Goal: Task Accomplishment & Management: Complete application form

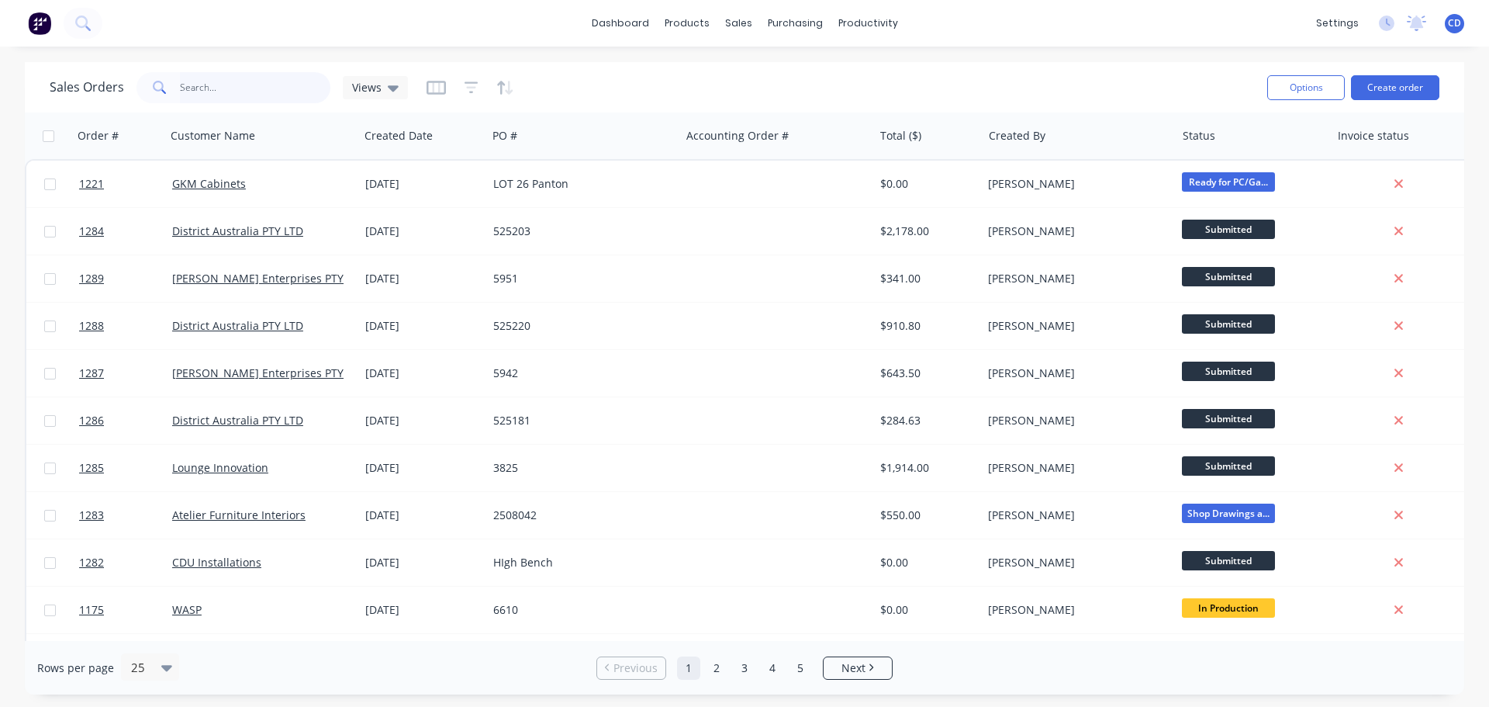
click at [261, 88] on input "text" at bounding box center [255, 87] width 151 height 31
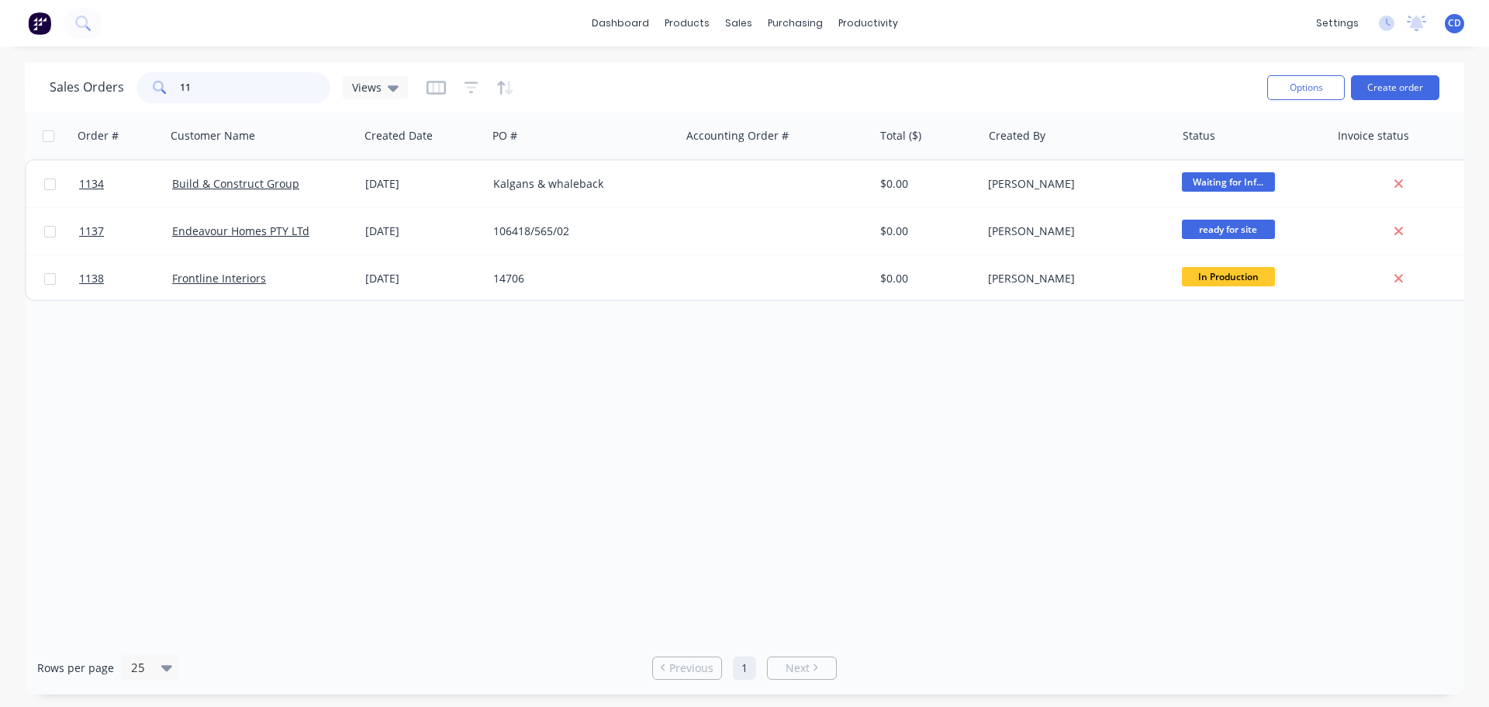
type input "1"
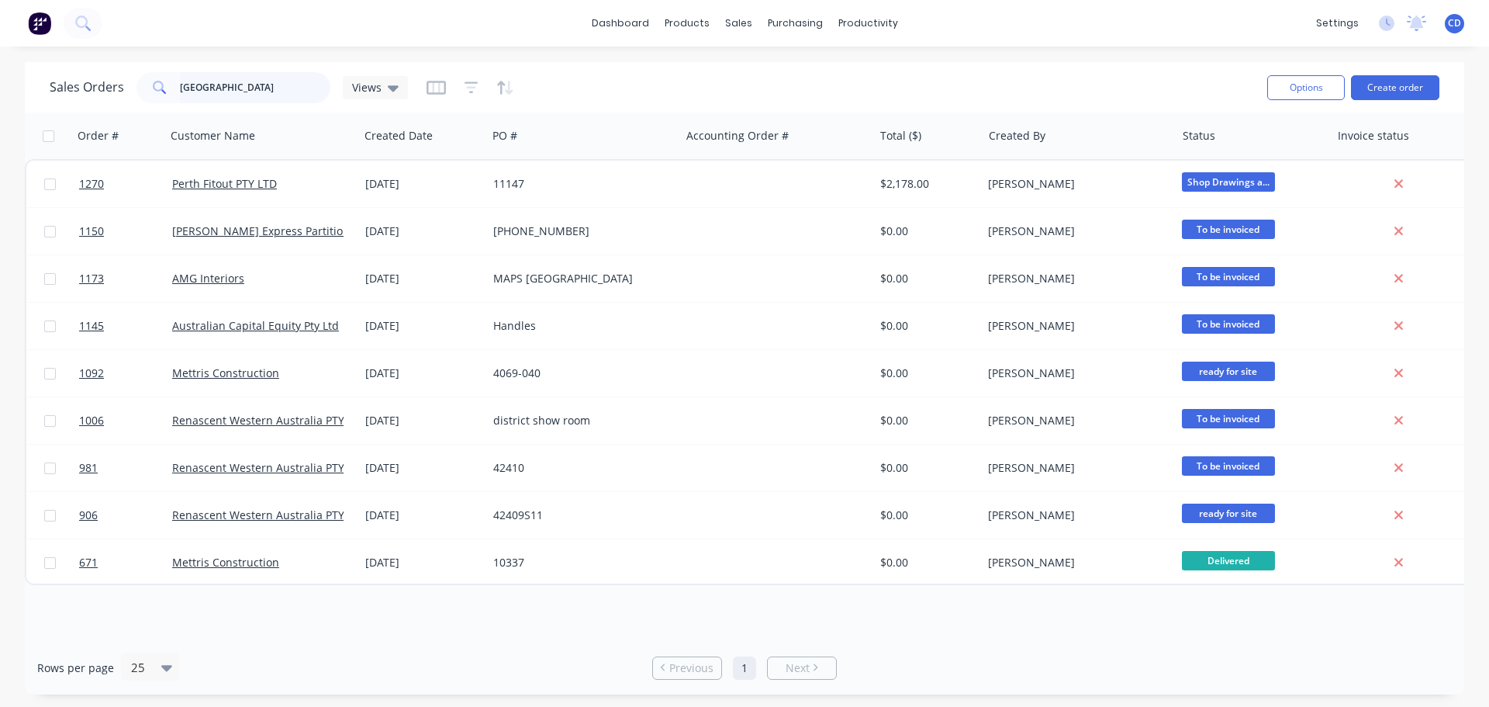
click at [242, 95] on input "[GEOGRAPHIC_DATA]" at bounding box center [255, 87] width 151 height 31
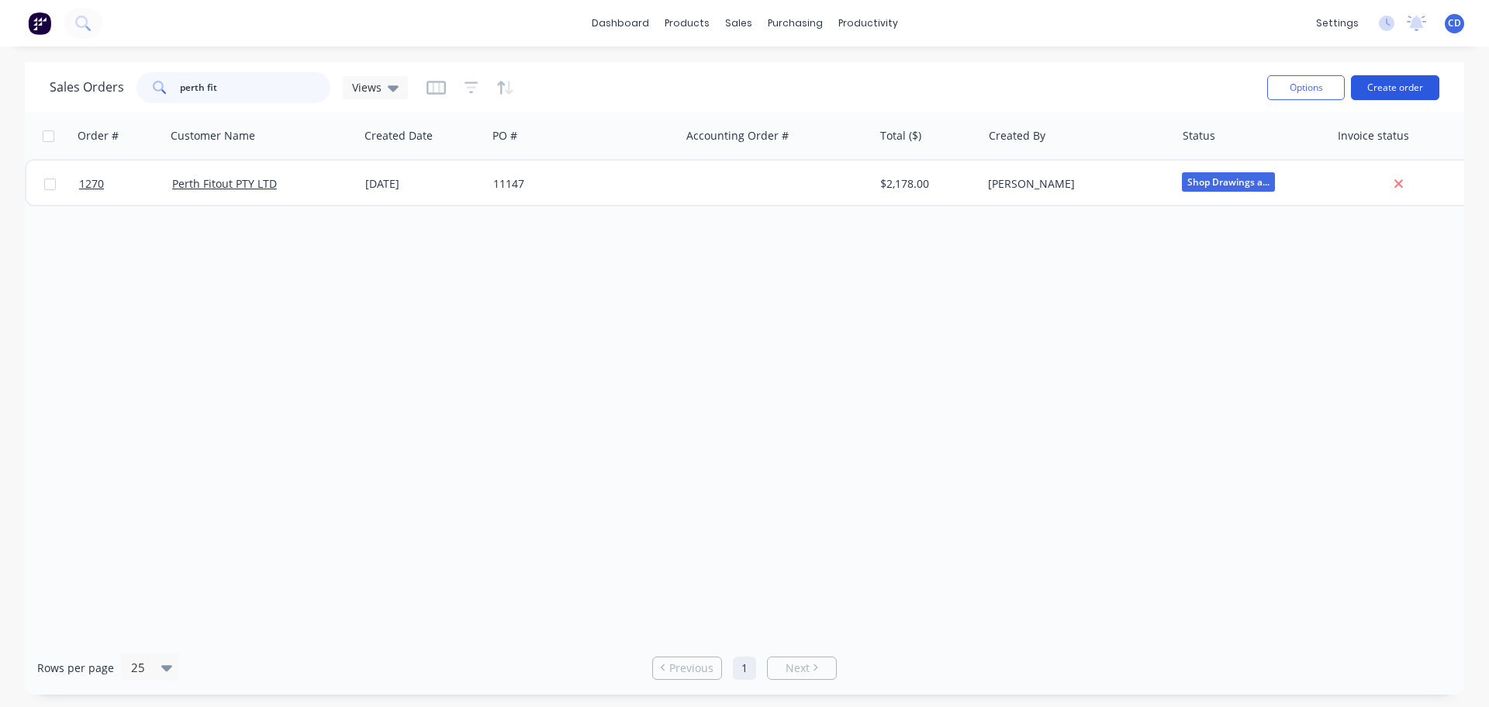
type input "perth fit"
click at [1385, 88] on button "Create order" at bounding box center [1395, 87] width 88 height 25
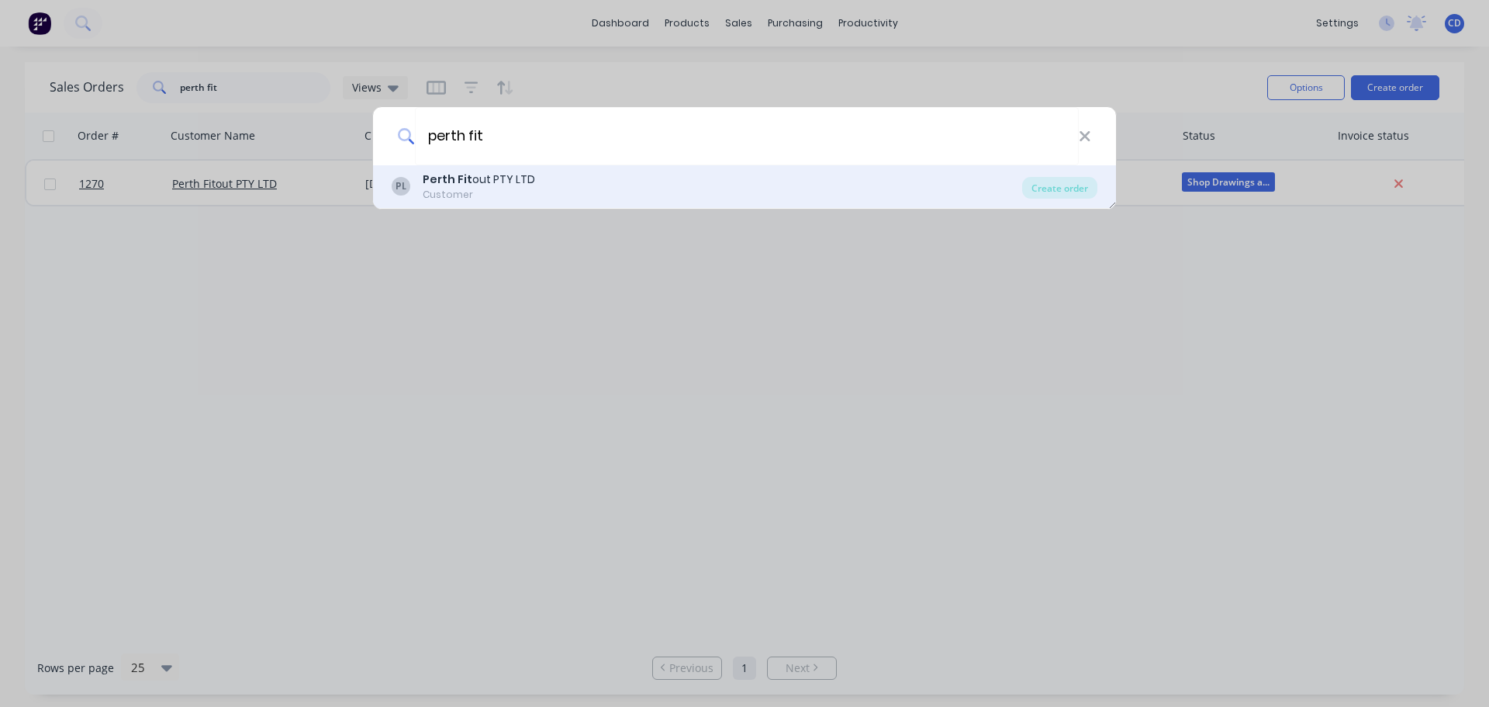
type input "perth fit"
click at [577, 180] on div "PL Perth Fit out PTY LTD Customer" at bounding box center [707, 186] width 631 height 30
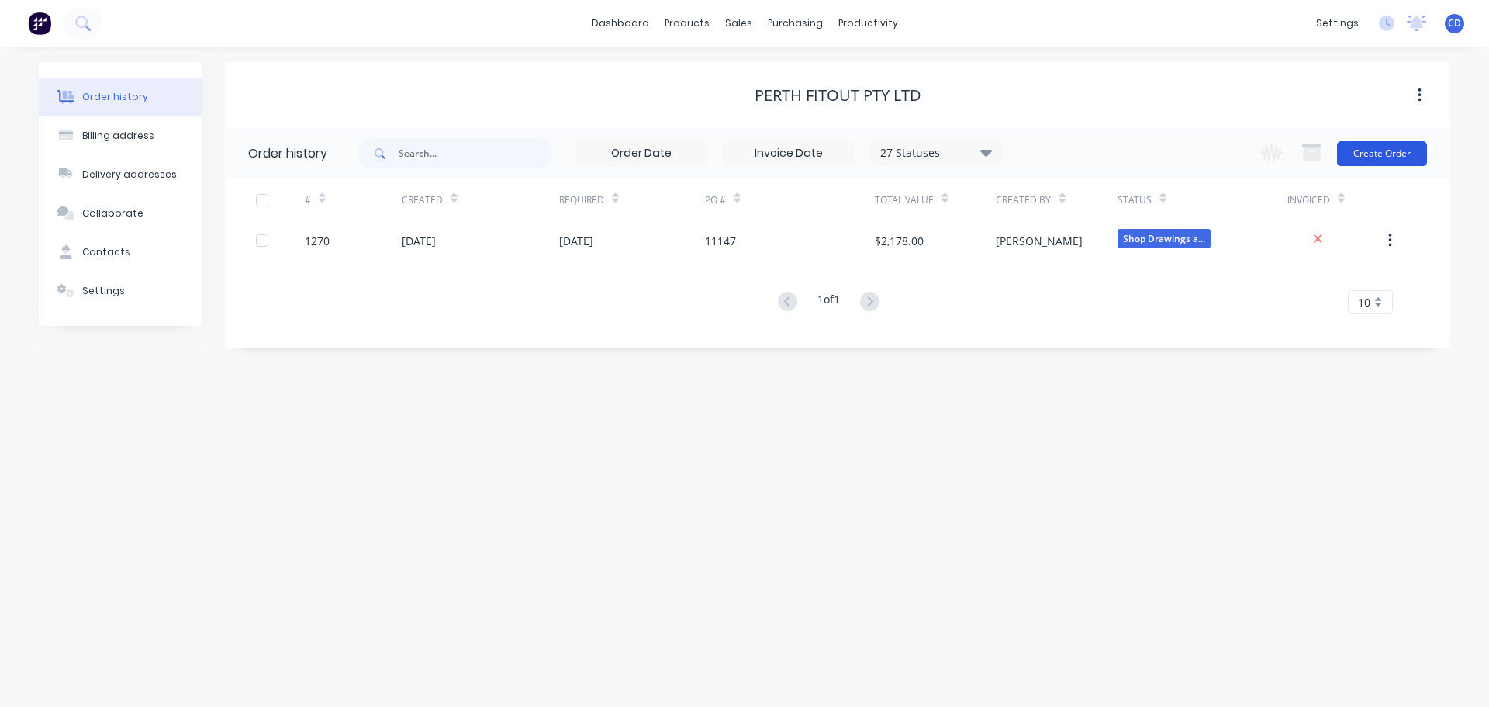
click at [1408, 147] on button "Create Order" at bounding box center [1382, 153] width 90 height 25
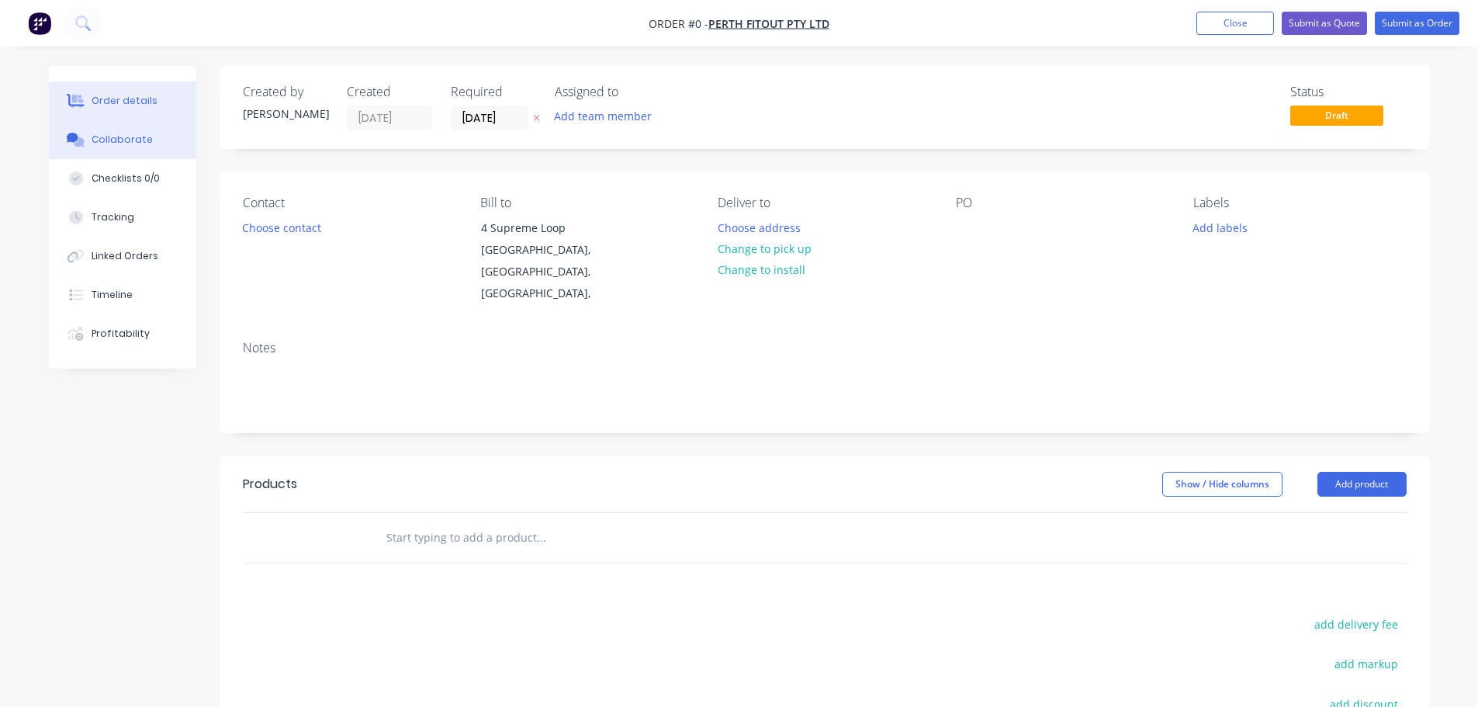
click at [102, 127] on button "Collaborate" at bounding box center [122, 139] width 147 height 39
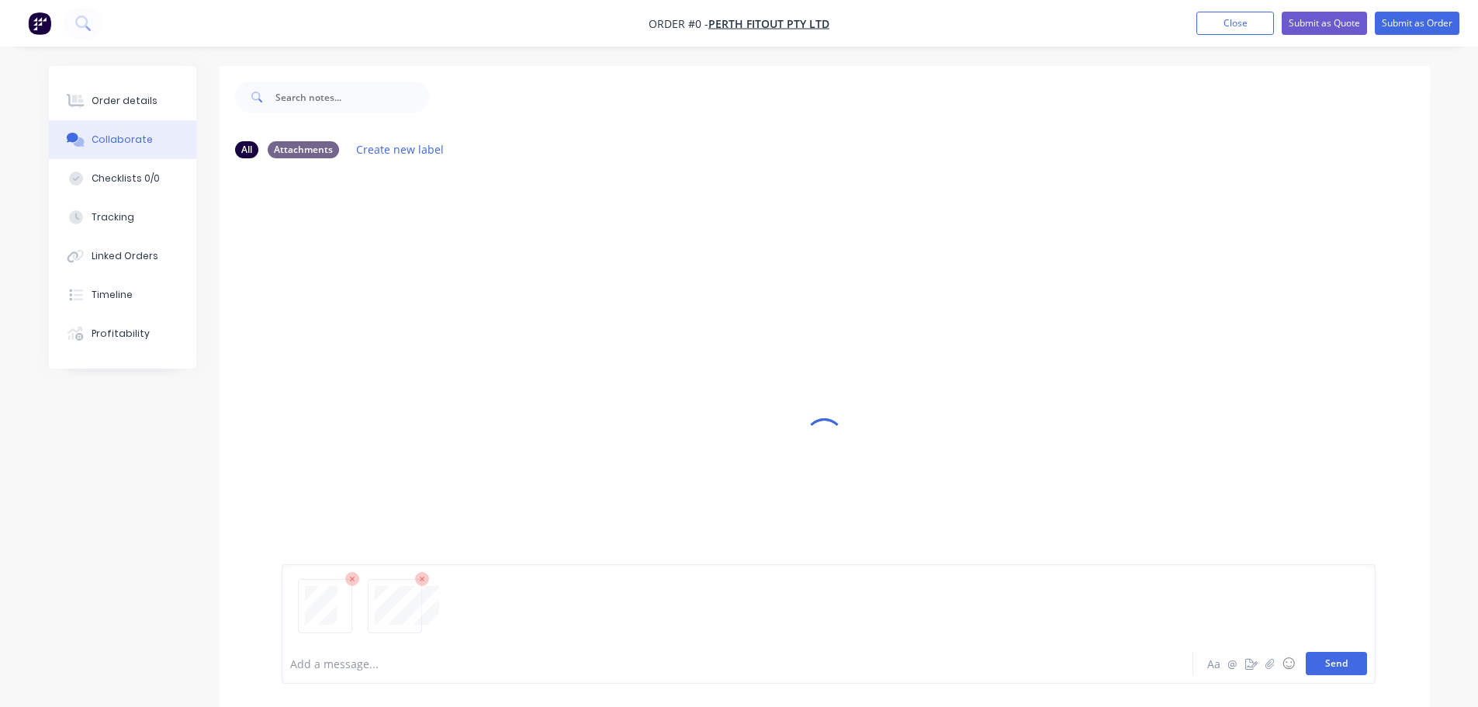
click at [1341, 665] on button "Send" at bounding box center [1335, 663] width 61 height 23
click at [164, 112] on button "Order details" at bounding box center [122, 100] width 147 height 39
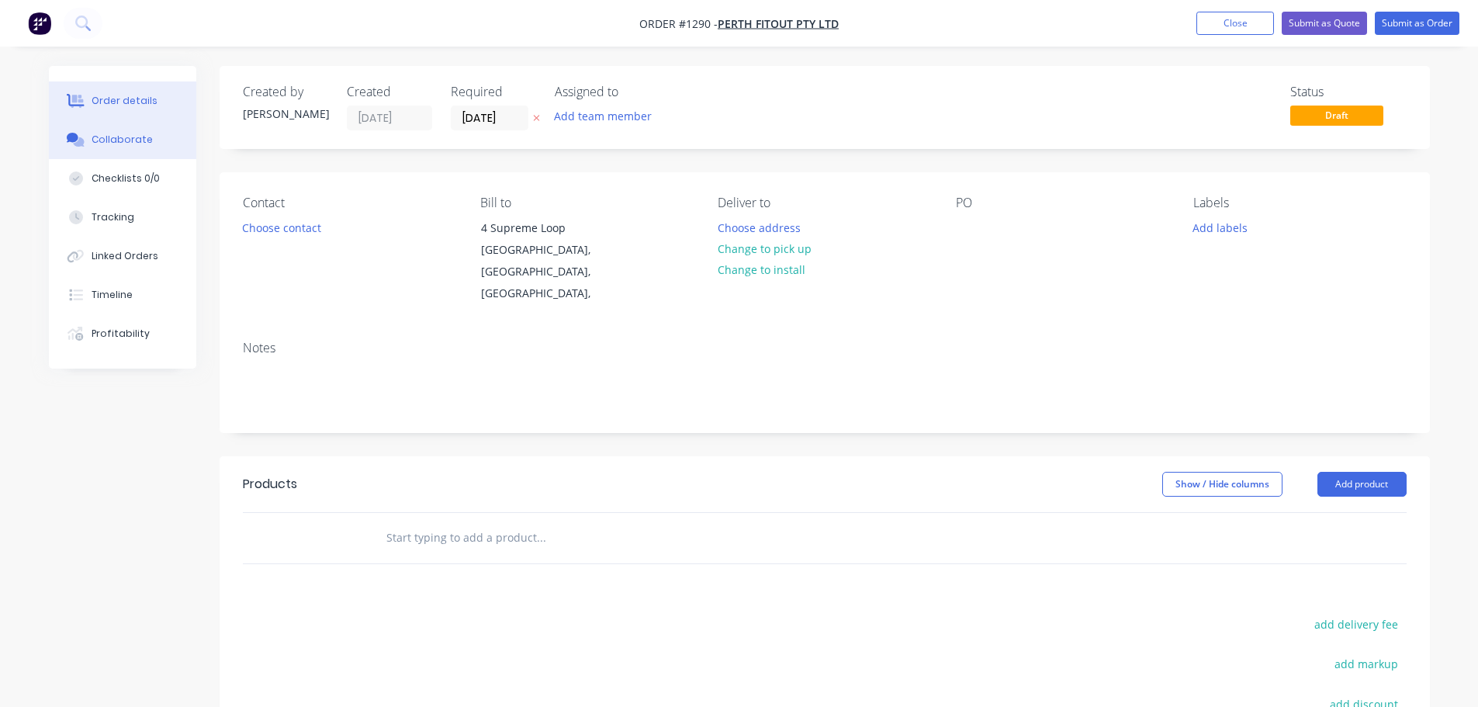
click at [148, 137] on button "Collaborate" at bounding box center [122, 139] width 147 height 39
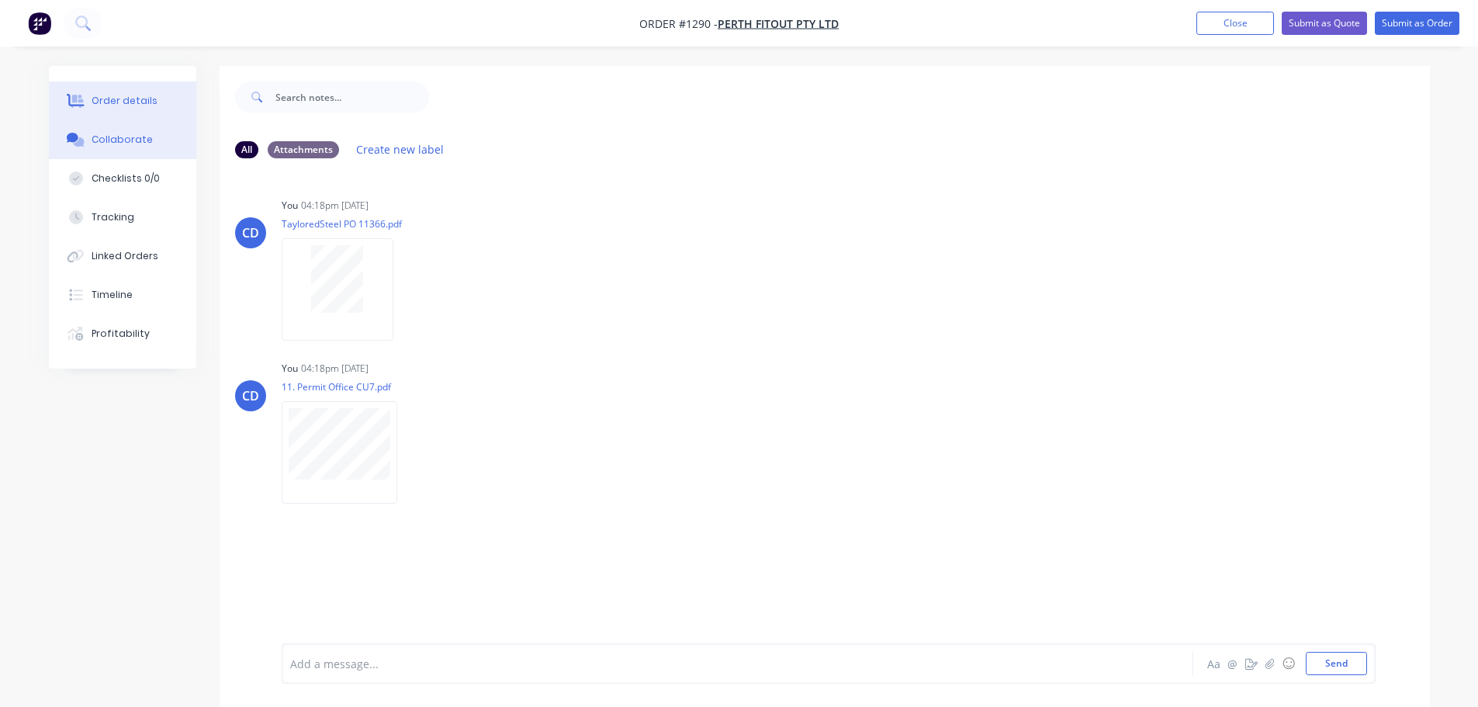
click at [140, 94] on div "Order details" at bounding box center [125, 101] width 66 height 14
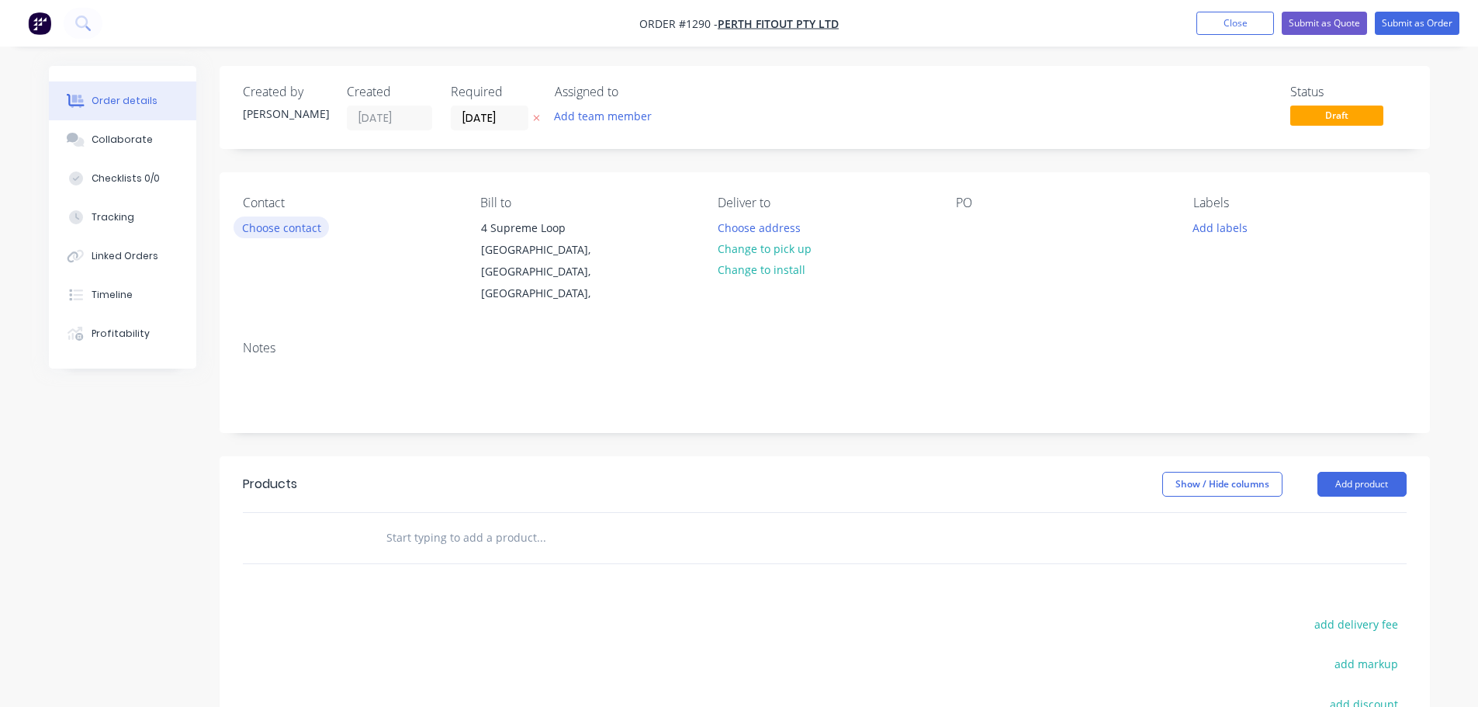
click at [253, 224] on button "Choose contact" at bounding box center [280, 226] width 95 height 21
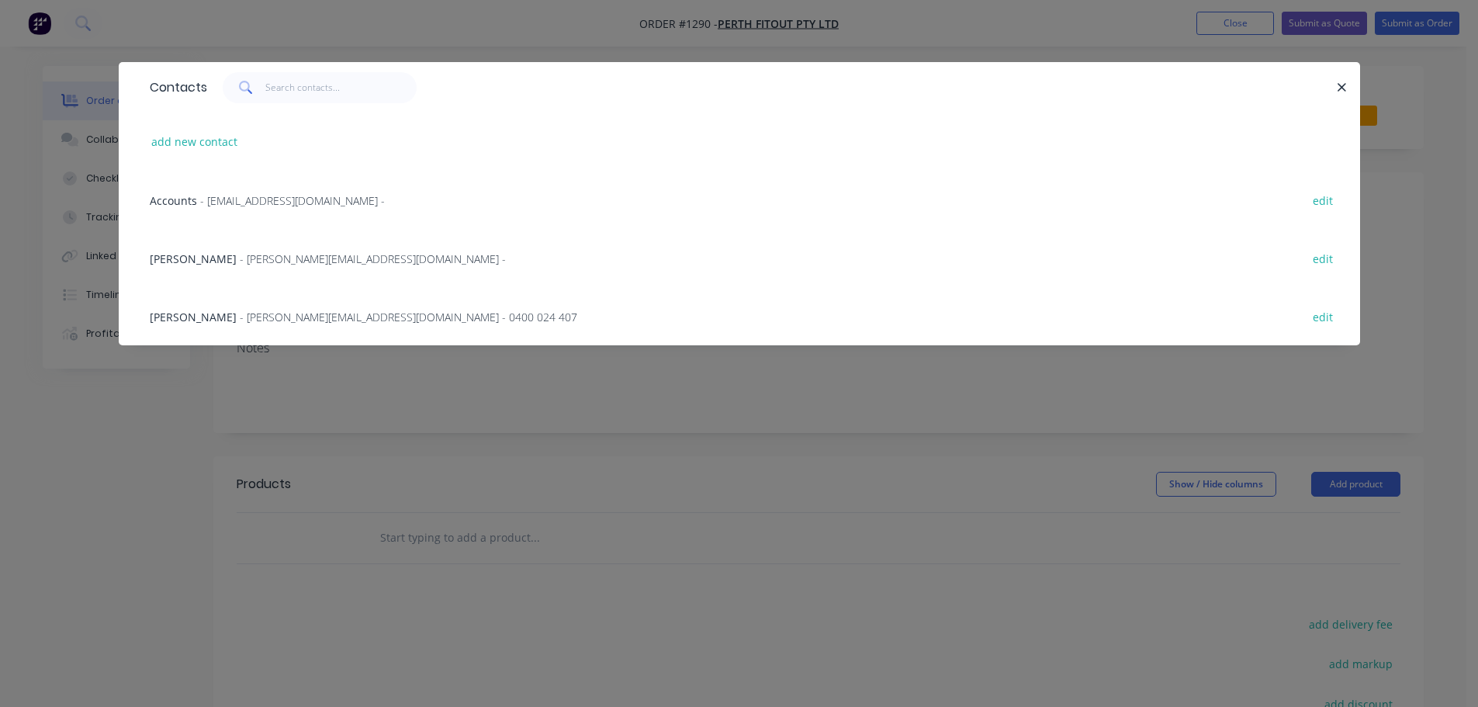
click at [240, 316] on span "- [PERSON_NAME][EMAIL_ADDRESS][DOMAIN_NAME] - 0400 024 407" at bounding box center [408, 316] width 337 height 15
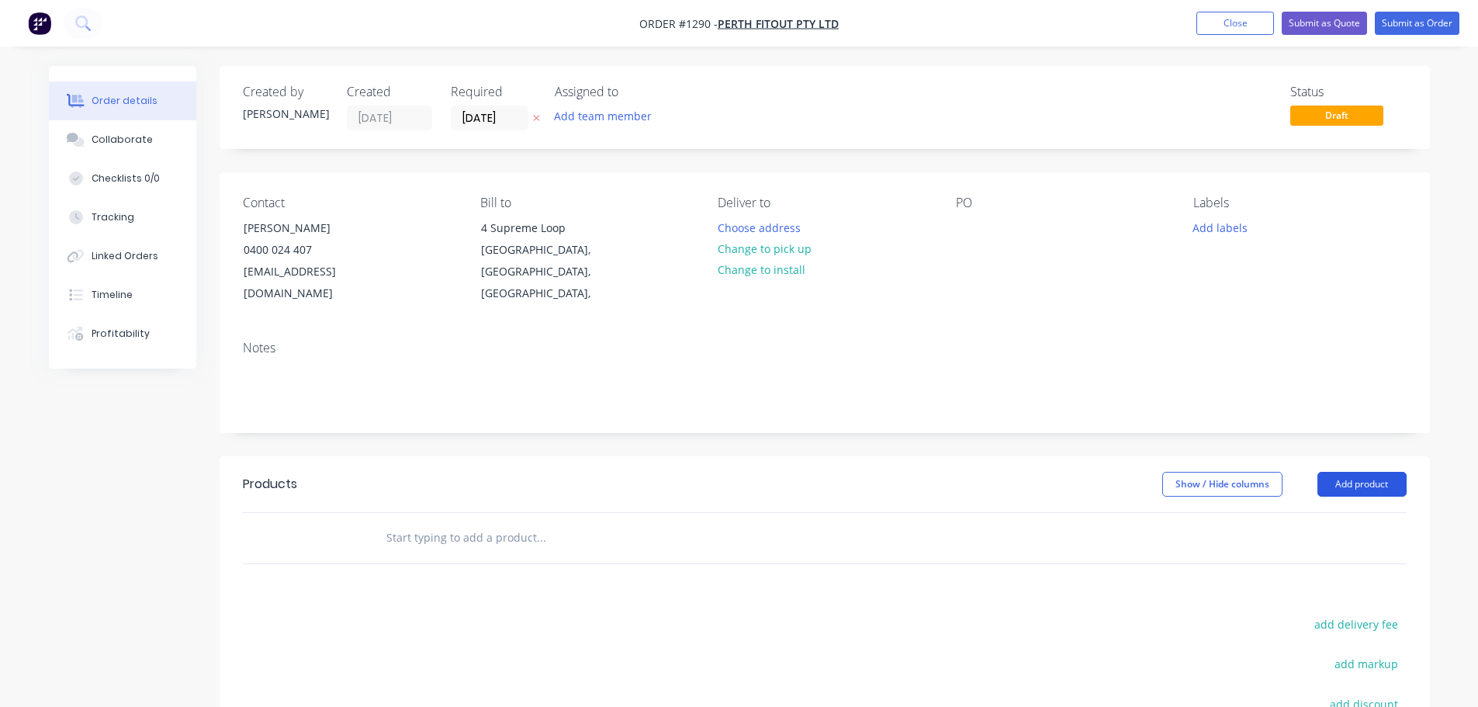
click at [1388, 472] on button "Add product" at bounding box center [1361, 484] width 89 height 25
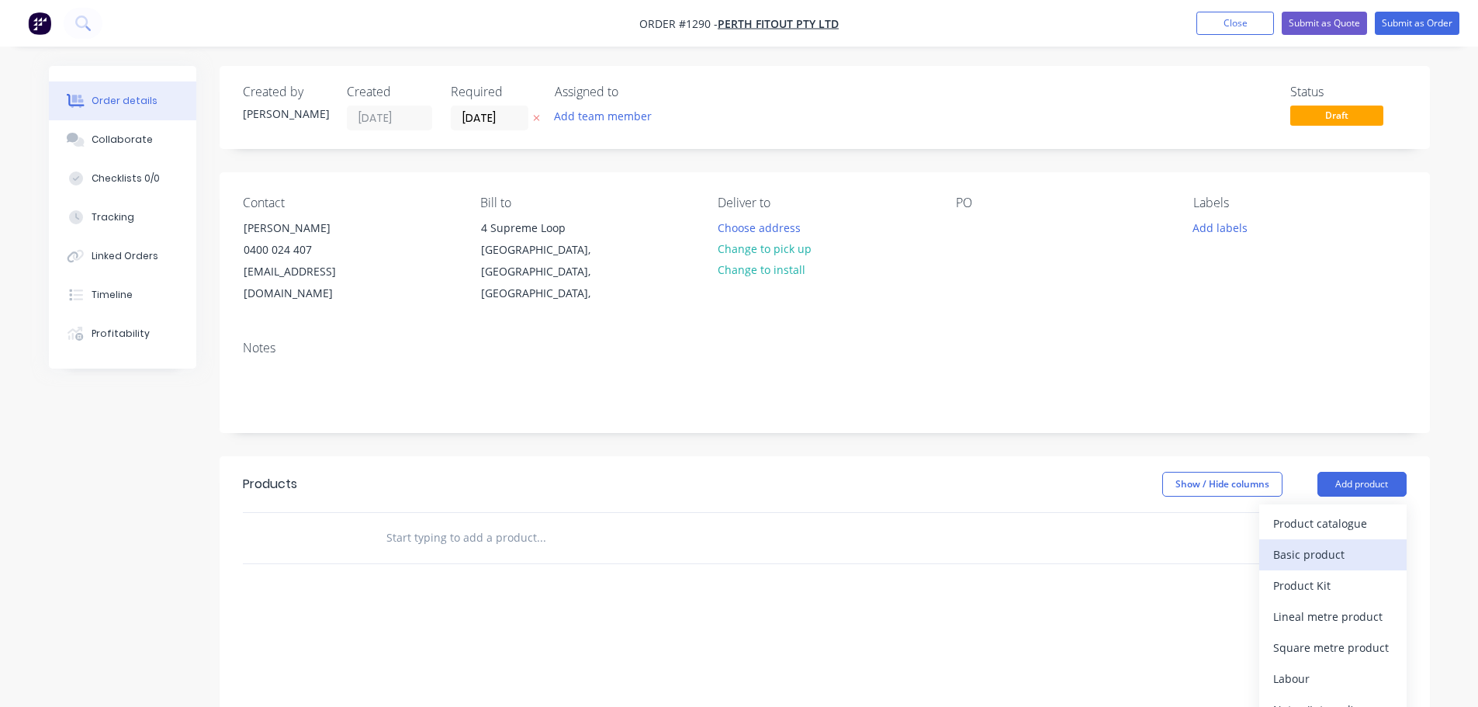
click at [1297, 543] on div "Basic product" at bounding box center [1332, 554] width 119 height 22
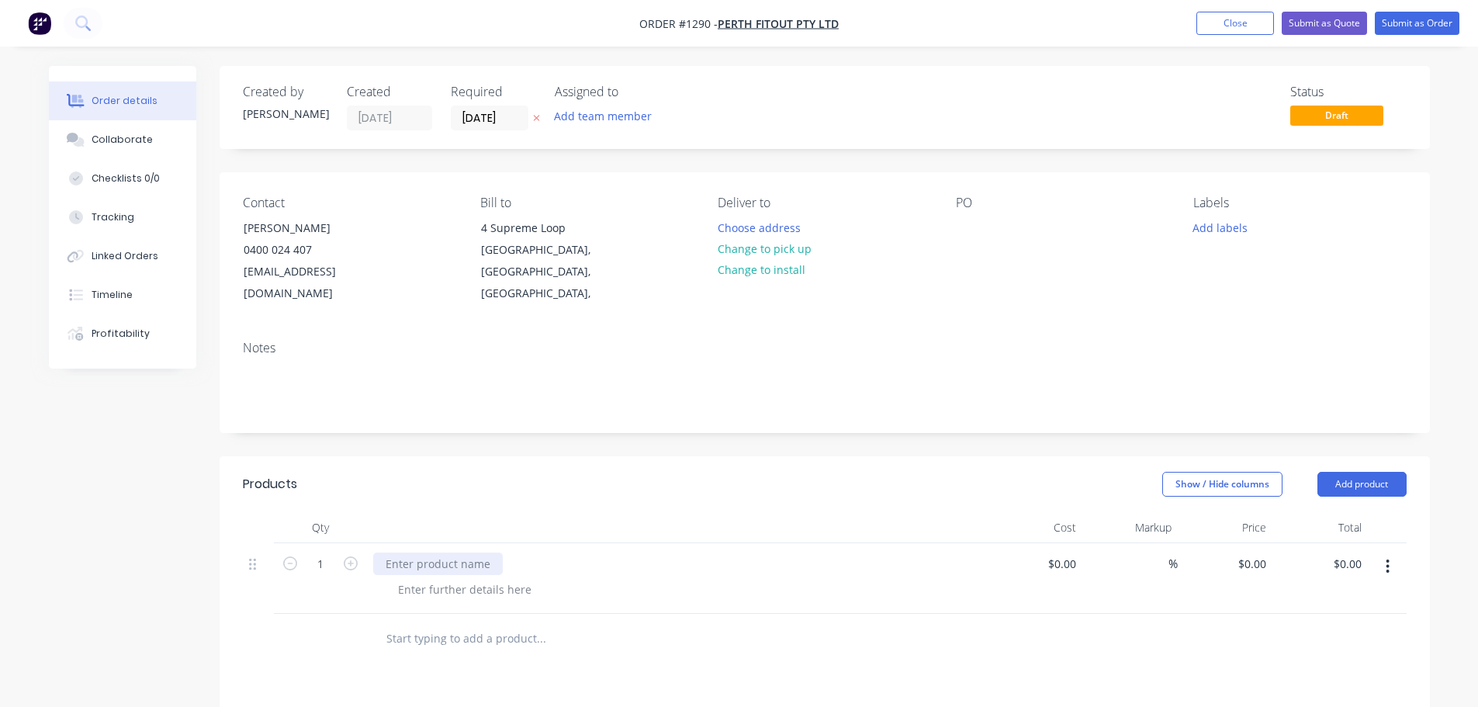
click at [463, 552] on div at bounding box center [438, 563] width 130 height 22
click at [468, 578] on div at bounding box center [465, 589] width 158 height 22
click at [419, 578] on div at bounding box center [465, 589] width 158 height 22
click at [510, 122] on input "[DATE]" at bounding box center [489, 117] width 76 height 23
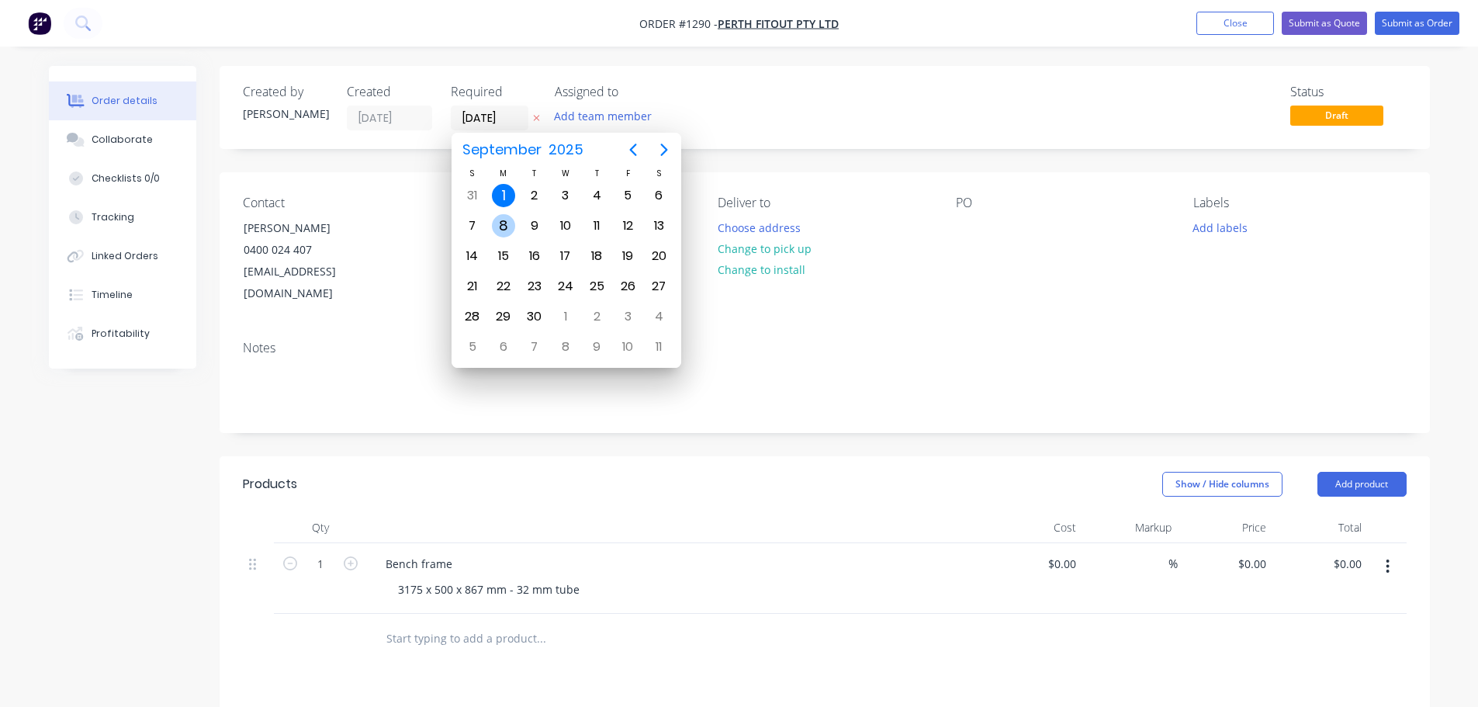
click at [501, 223] on div "8" at bounding box center [503, 225] width 23 height 23
type input "[DATE]"
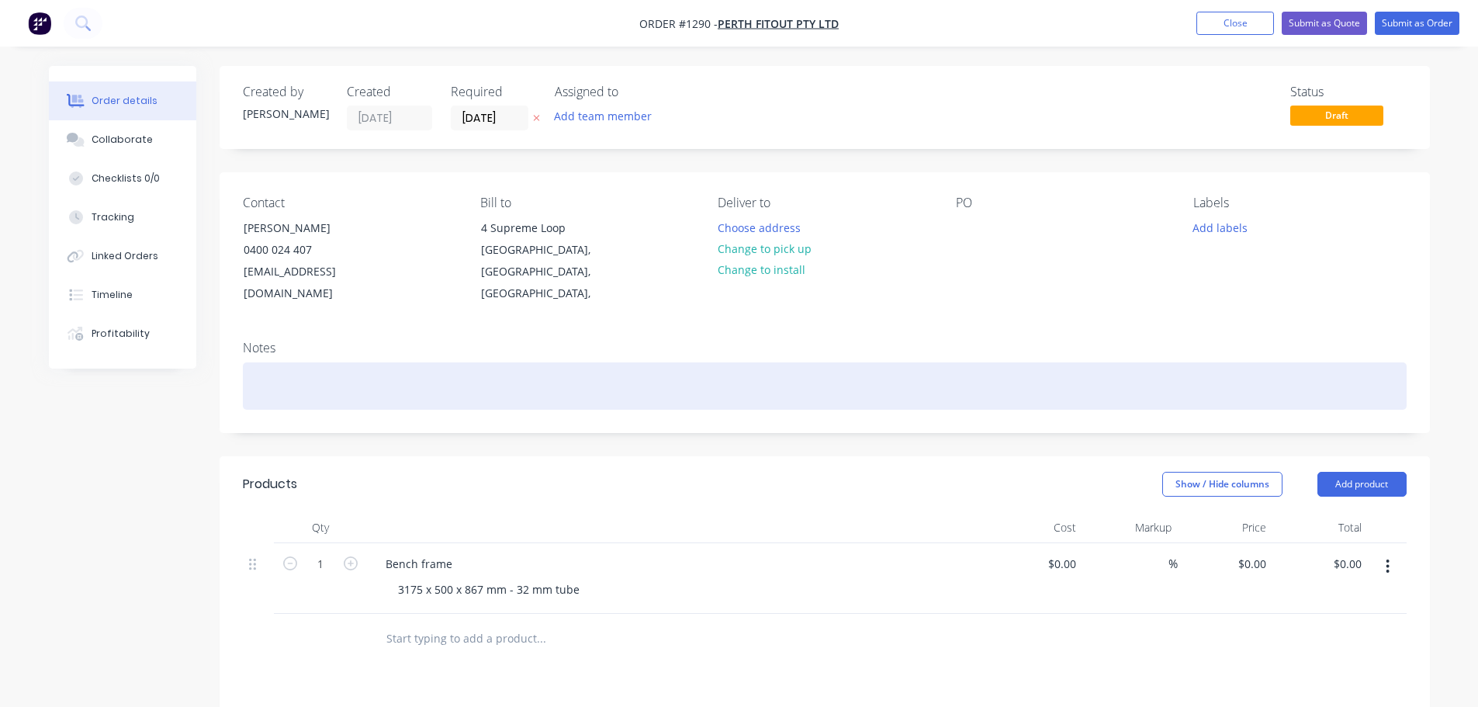
click at [285, 362] on div at bounding box center [825, 385] width 1164 height 47
click at [244, 362] on div at bounding box center [825, 385] width 1164 height 47
click at [320, 370] on div "White Satin pC" at bounding box center [825, 385] width 1164 height 47
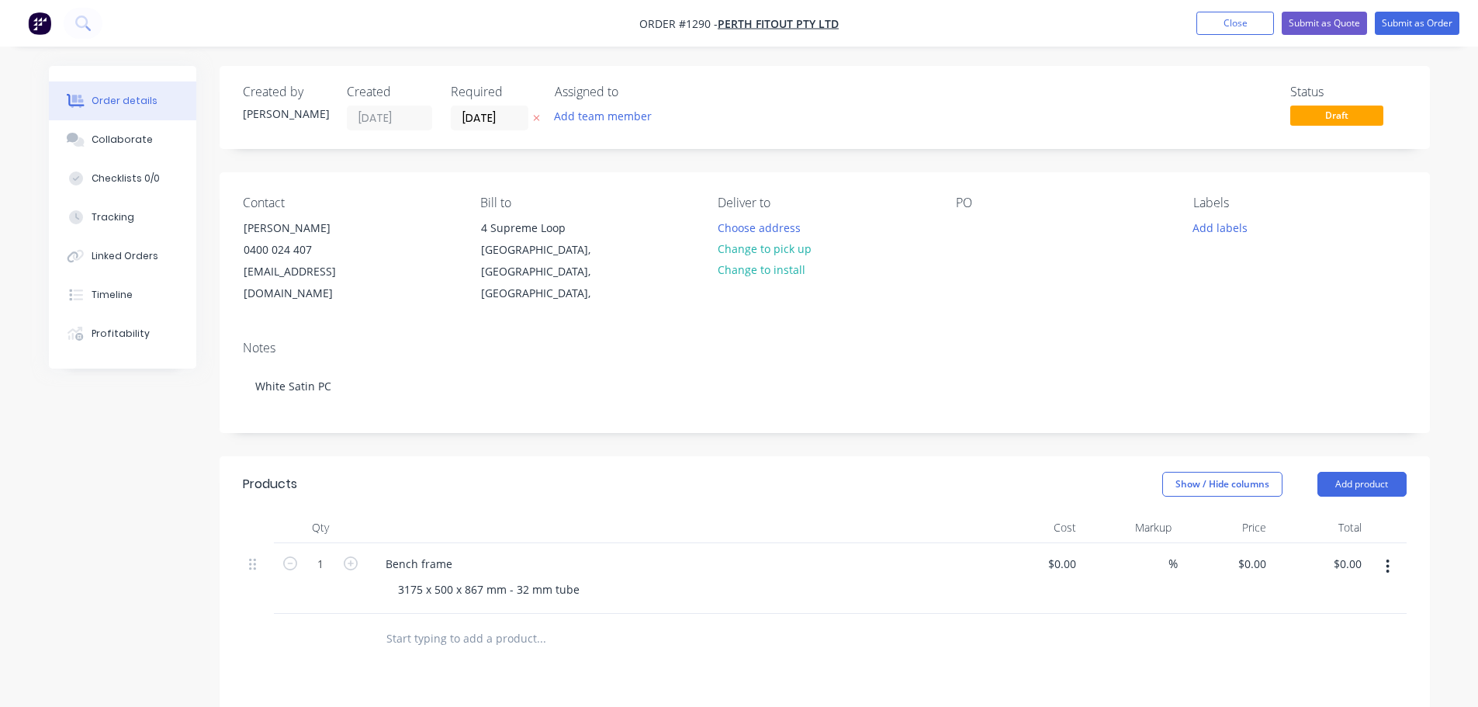
click at [991, 226] on div "PO" at bounding box center [1062, 249] width 213 height 109
click at [968, 227] on div at bounding box center [968, 227] width 25 height 22
click at [971, 226] on div at bounding box center [968, 227] width 25 height 22
click at [1036, 328] on div "Notes White Satin PC" at bounding box center [825, 380] width 1210 height 104
click at [1397, 25] on button "Submit as Order" at bounding box center [1416, 23] width 85 height 23
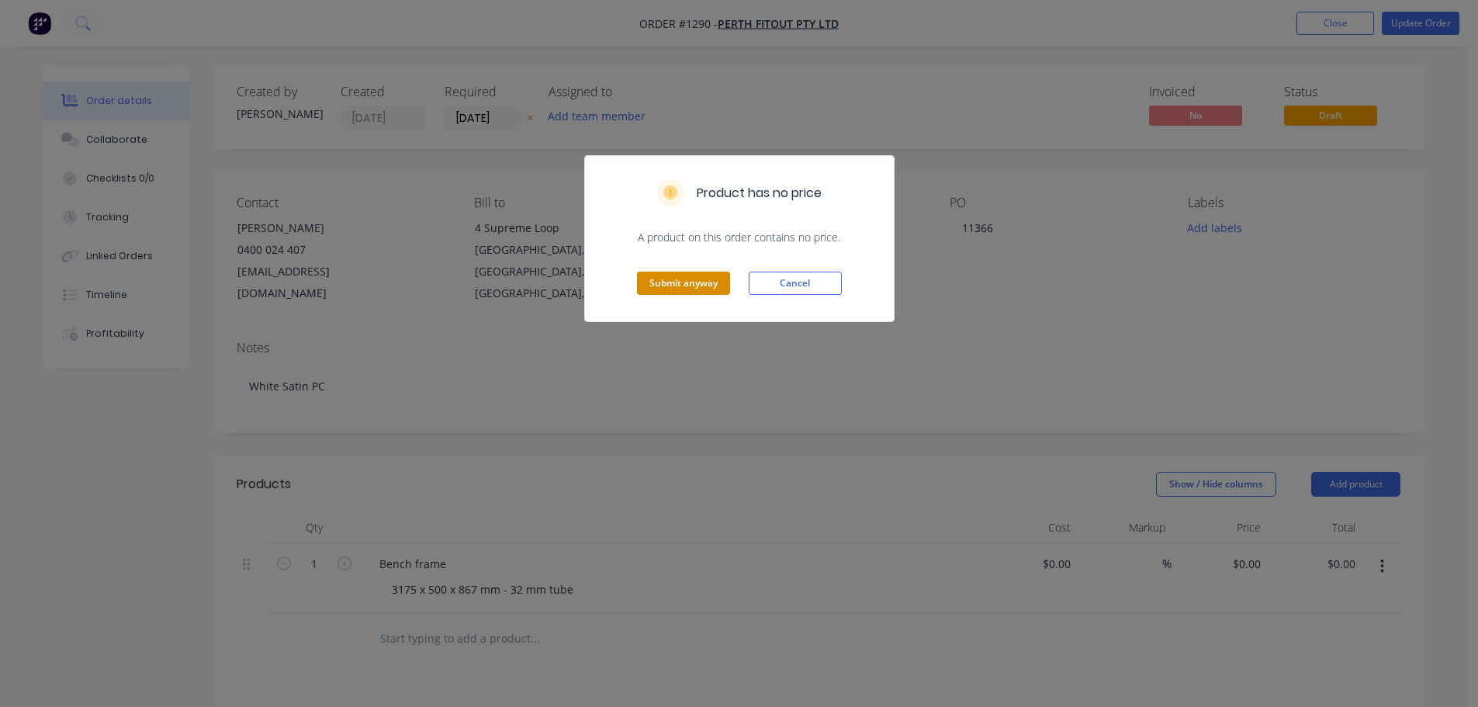
click at [696, 289] on button "Submit anyway" at bounding box center [683, 282] width 93 height 23
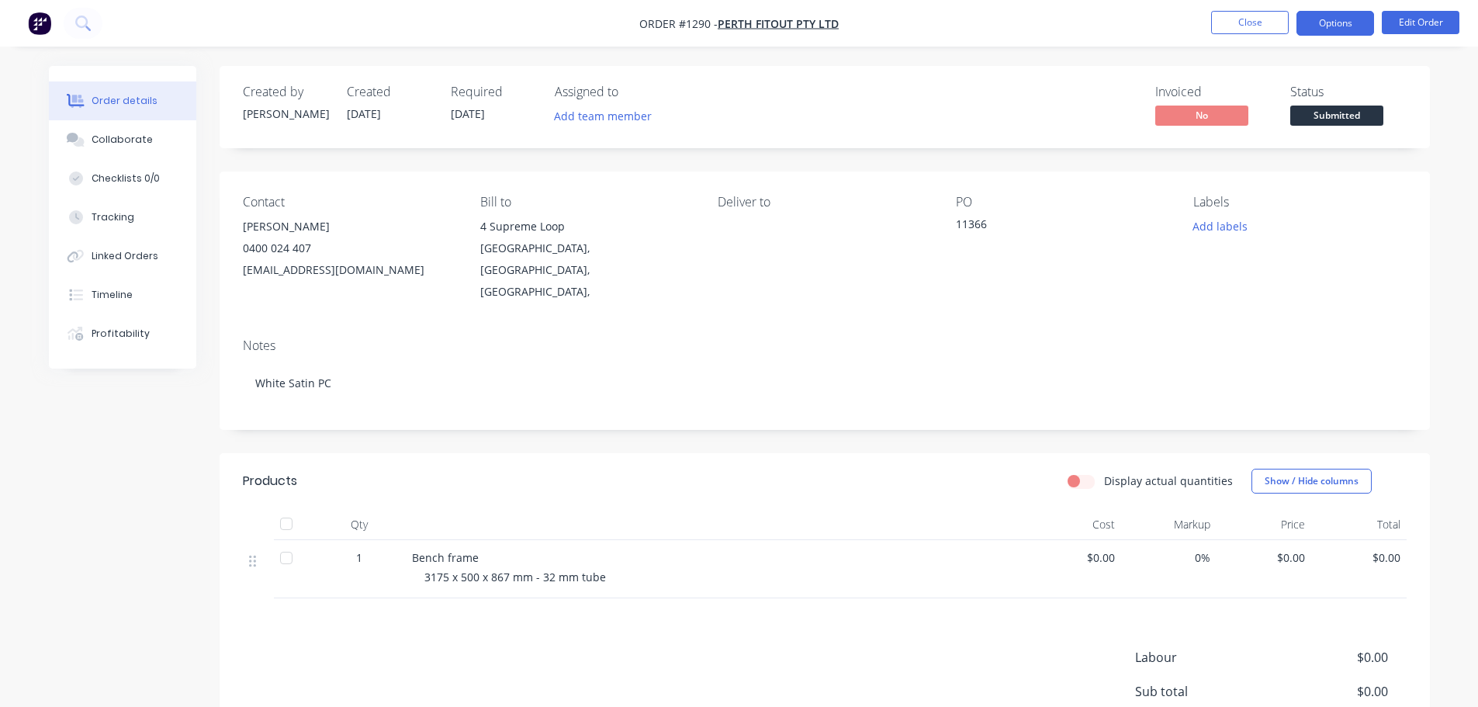
click at [1336, 17] on button "Options" at bounding box center [1335, 23] width 78 height 25
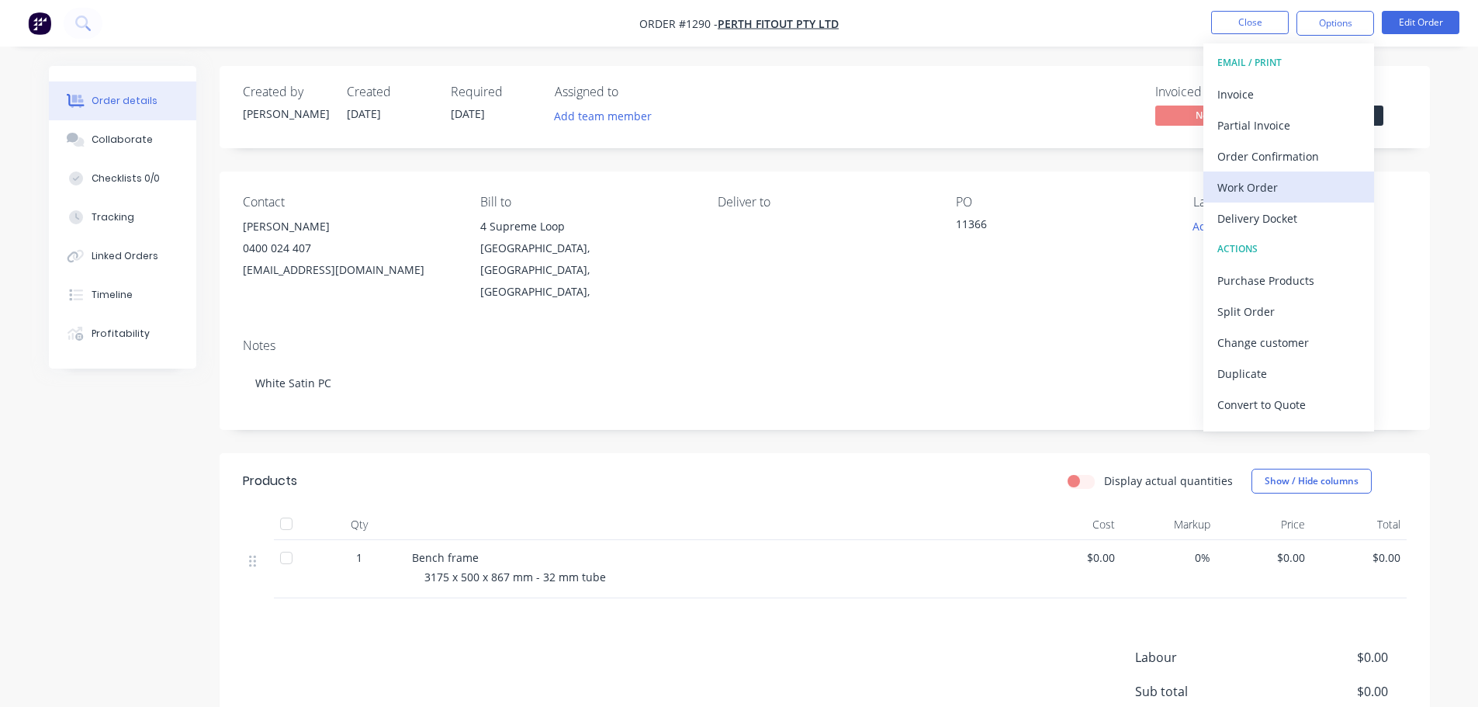
click at [1260, 182] on div "Work Order" at bounding box center [1288, 187] width 143 height 22
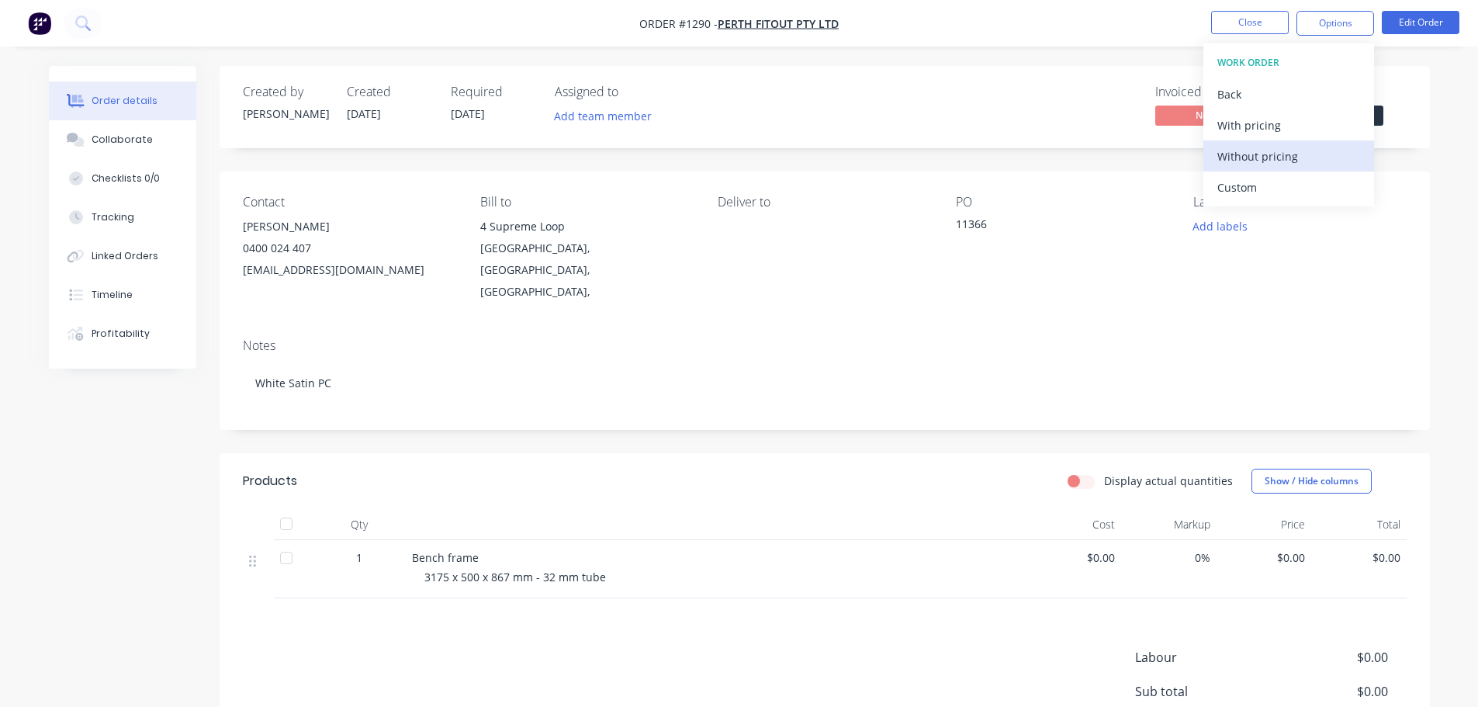
click at [1264, 158] on div "Without pricing" at bounding box center [1288, 156] width 143 height 22
drag, startPoint x: 1073, startPoint y: 235, endPoint x: 1247, endPoint y: 278, distance: 179.8
click at [1078, 235] on div "11366" at bounding box center [1053, 227] width 194 height 22
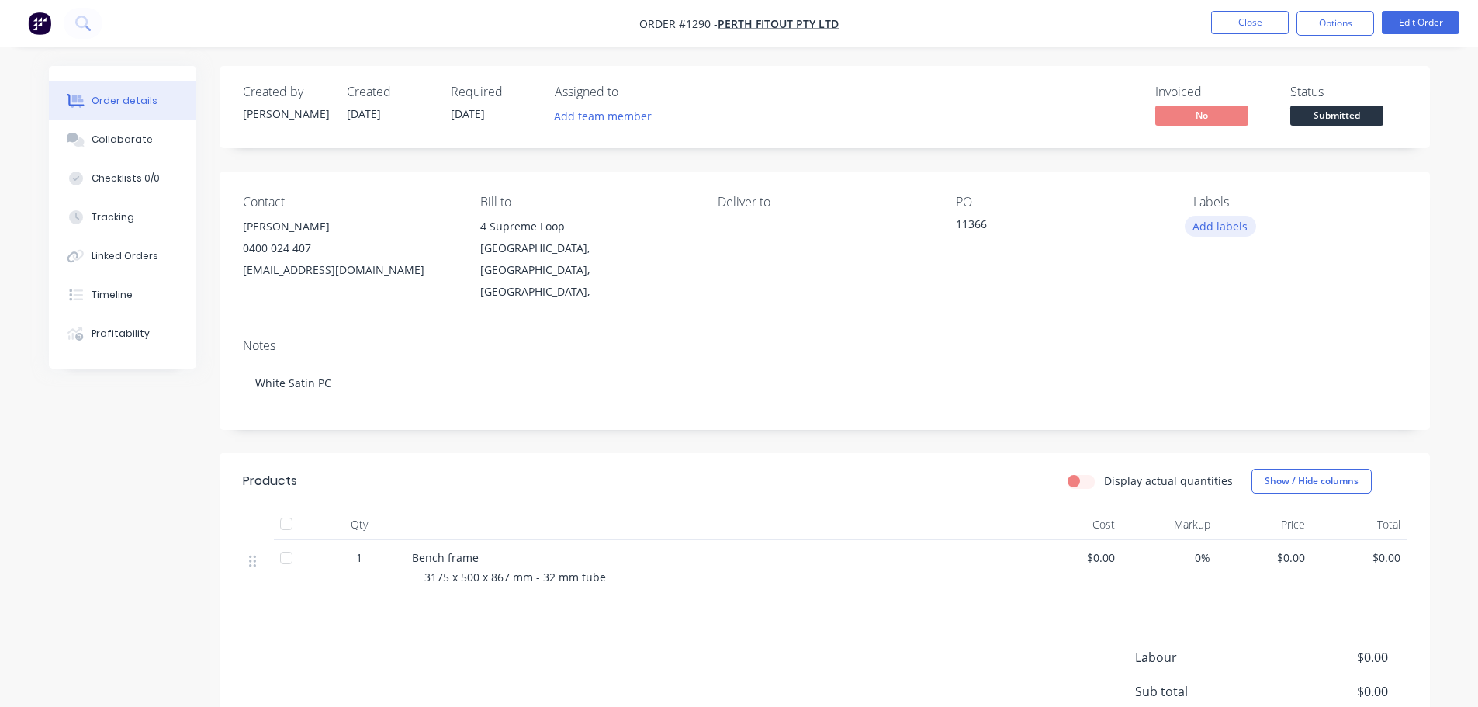
click at [1243, 228] on button "Add labels" at bounding box center [1219, 226] width 71 height 21
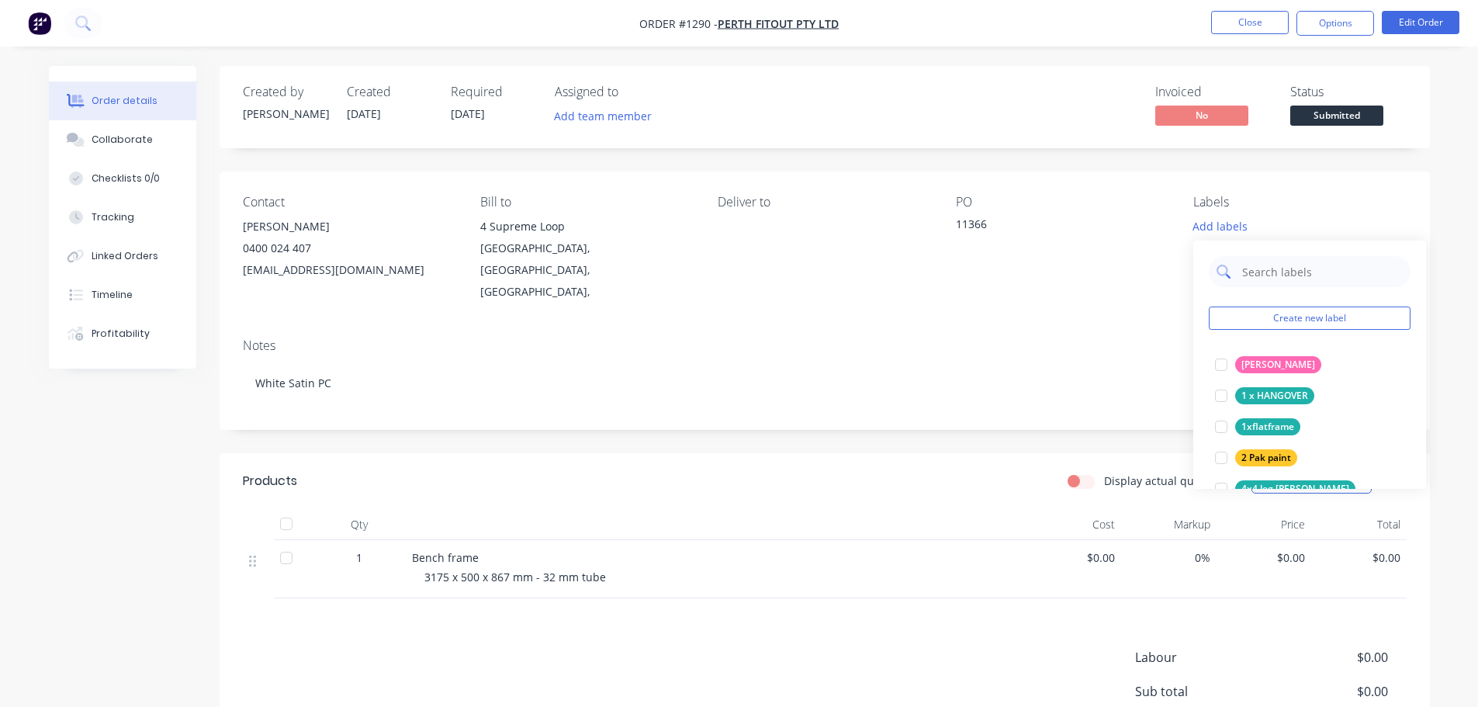
click at [1265, 265] on input "text" at bounding box center [1321, 271] width 162 height 31
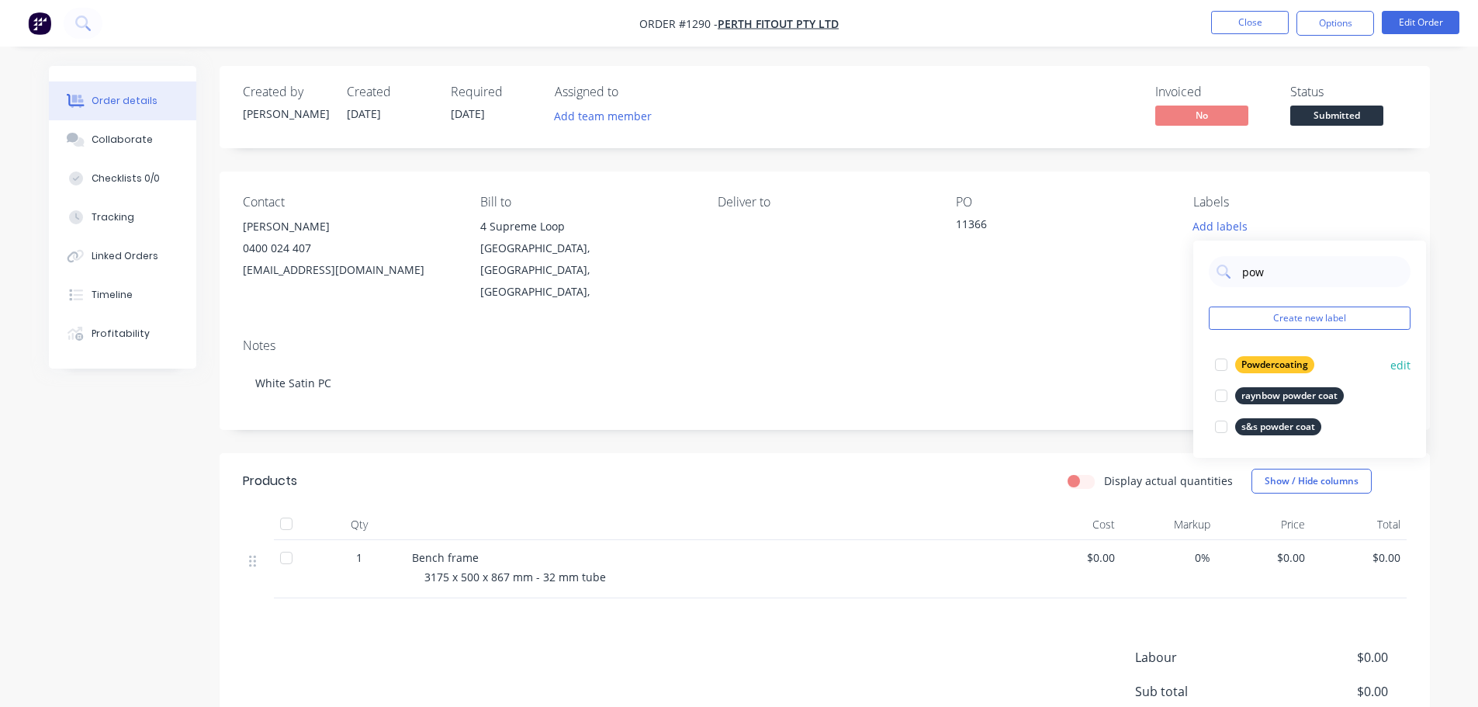
type input "pow"
click at [1246, 368] on div "Powdercoating" at bounding box center [1274, 364] width 79 height 17
click at [1060, 338] on div "Notes" at bounding box center [825, 345] width 1164 height 15
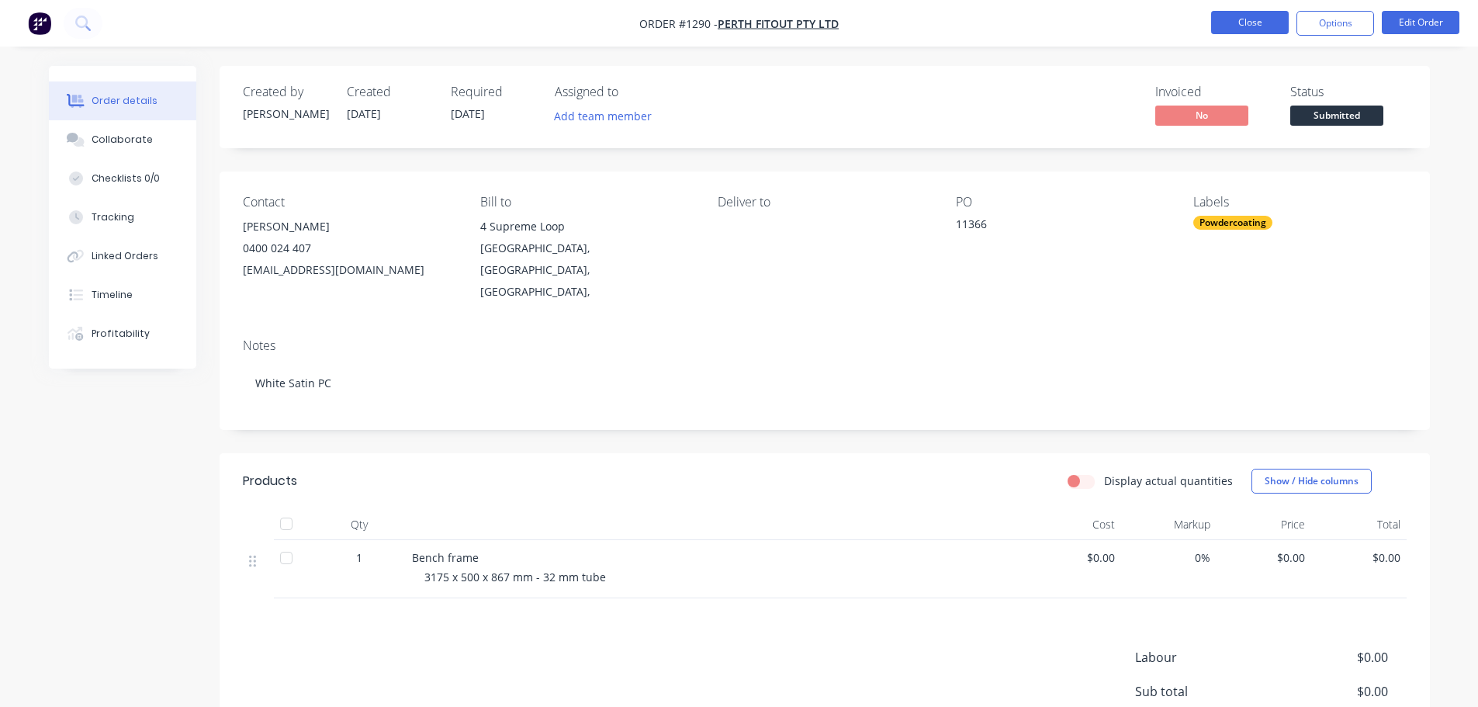
click at [1277, 24] on button "Close" at bounding box center [1250, 22] width 78 height 23
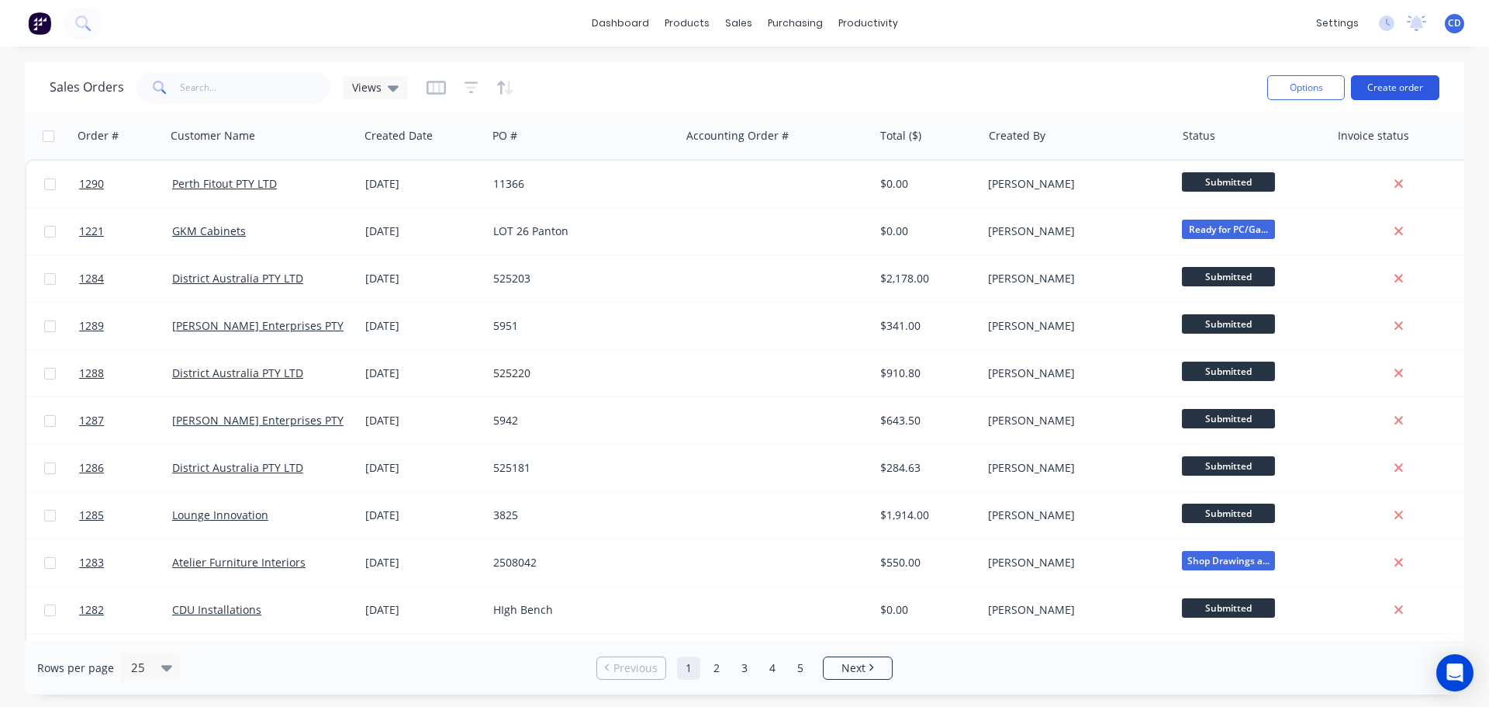
click at [1378, 86] on button "Create order" at bounding box center [1395, 87] width 88 height 25
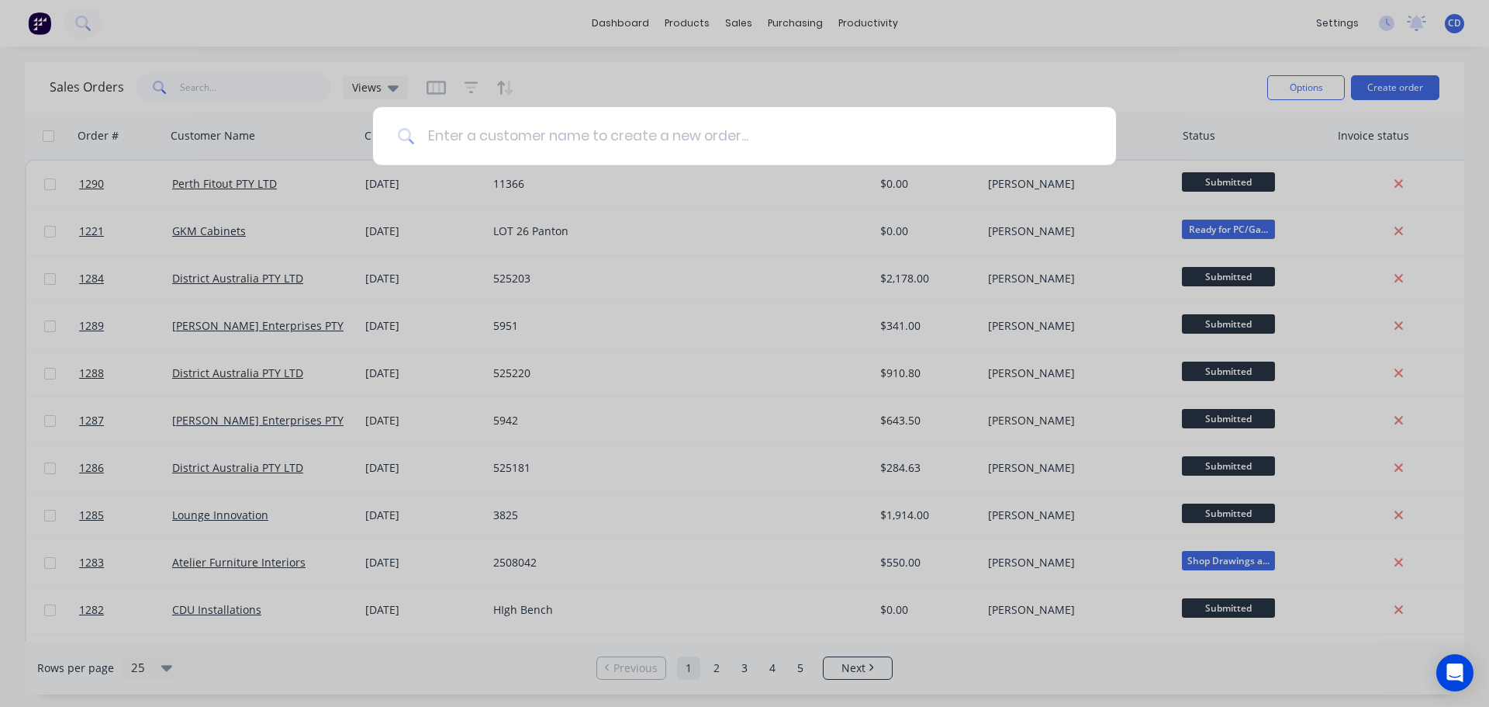
type input "q"
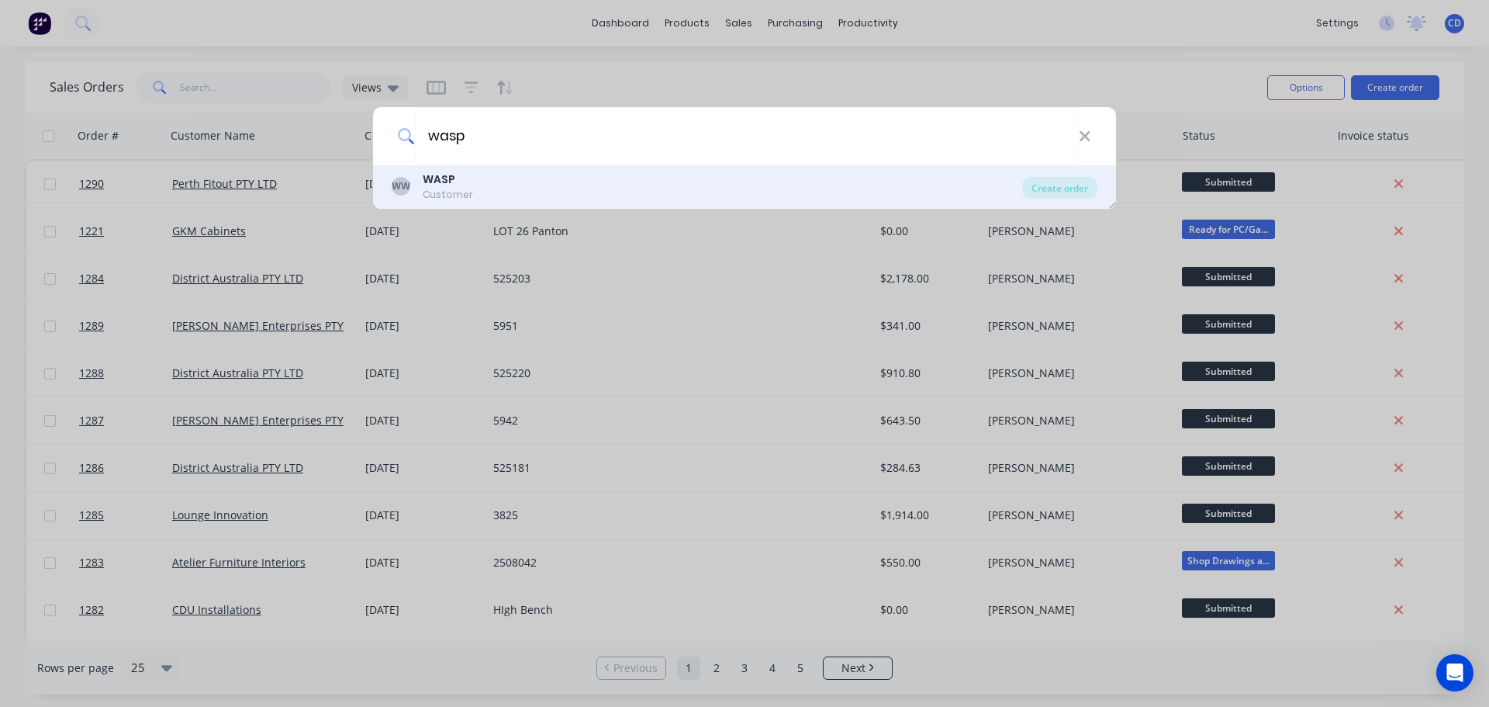
type input "wasp"
click at [513, 179] on div "WW WASP Customer" at bounding box center [707, 186] width 631 height 30
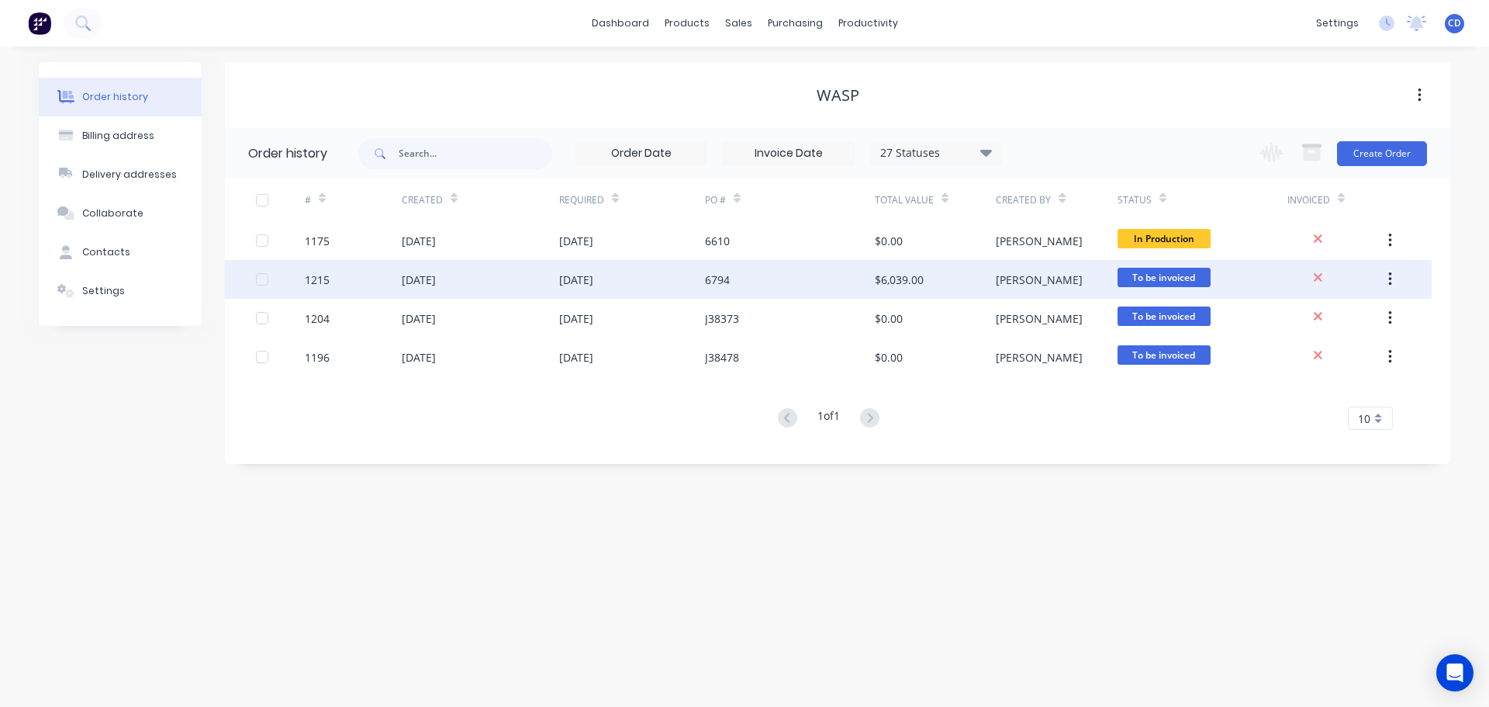
drag, startPoint x: 1392, startPoint y: 356, endPoint x: 1423, endPoint y: 287, distance: 75.7
click at [1422, 288] on div "1215 14 Jul 2025 24 Jul 2025 6794 $6,039.00 Chris To be invoiced" at bounding box center [828, 279] width 1207 height 39
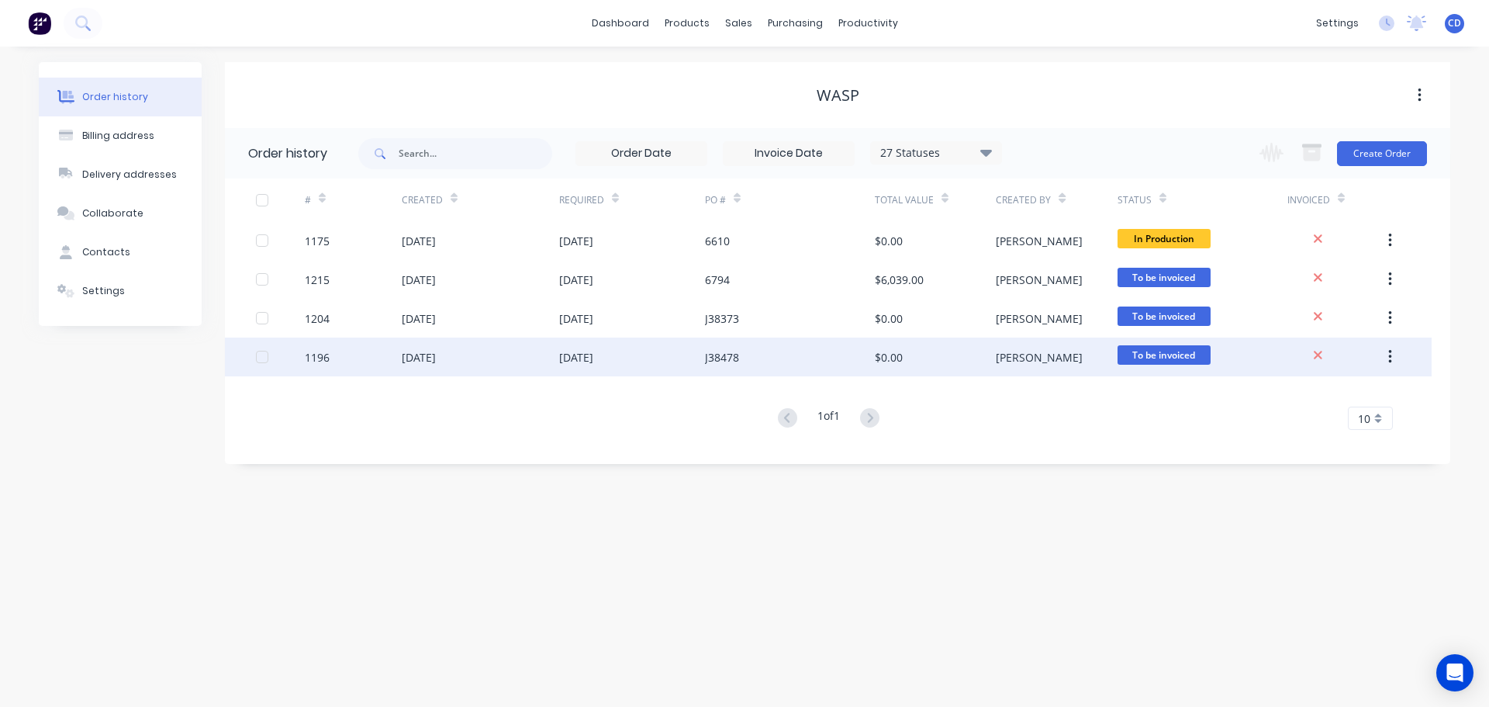
click at [1391, 358] on icon "button" at bounding box center [1389, 357] width 3 height 14
click at [1329, 403] on div "Archive" at bounding box center [1334, 397] width 119 height 22
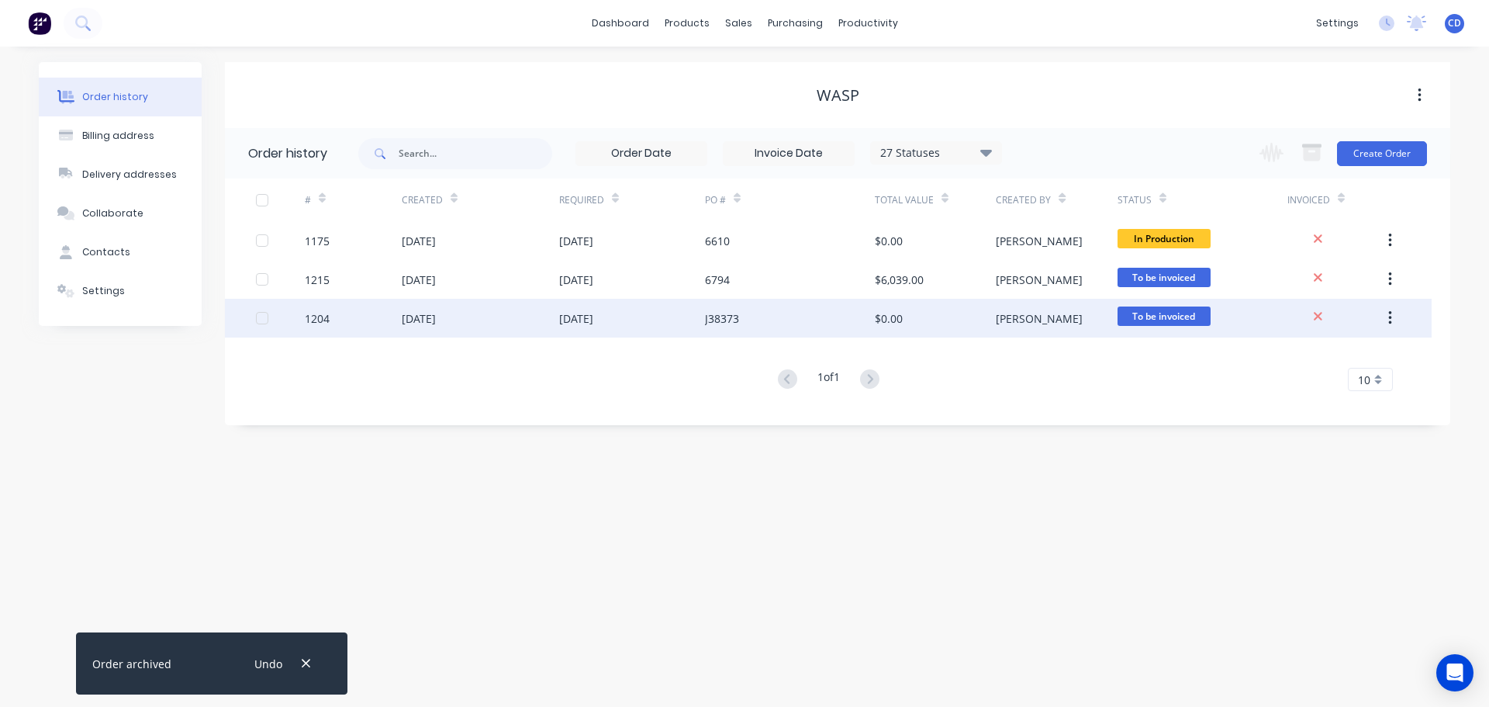
click at [1389, 315] on icon "button" at bounding box center [1390, 317] width 4 height 17
click at [1309, 363] on div "Archive" at bounding box center [1334, 358] width 119 height 22
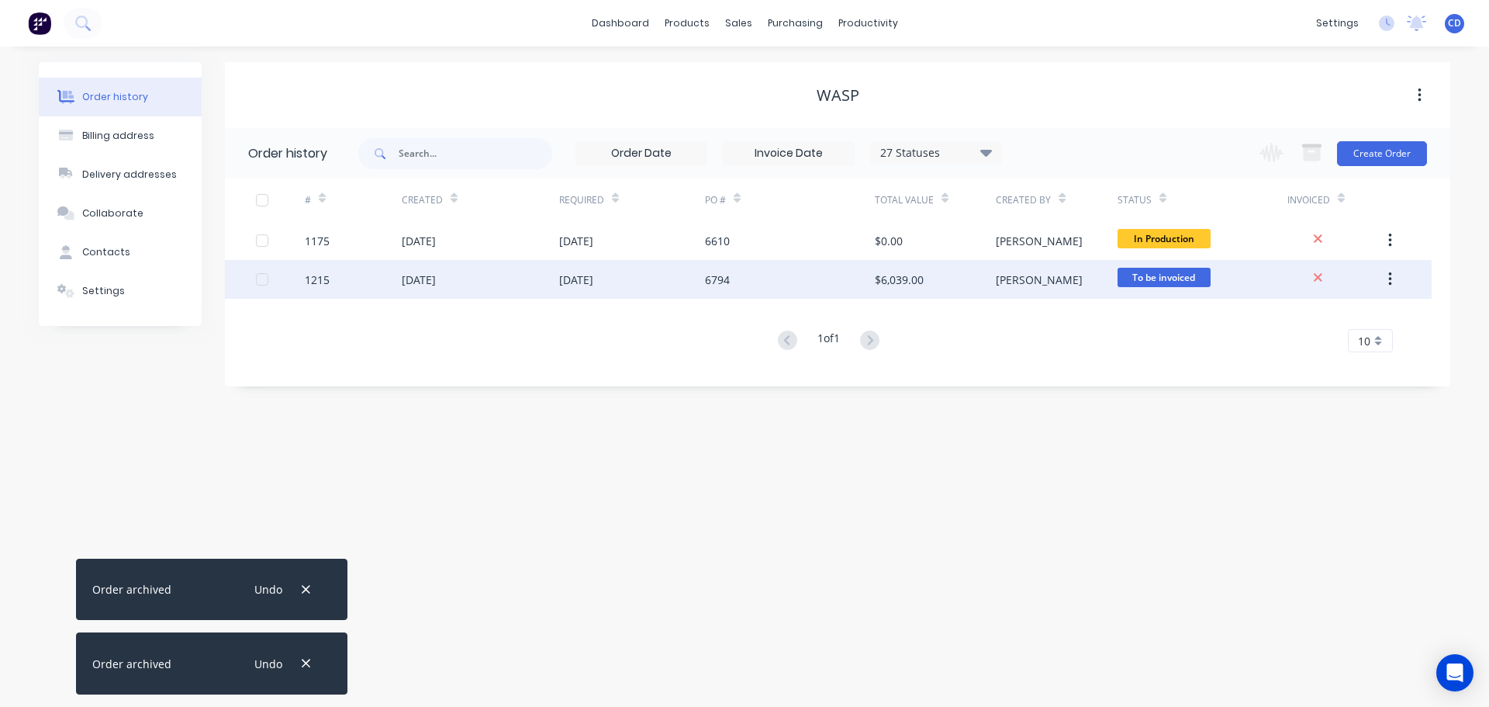
click at [1385, 276] on button "button" at bounding box center [1390, 279] width 36 height 28
click at [1301, 317] on div "Archive" at bounding box center [1334, 320] width 119 height 22
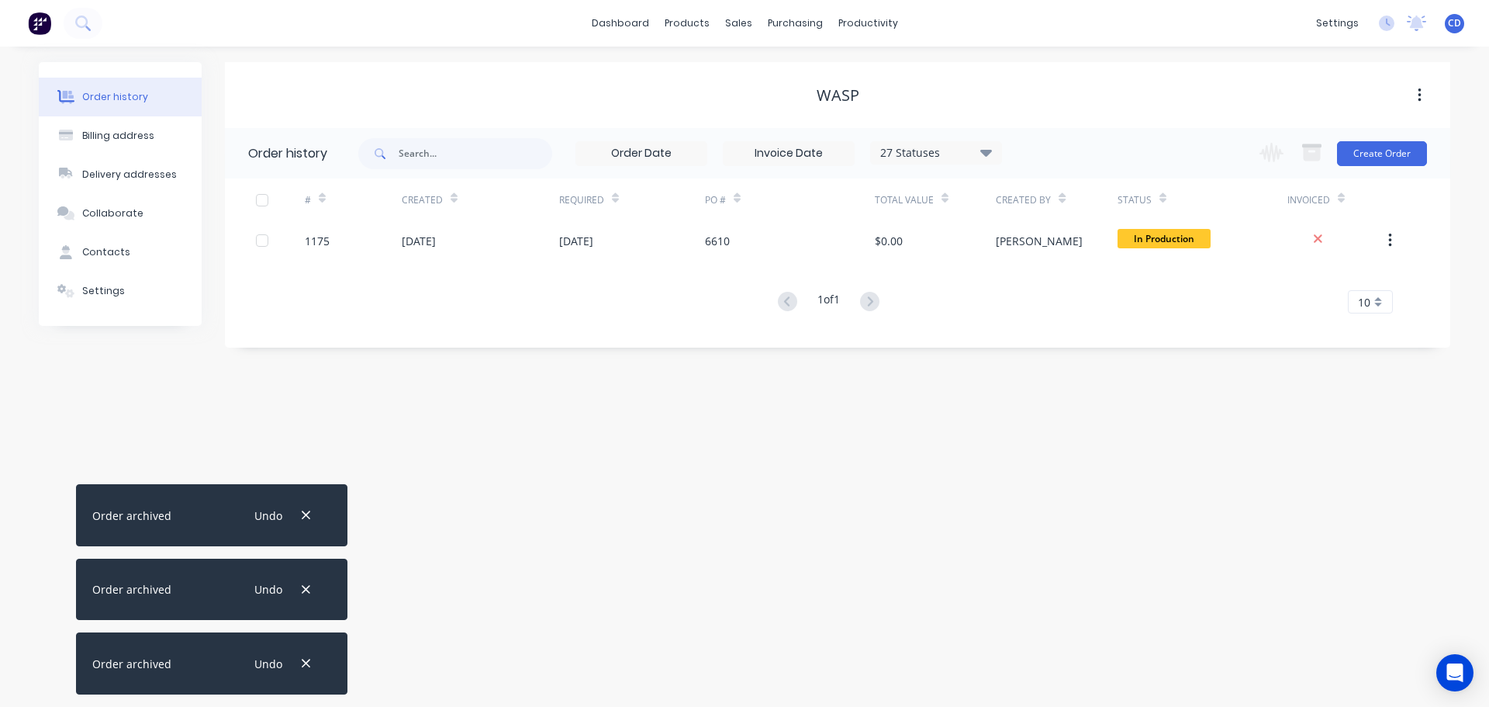
click at [1357, 166] on div "Change order status Submitted drafting Waiting for Info/Approval site measure O…" at bounding box center [1338, 153] width 177 height 50
click at [1364, 157] on button "Create Order" at bounding box center [1382, 153] width 90 height 25
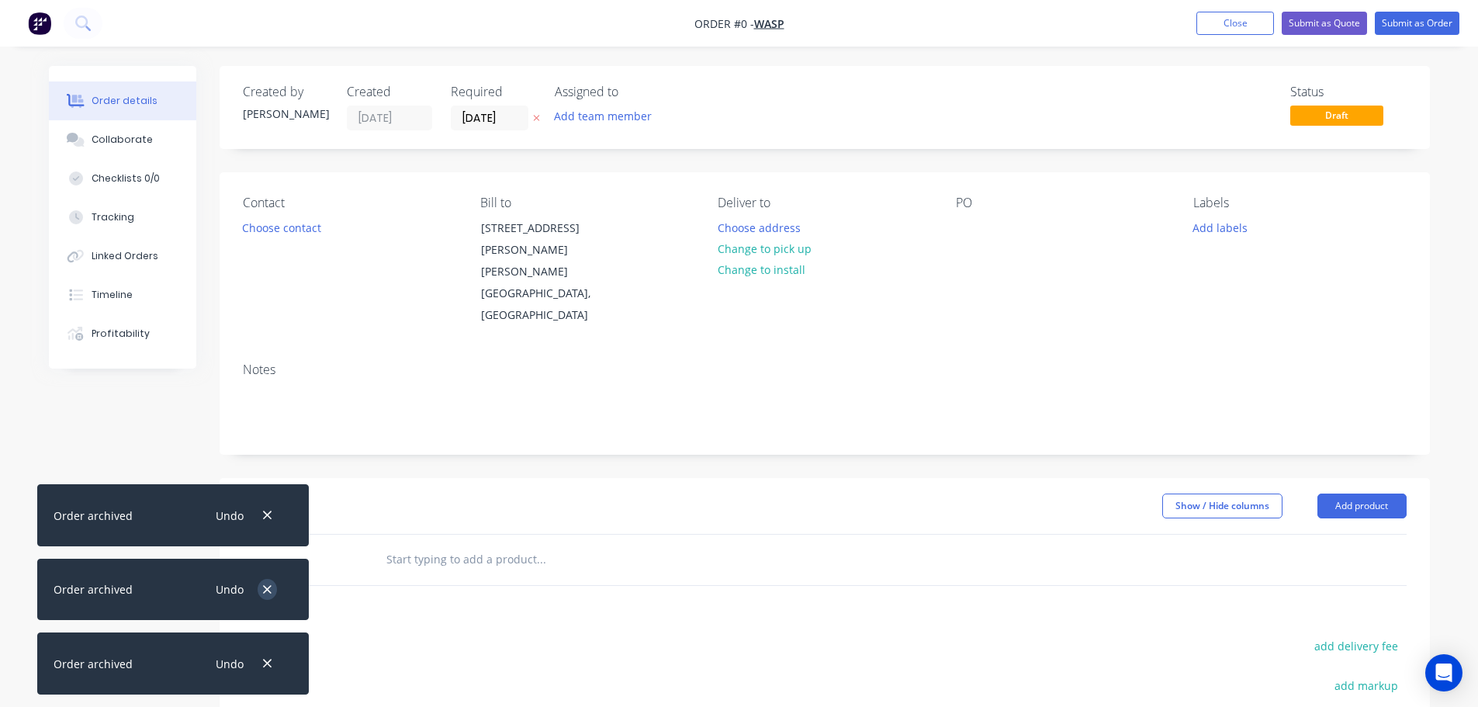
click at [265, 591] on icon "button" at bounding box center [267, 589] width 9 height 9
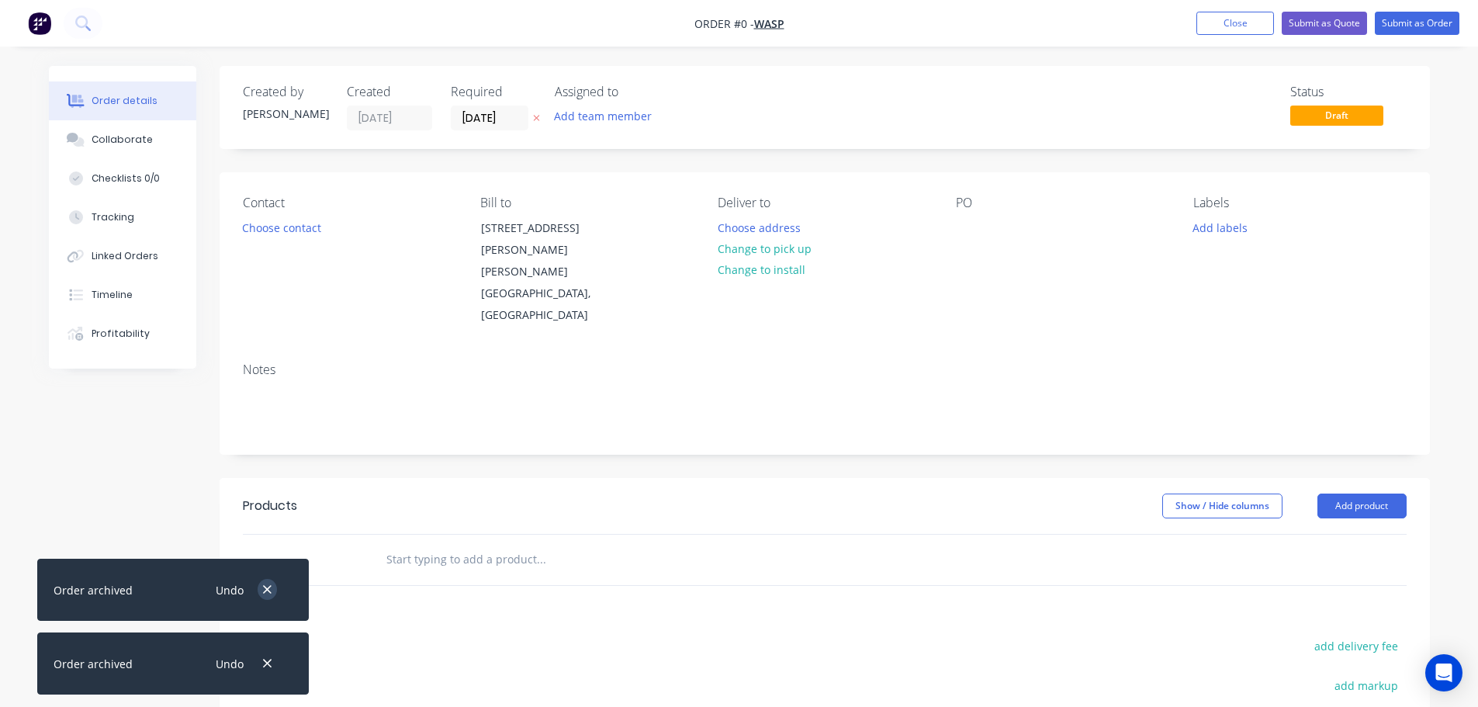
click at [272, 585] on icon "button" at bounding box center [267, 590] width 10 height 14
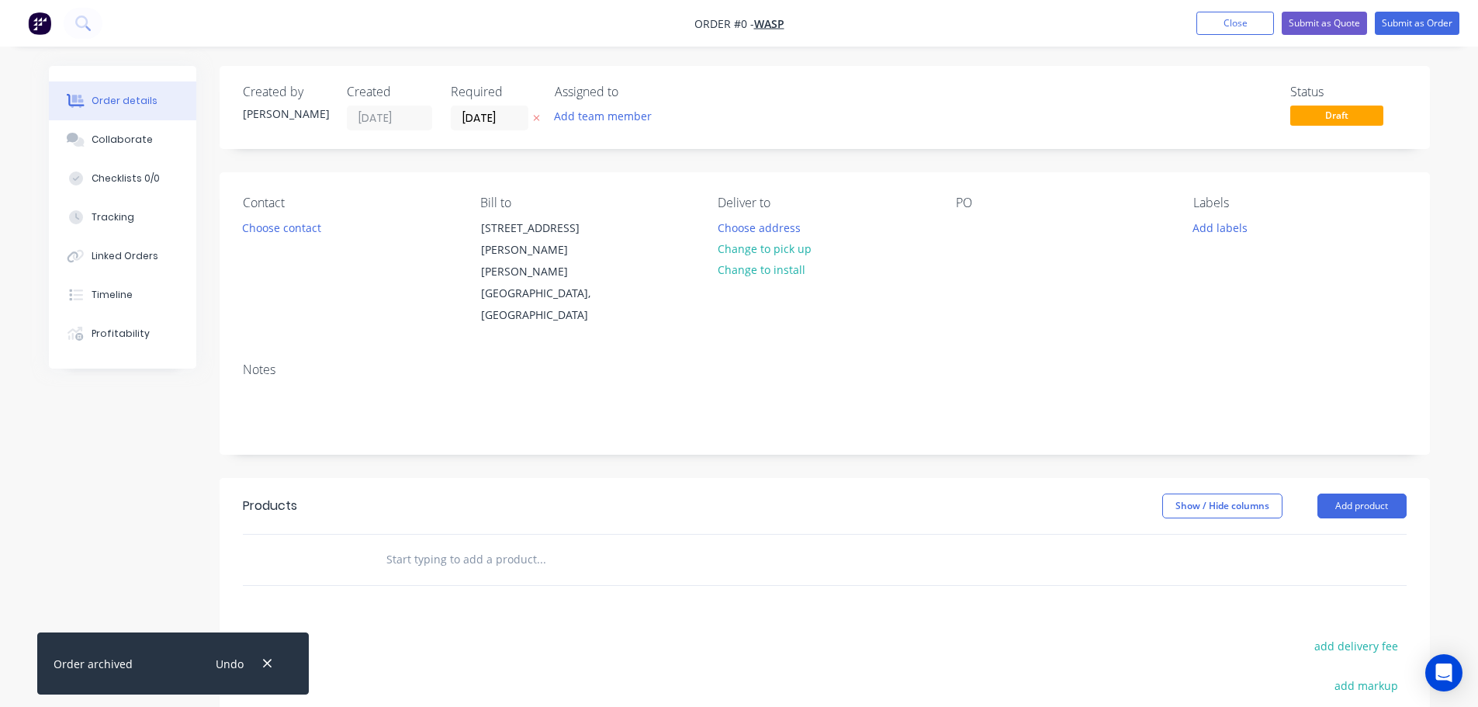
click at [265, 662] on icon "button" at bounding box center [267, 663] width 10 height 14
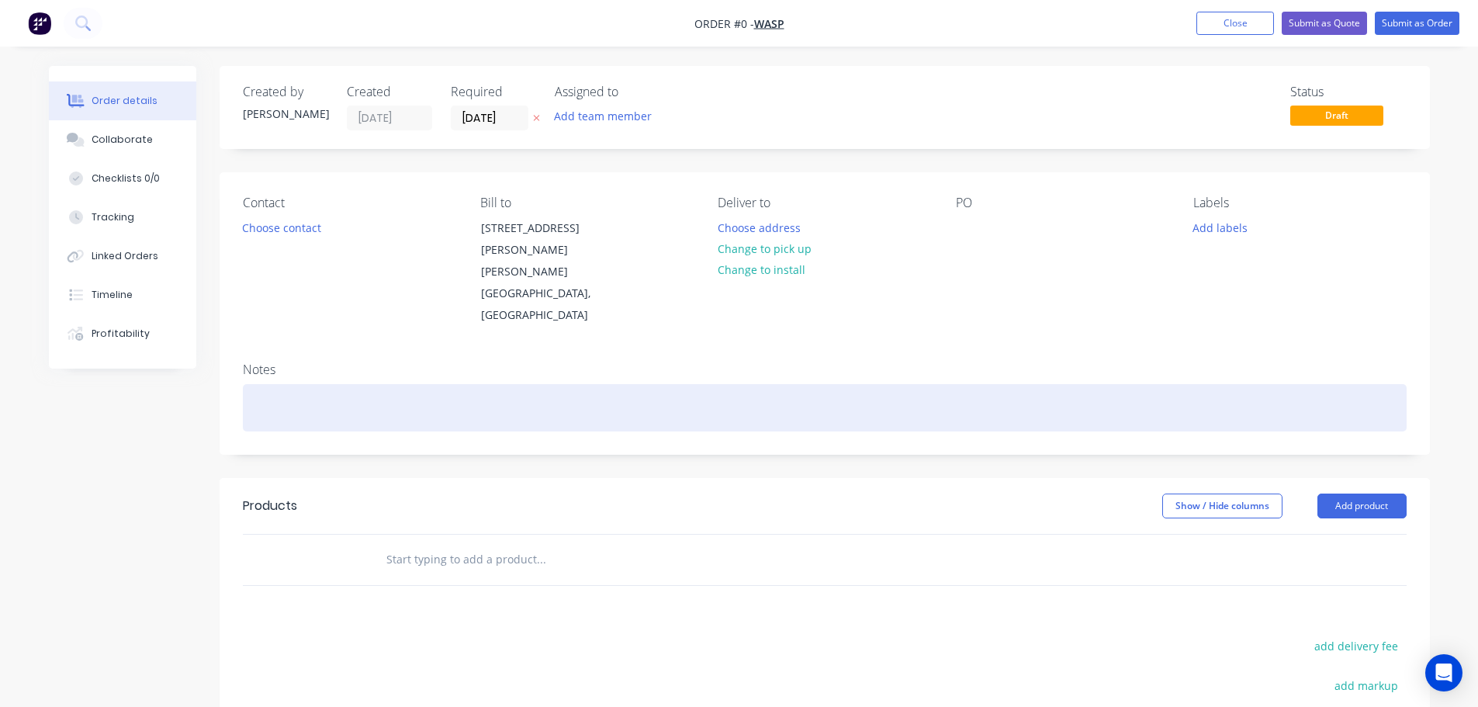
click at [318, 384] on div at bounding box center [825, 407] width 1164 height 47
click at [265, 384] on div "Raef inish" at bounding box center [825, 407] width 1164 height 47
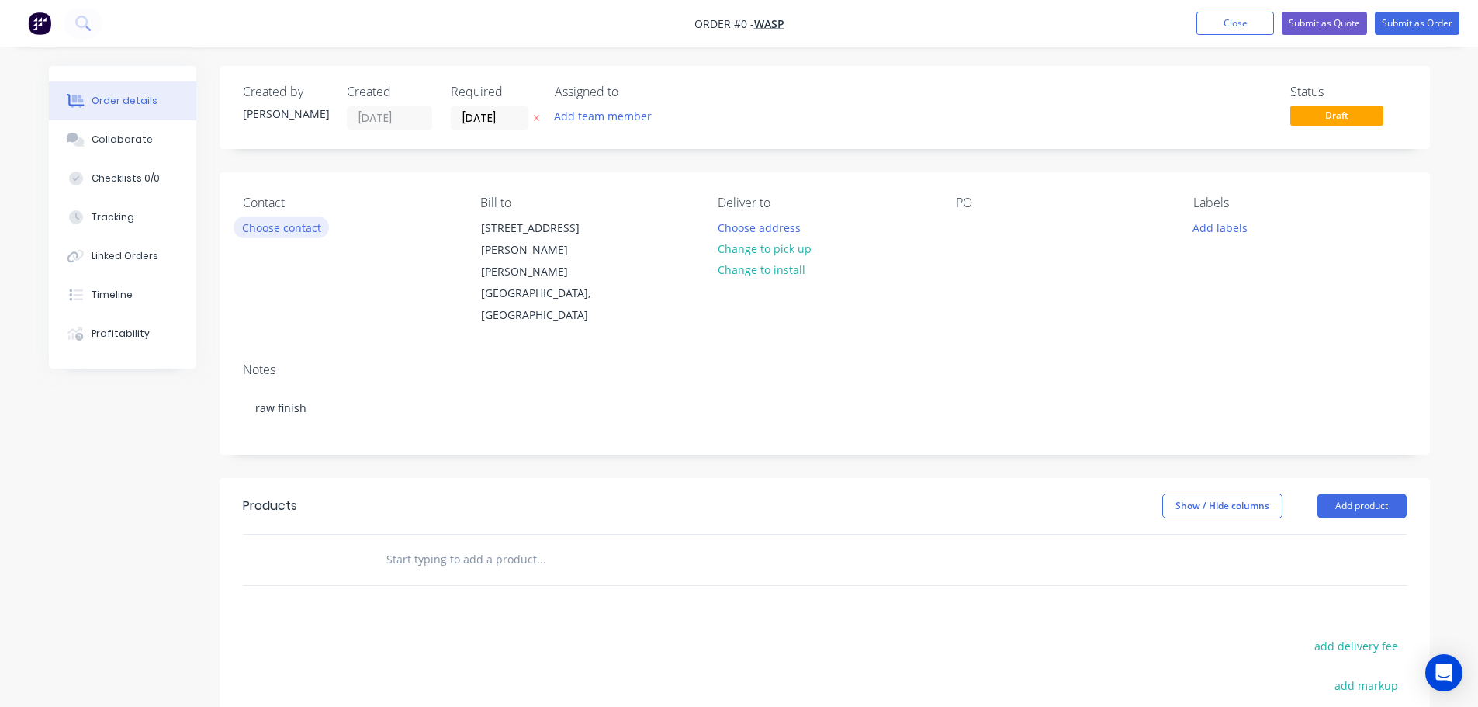
click at [299, 226] on div "Order details Collaborate Checklists 0/0 Tracking Linked Orders Timeline Profit…" at bounding box center [739, 523] width 1412 height 915
click at [278, 215] on div "Contact Choose contact" at bounding box center [349, 260] width 213 height 131
click at [258, 228] on button "Choose contact" at bounding box center [280, 226] width 95 height 21
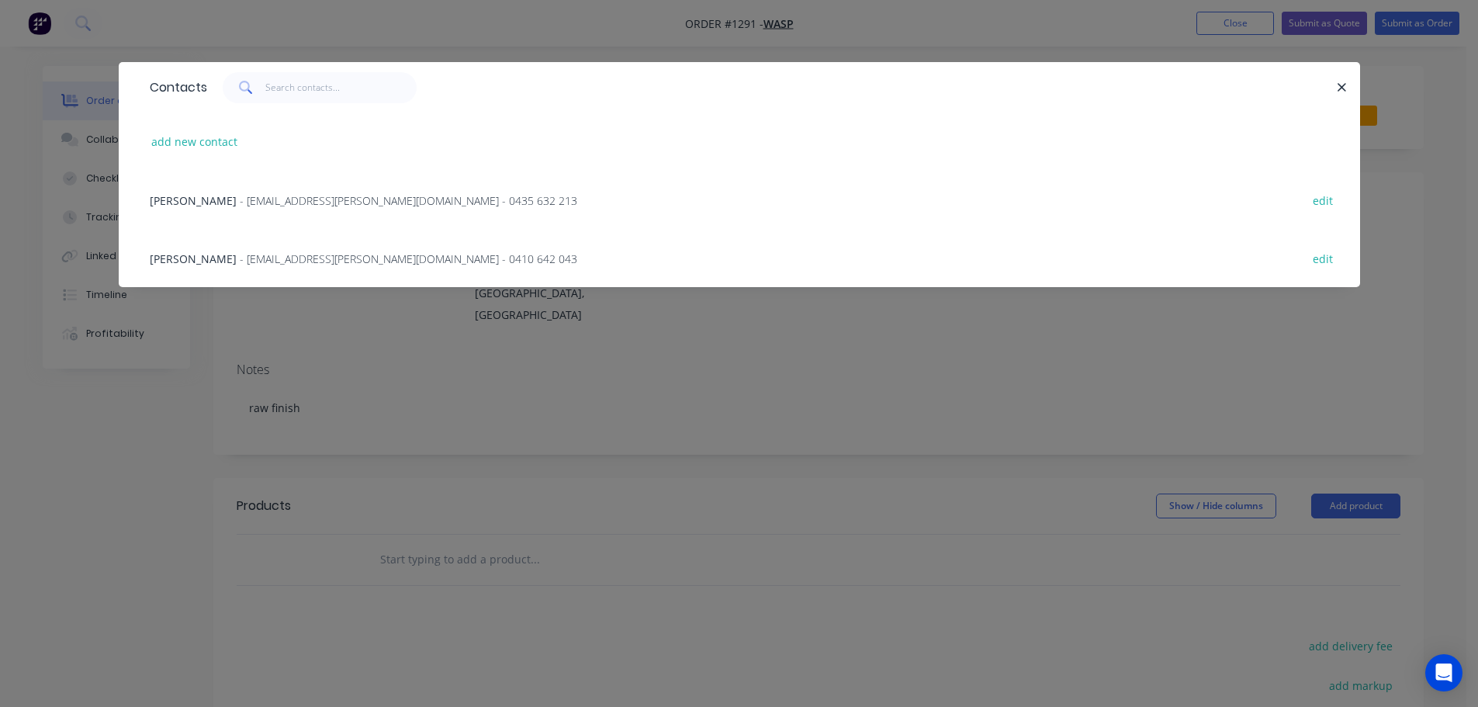
click at [194, 198] on span "Lauren Hooper" at bounding box center [193, 200] width 87 height 15
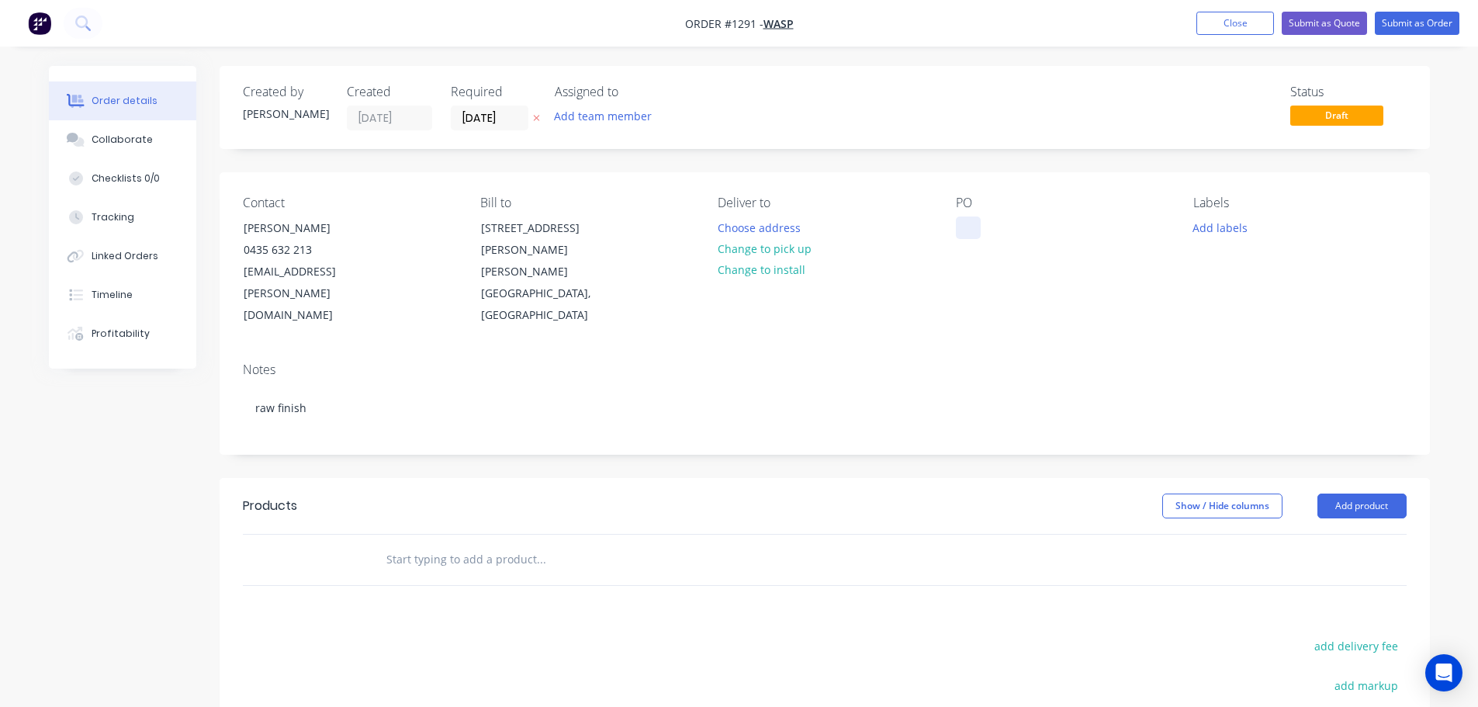
click at [957, 233] on div at bounding box center [968, 227] width 25 height 22
click at [1384, 493] on button "Add product" at bounding box center [1361, 505] width 89 height 25
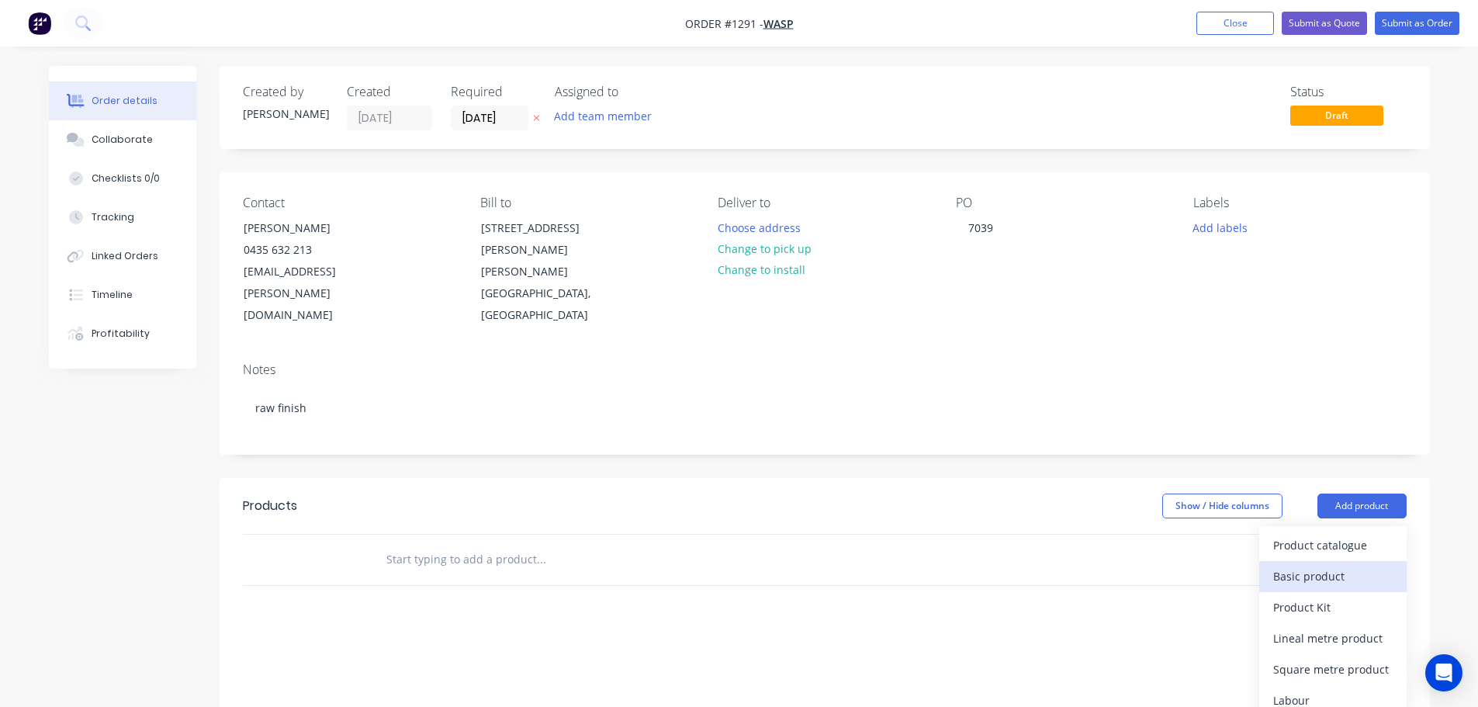
click at [1347, 565] on div "Basic product" at bounding box center [1332, 576] width 119 height 22
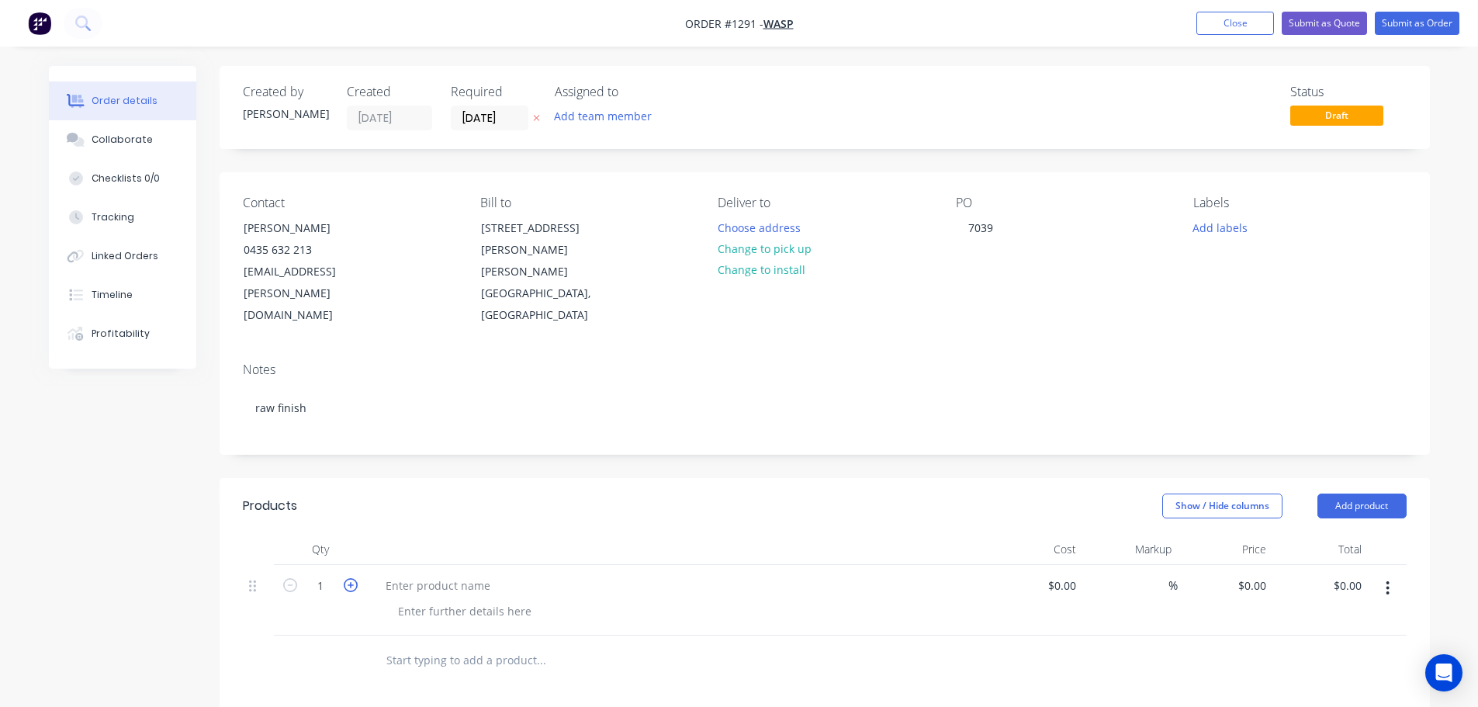
click at [344, 578] on icon "button" at bounding box center [351, 585] width 14 height 14
click at [345, 578] on icon "button" at bounding box center [351, 585] width 14 height 14
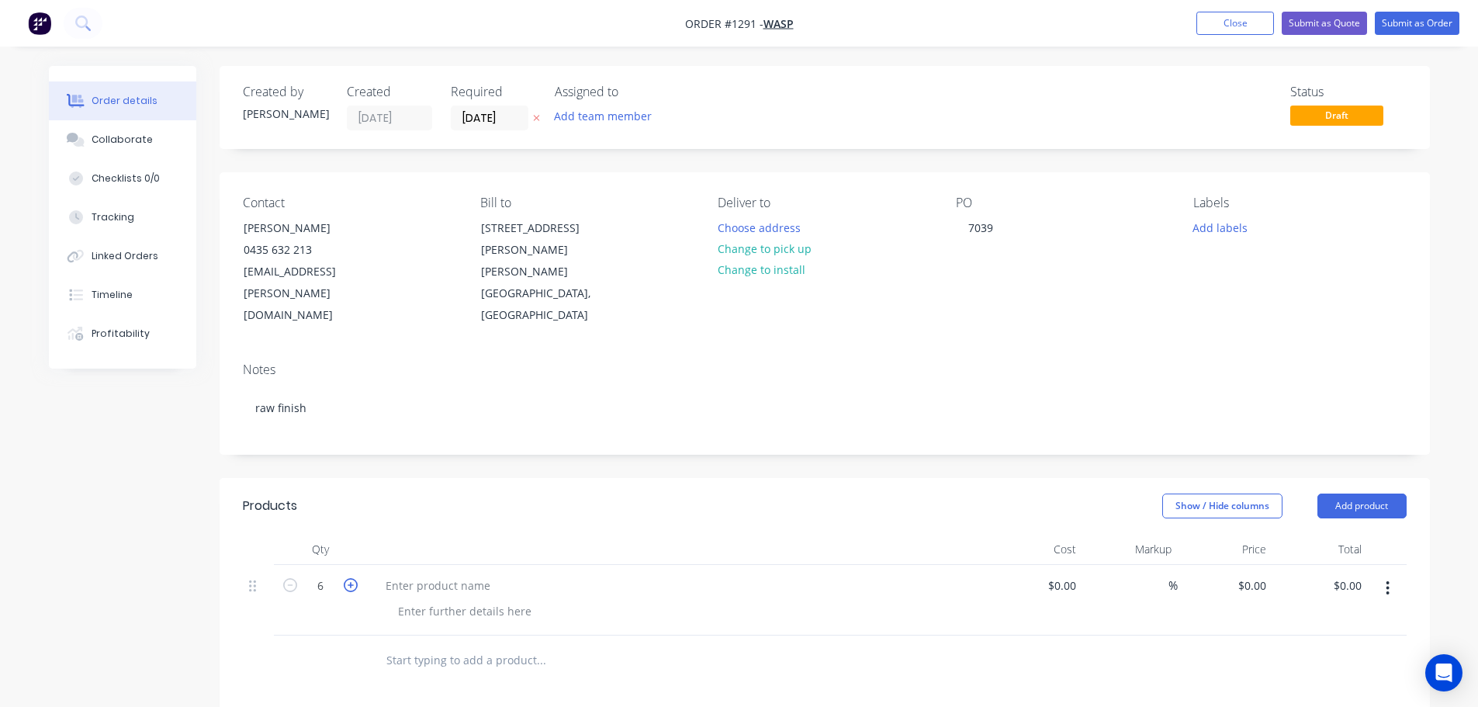
click at [345, 578] on icon "button" at bounding box center [351, 585] width 14 height 14
type input "10"
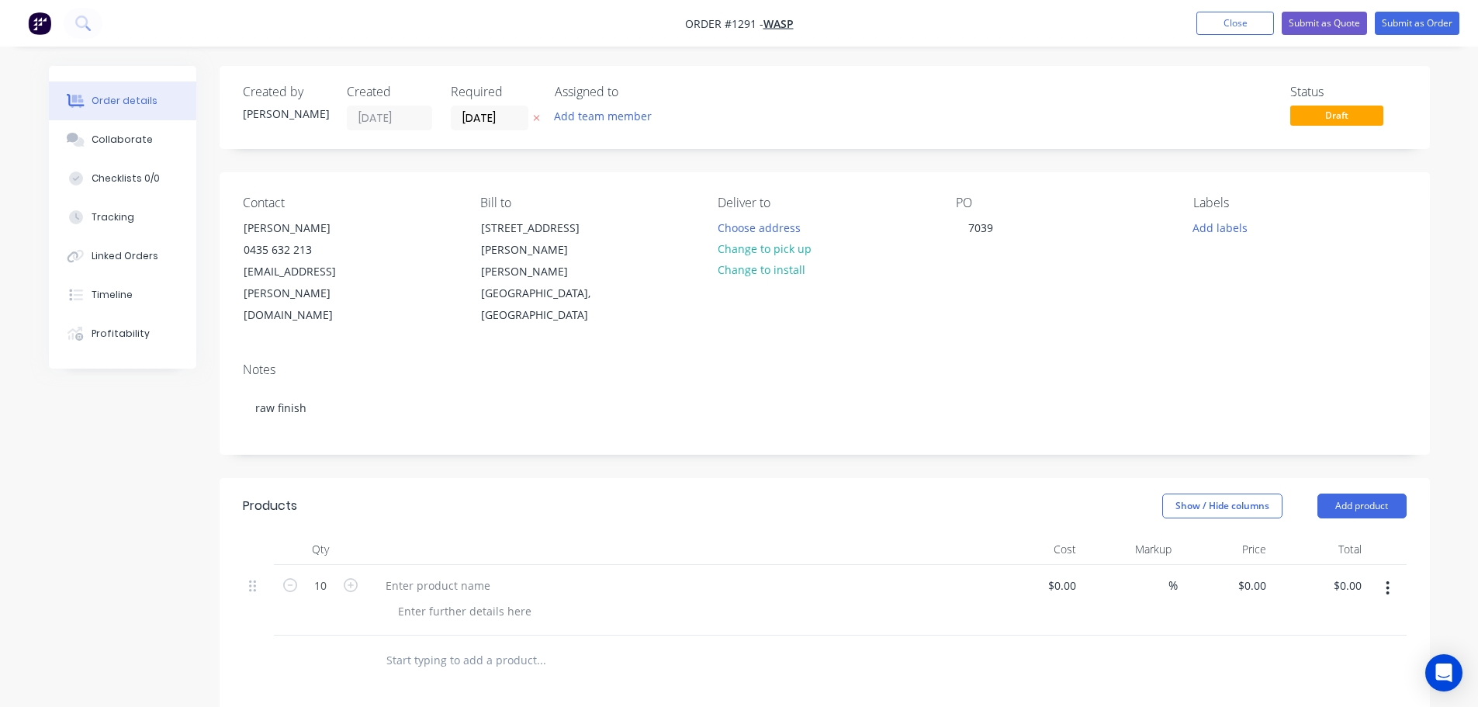
click at [413, 565] on div at bounding box center [677, 600] width 621 height 71
click at [413, 574] on div at bounding box center [438, 585] width 130 height 22
paste div
click at [441, 600] on div at bounding box center [465, 611] width 158 height 22
click at [448, 600] on div at bounding box center [465, 611] width 158 height 22
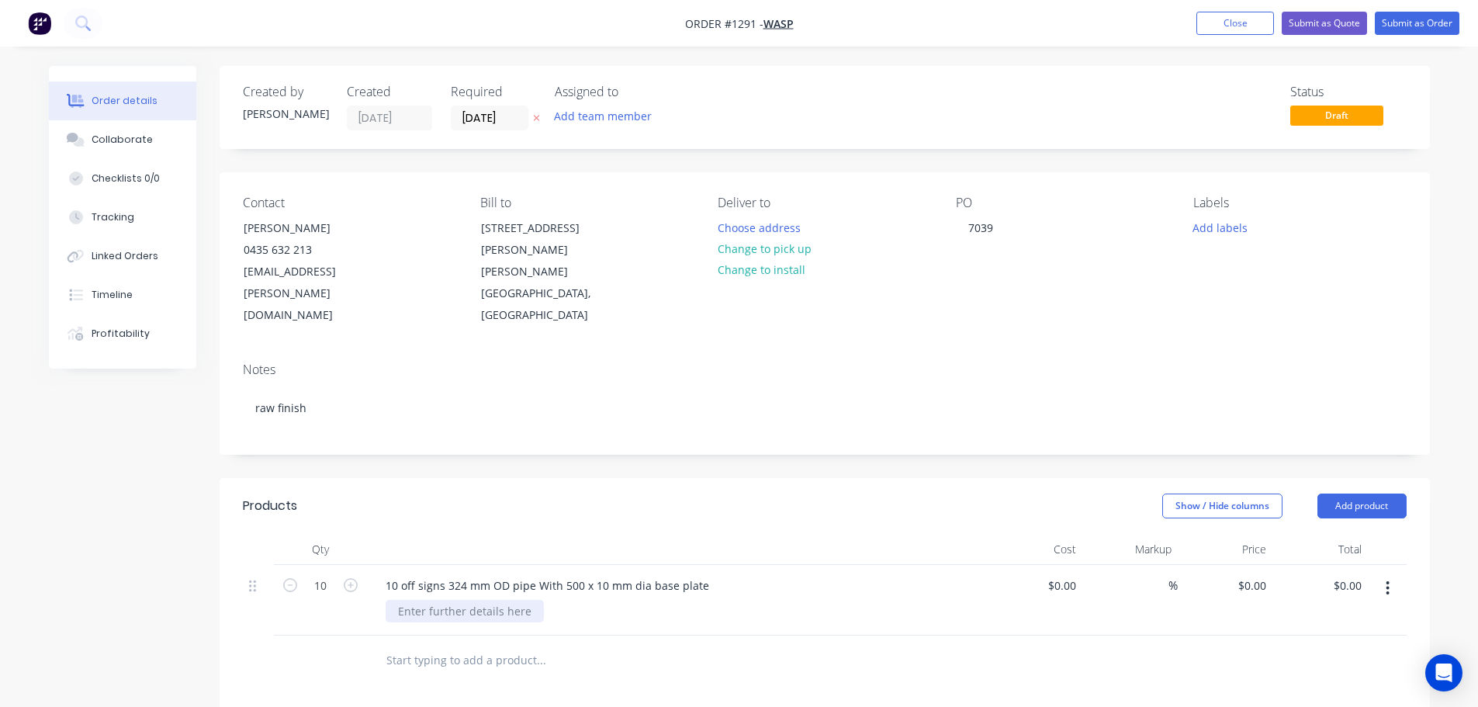
paste div
click at [138, 143] on div "Collaborate" at bounding box center [122, 140] width 61 height 14
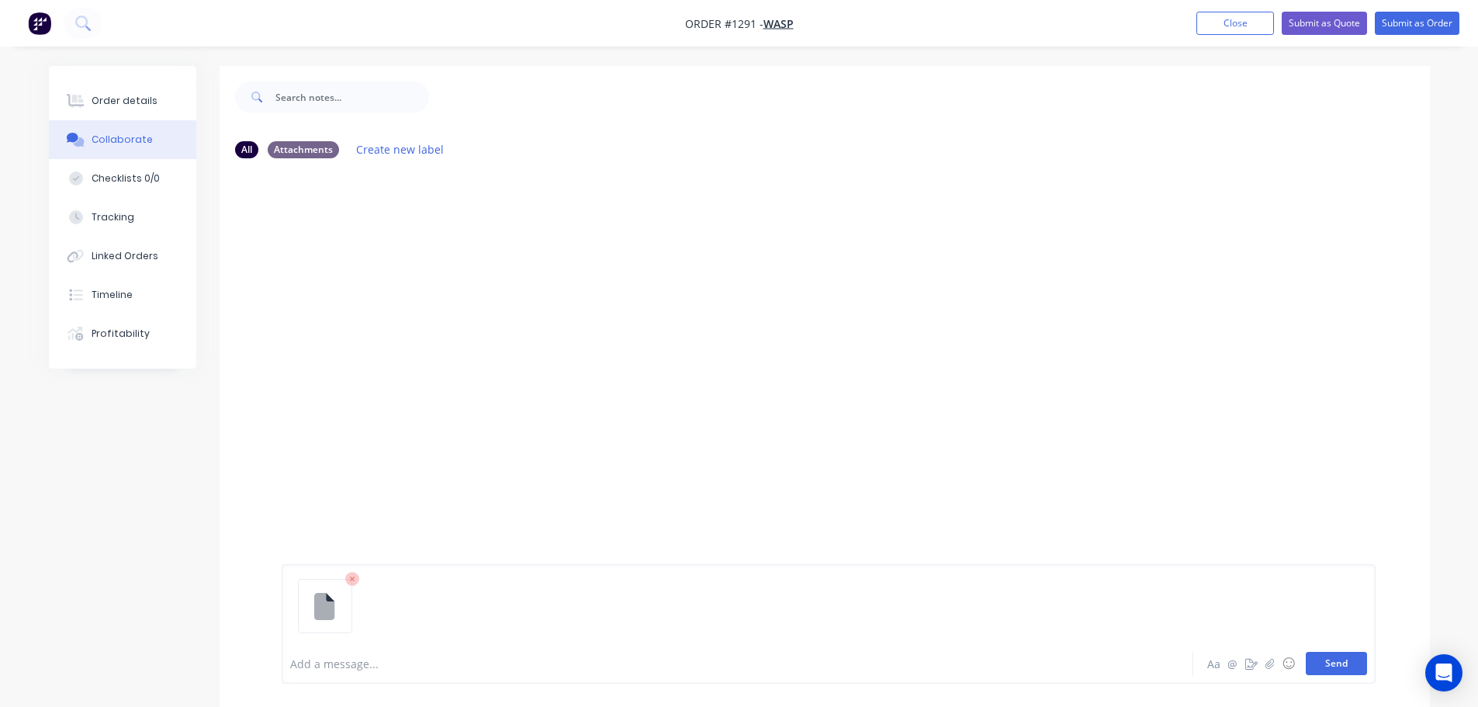
click at [1324, 662] on button "Send" at bounding box center [1335, 663] width 61 height 23
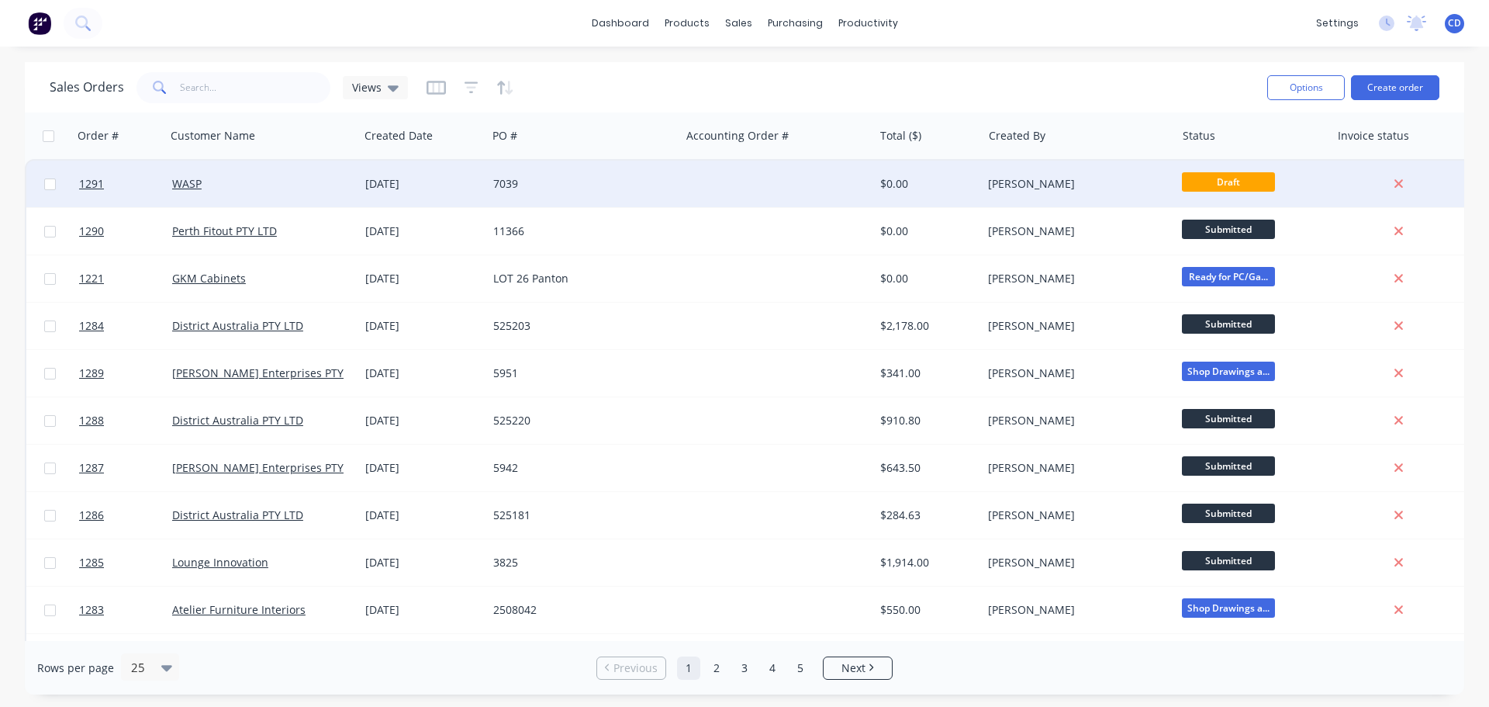
click at [206, 189] on div "WASP" at bounding box center [258, 184] width 172 height 16
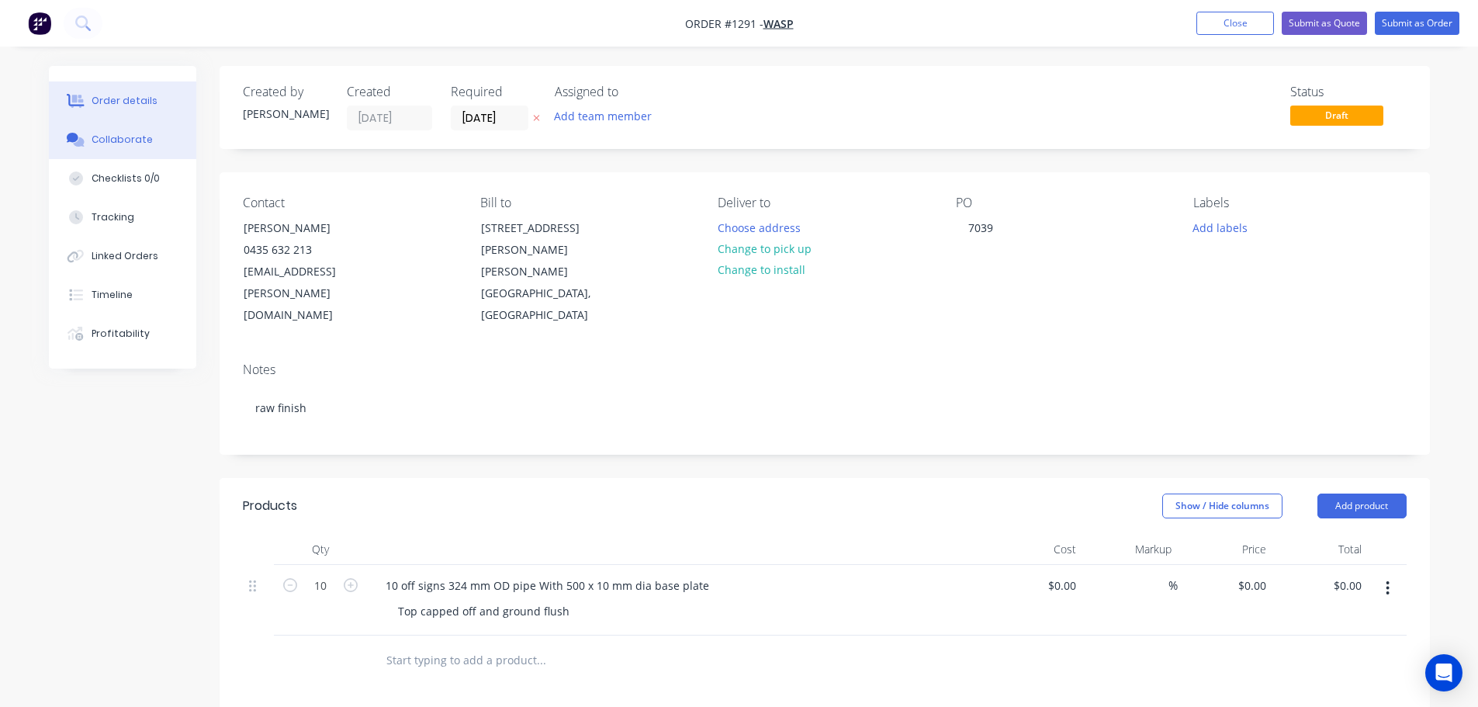
click at [133, 140] on div "Collaborate" at bounding box center [122, 140] width 61 height 14
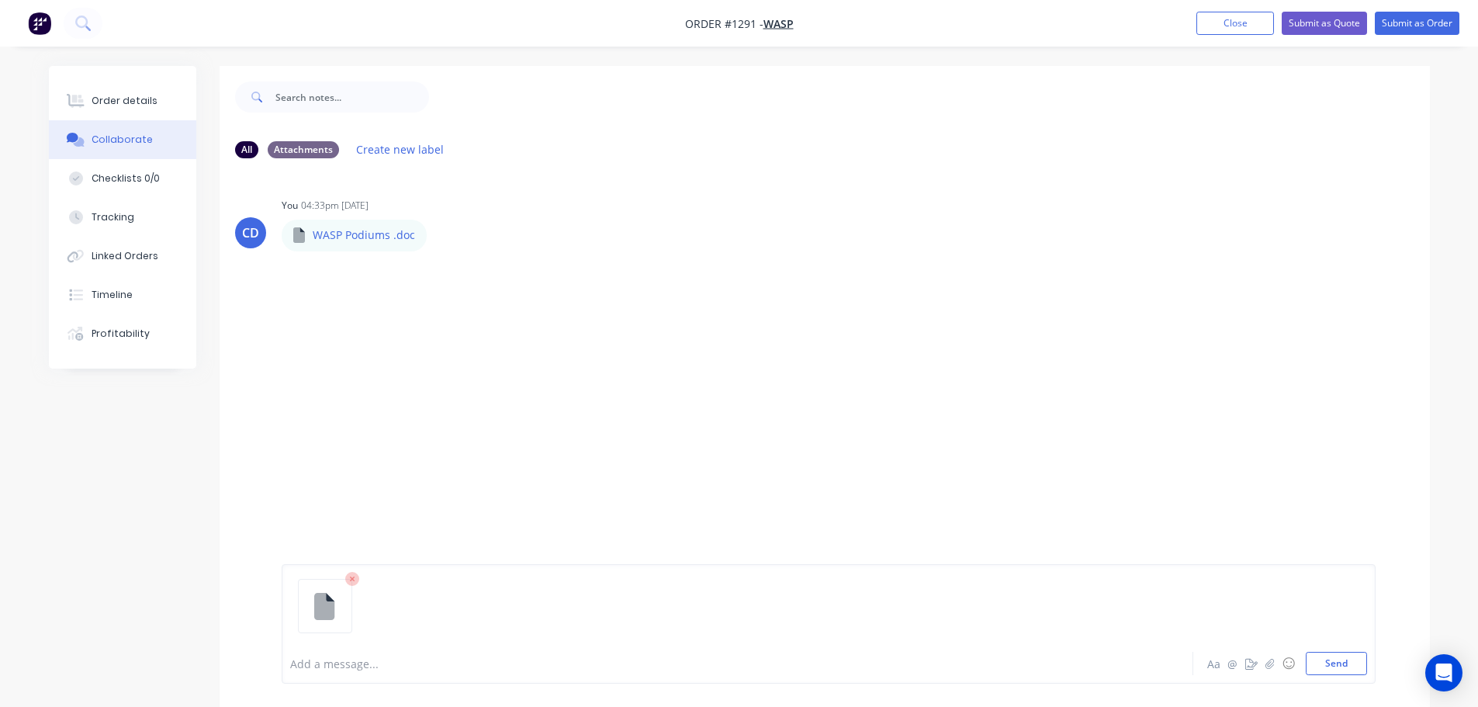
click at [1343, 649] on div at bounding box center [828, 611] width 1077 height 79
click at [1343, 659] on button "Send" at bounding box center [1335, 663] width 61 height 23
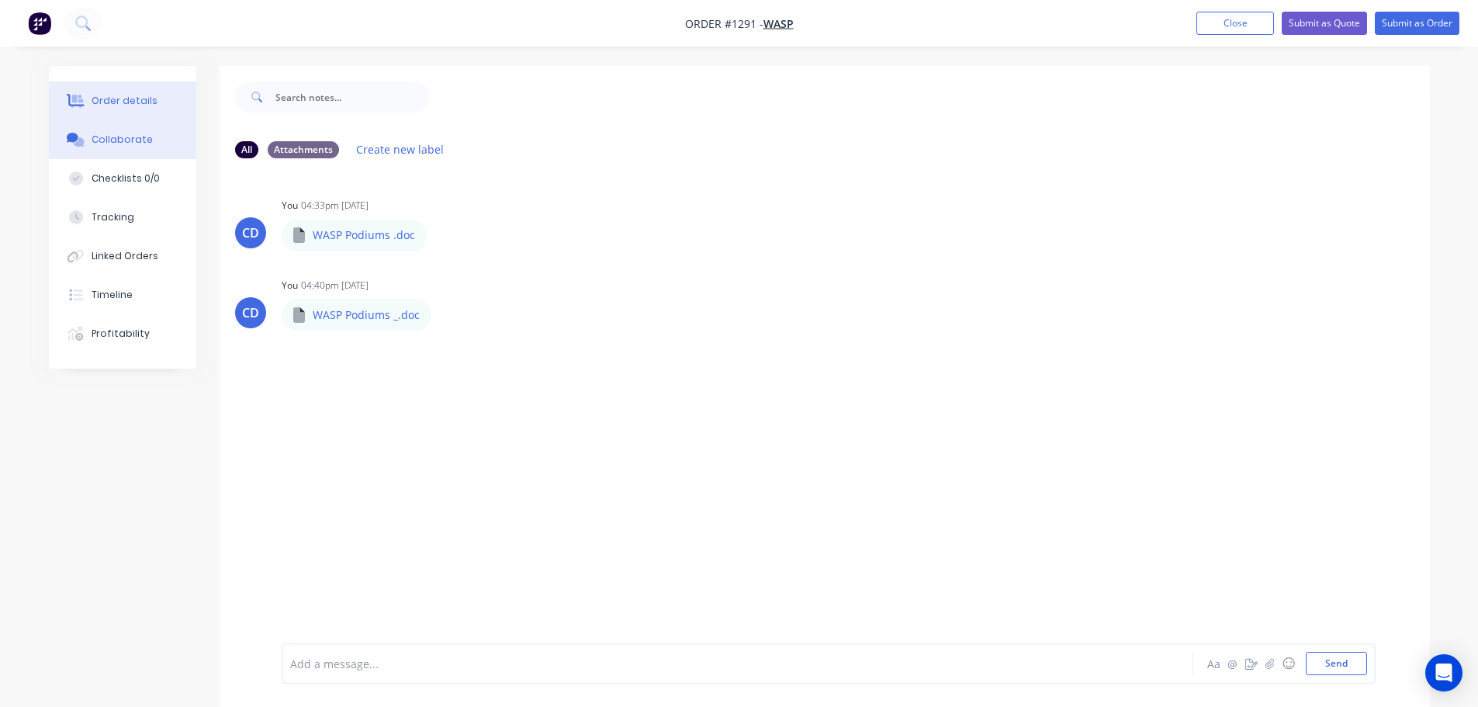
click at [126, 102] on div "Order details" at bounding box center [125, 101] width 66 height 14
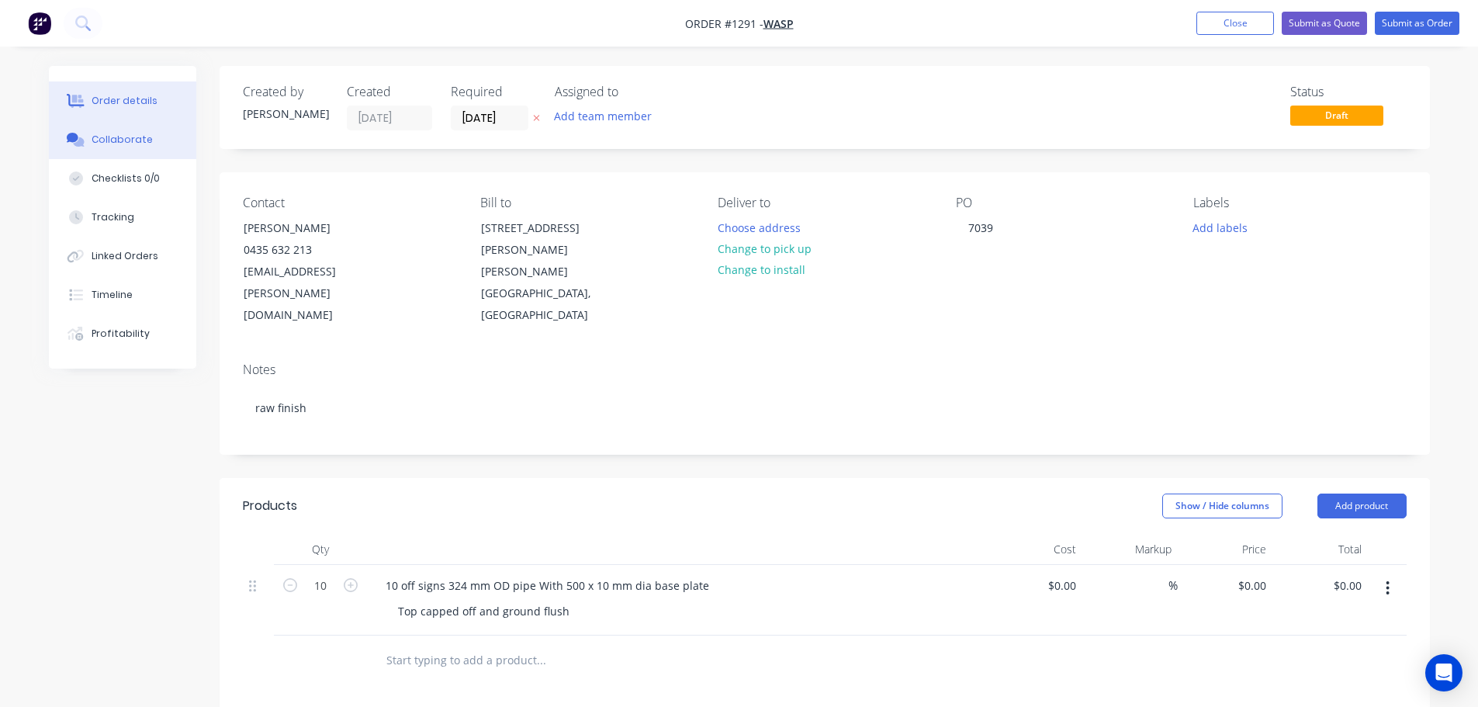
click at [123, 124] on button "Collaborate" at bounding box center [122, 139] width 147 height 39
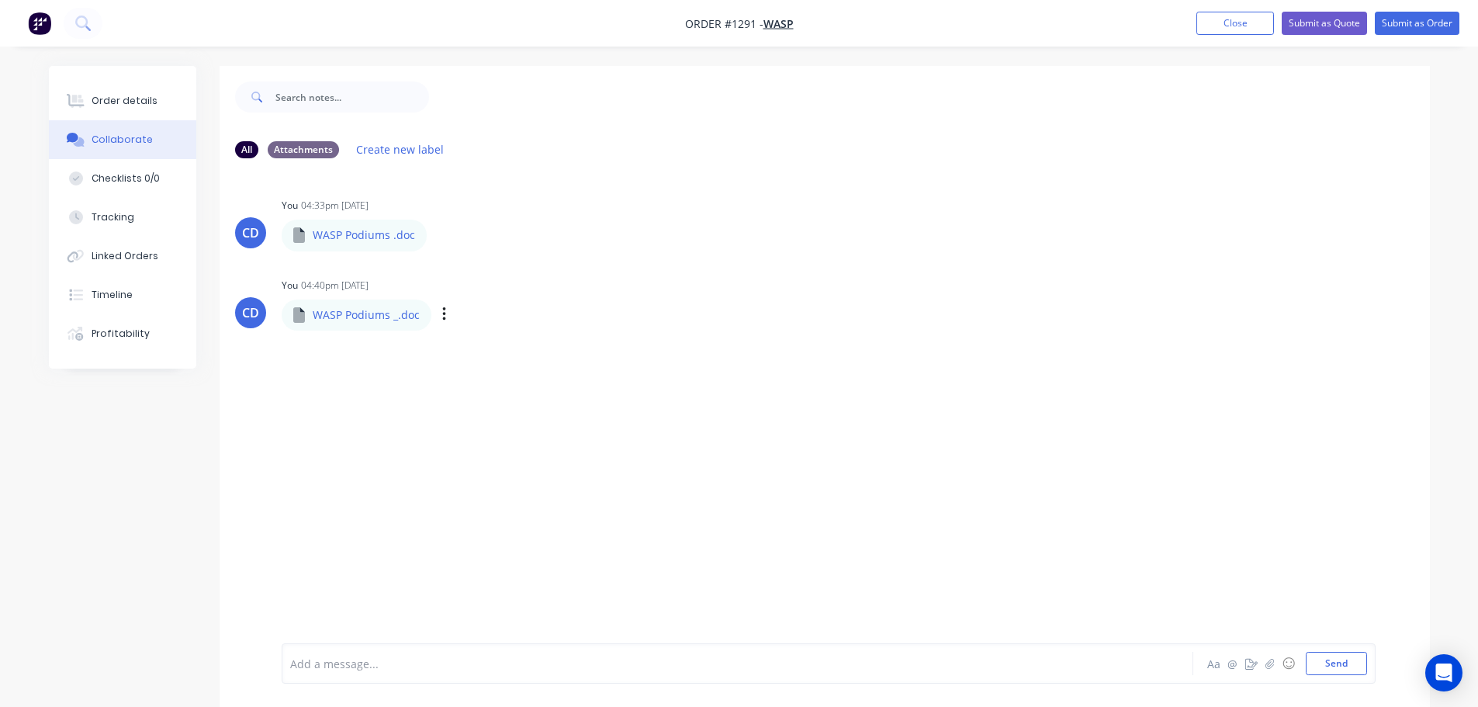
click at [348, 319] on p "WASP Podiums _.doc" at bounding box center [366, 315] width 107 height 16
click at [348, 318] on p "WASP Podiums _.doc" at bounding box center [366, 315] width 107 height 16
click at [434, 316] on div "WASP Podiums _.doc Labels Download Delete" at bounding box center [443, 315] width 323 height 33
click at [444, 313] on icon "button" at bounding box center [444, 315] width 5 height 18
click at [489, 361] on button "Download" at bounding box center [545, 355] width 175 height 35
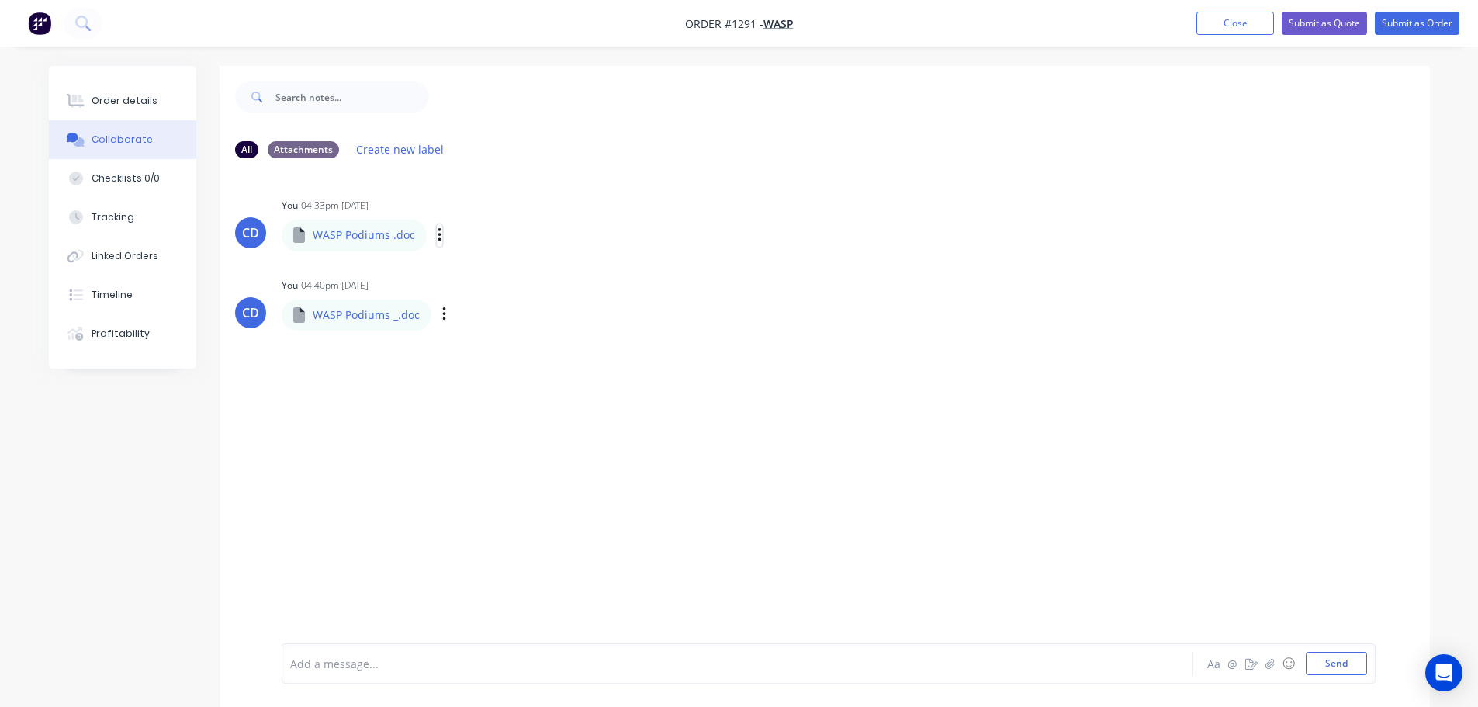
click at [437, 232] on icon "button" at bounding box center [439, 235] width 5 height 18
click at [0, 0] on button "Download" at bounding box center [0, 0] width 0 height 0
click at [438, 232] on icon "button" at bounding box center [439, 235] width 5 height 18
click at [480, 306] on button "Delete" at bounding box center [541, 311] width 175 height 35
click at [1316, 663] on button "Send" at bounding box center [1335, 663] width 61 height 23
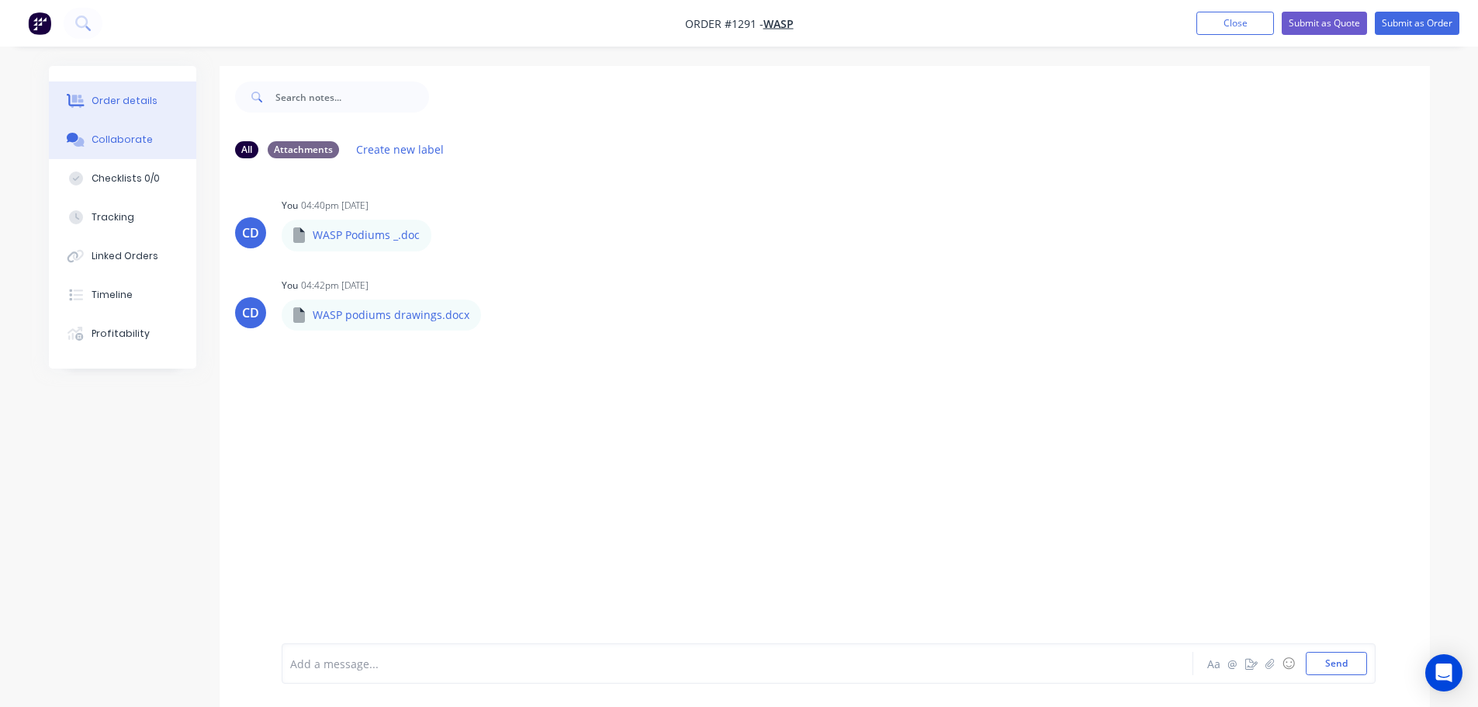
click at [151, 98] on div "Order details" at bounding box center [125, 101] width 66 height 14
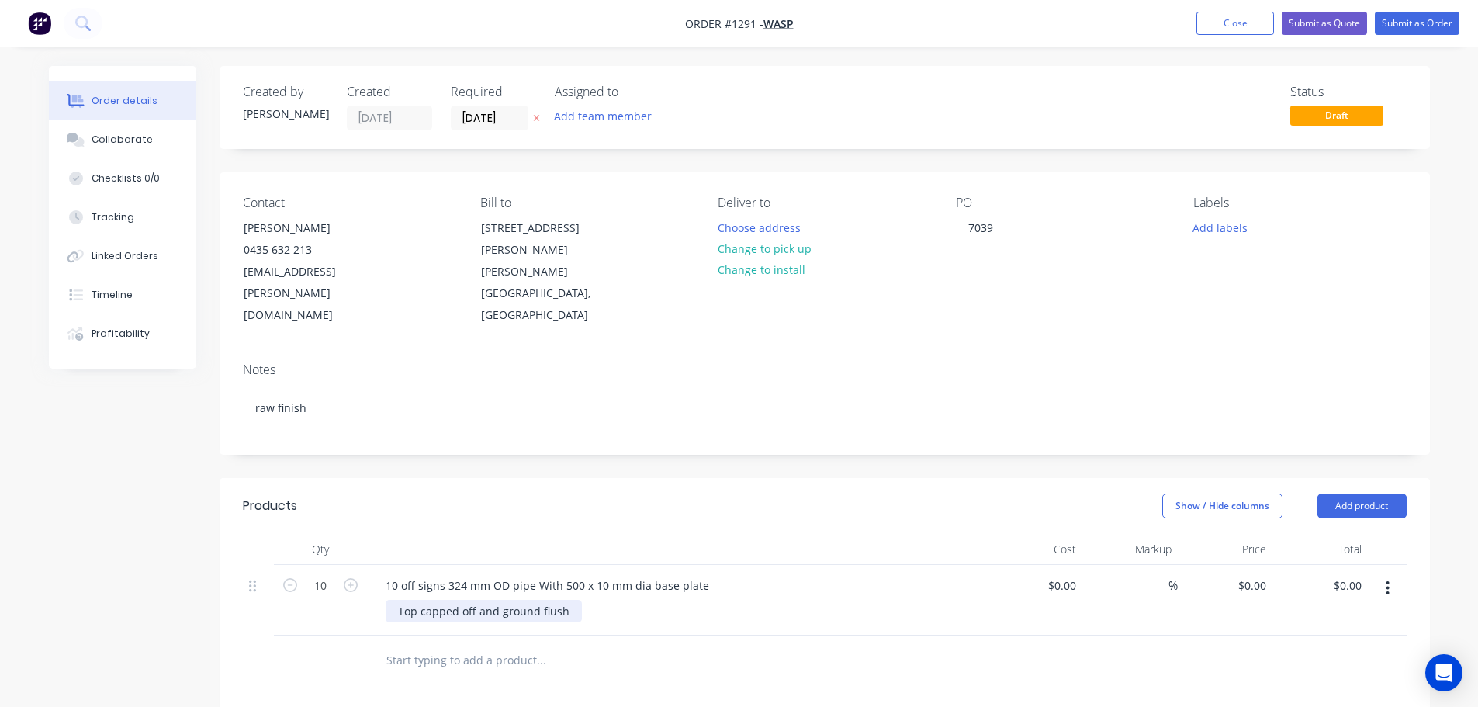
click at [565, 600] on div "Top capped off and ground flush" at bounding box center [484, 611] width 196 height 22
click at [632, 600] on div "Top capped off and ground flush - do not clean tube - by others" at bounding box center [564, 611] width 357 height 22
click at [1237, 230] on button "Add labels" at bounding box center [1219, 226] width 71 height 21
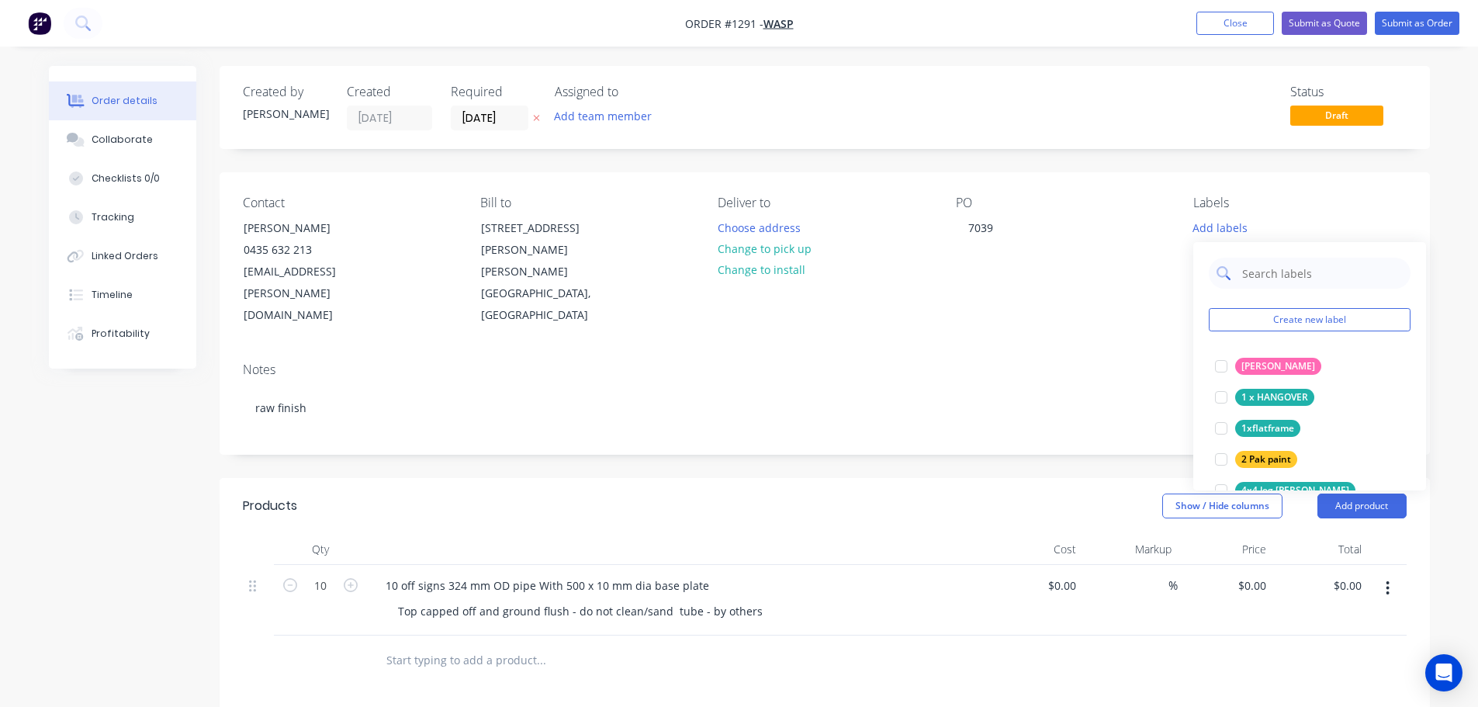
click at [1271, 271] on input "text" at bounding box center [1321, 273] width 162 height 31
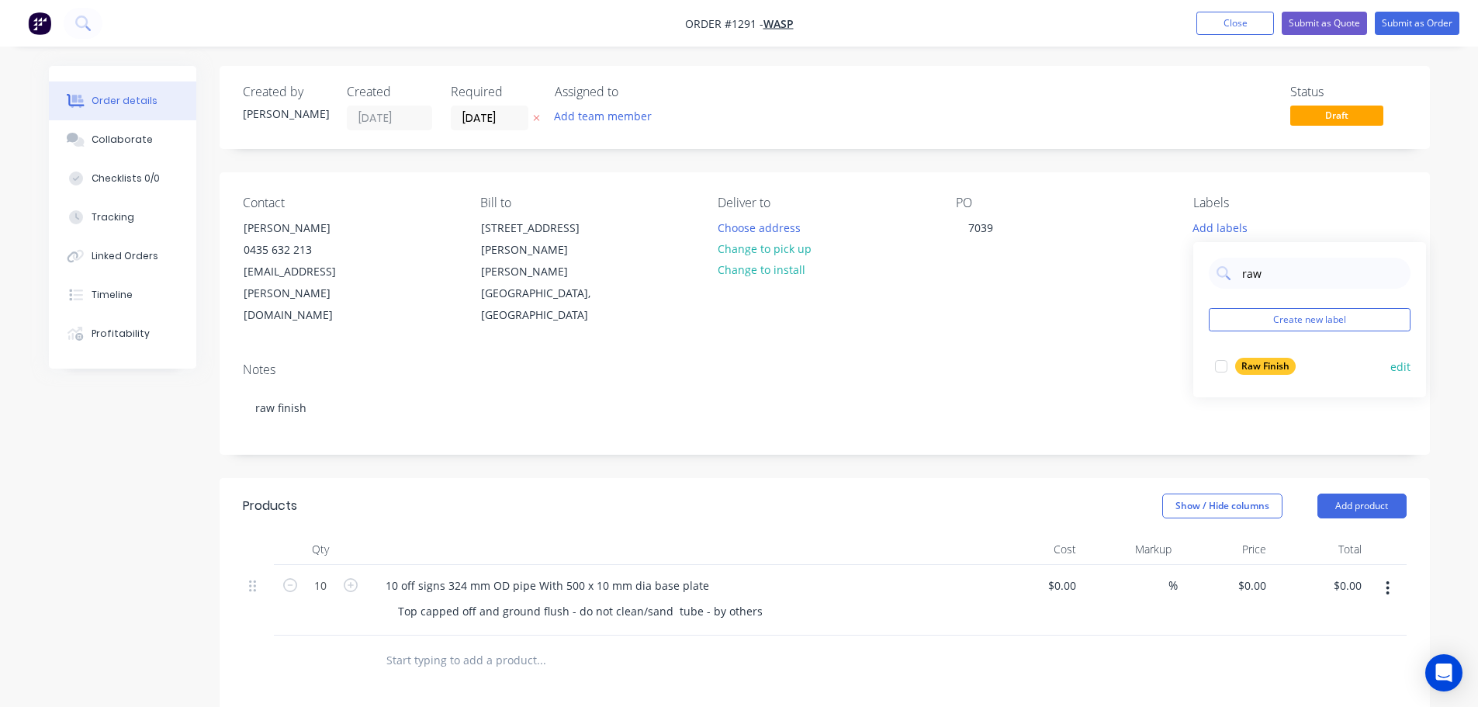
type input "raw"
click at [1253, 365] on div "Raw Finish" at bounding box center [1265, 366] width 61 height 17
click at [1348, 207] on div "Labels" at bounding box center [1299, 202] width 213 height 15
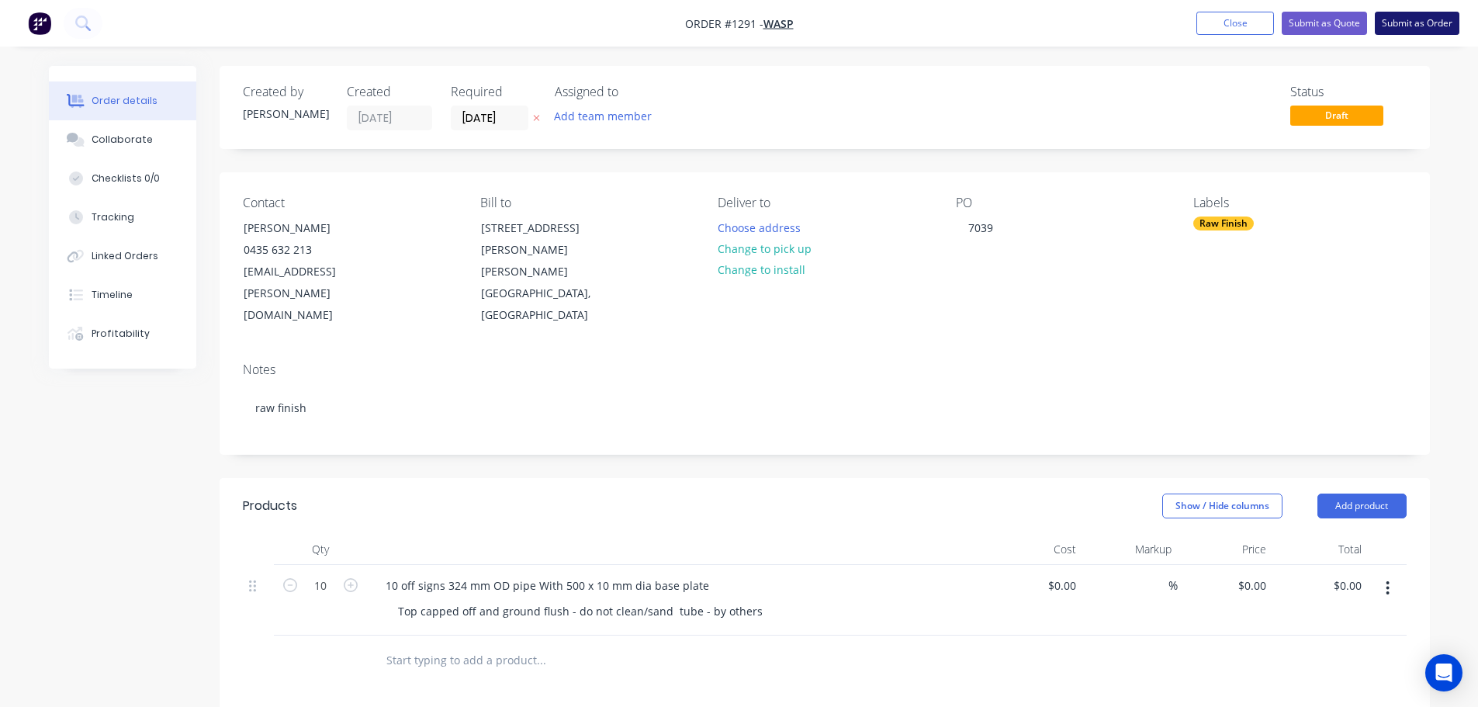
click at [1406, 27] on button "Submit as Order" at bounding box center [1416, 23] width 85 height 23
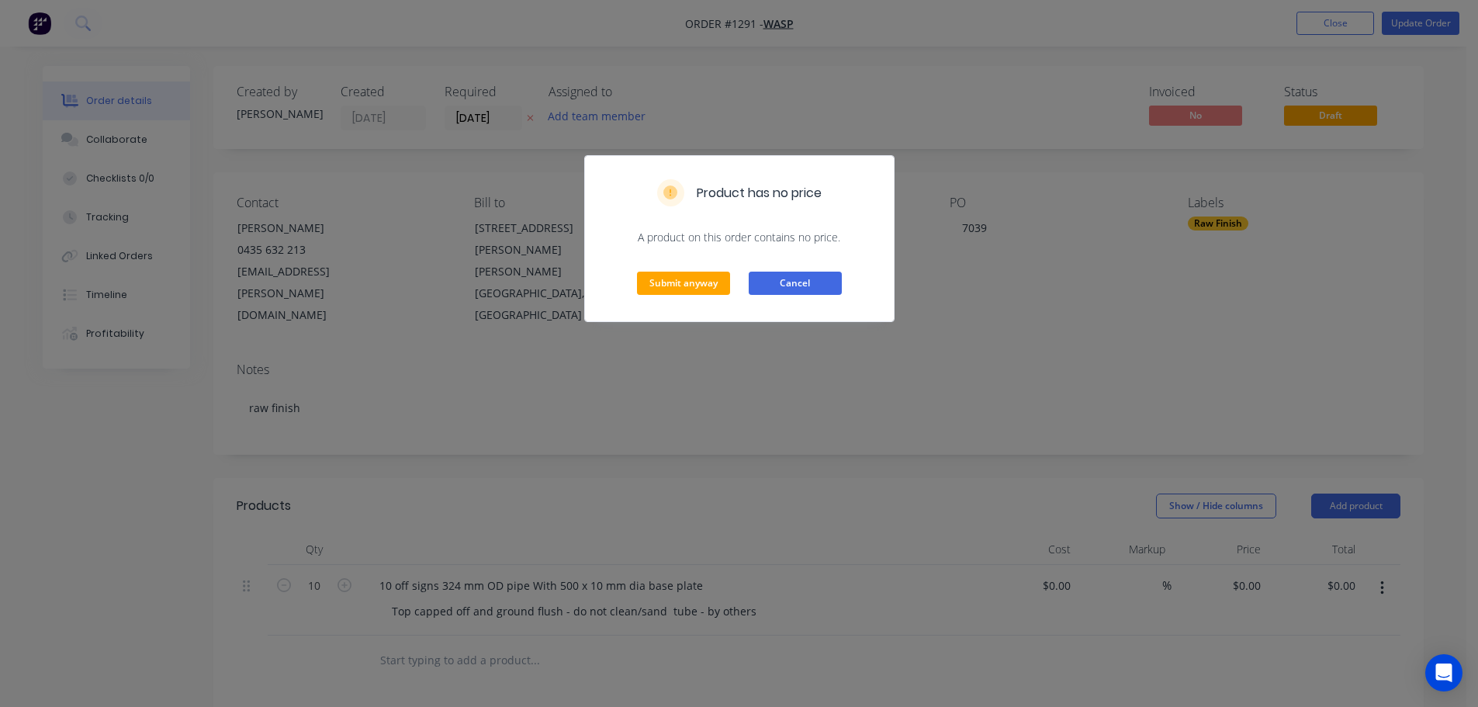
click at [782, 285] on button "Cancel" at bounding box center [795, 282] width 93 height 23
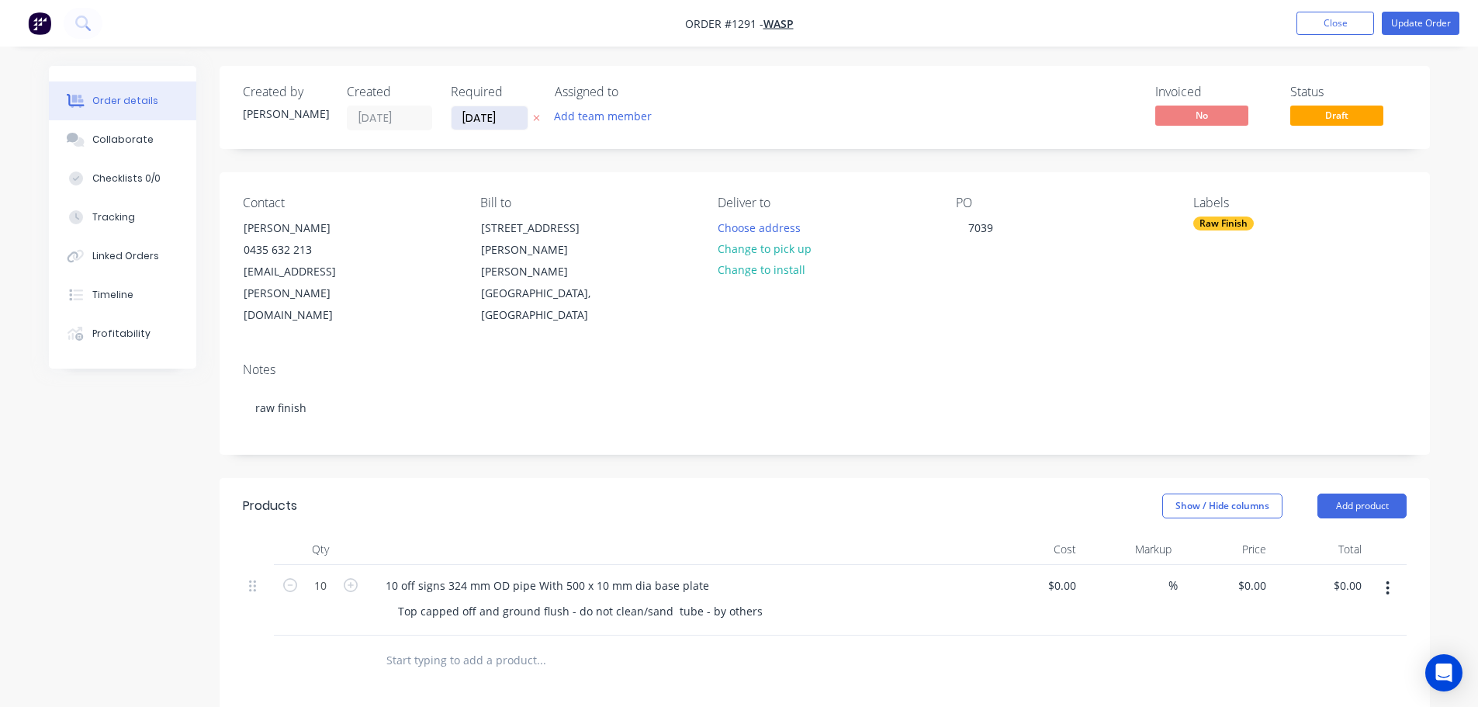
click at [500, 116] on input "[DATE]" at bounding box center [489, 117] width 76 height 23
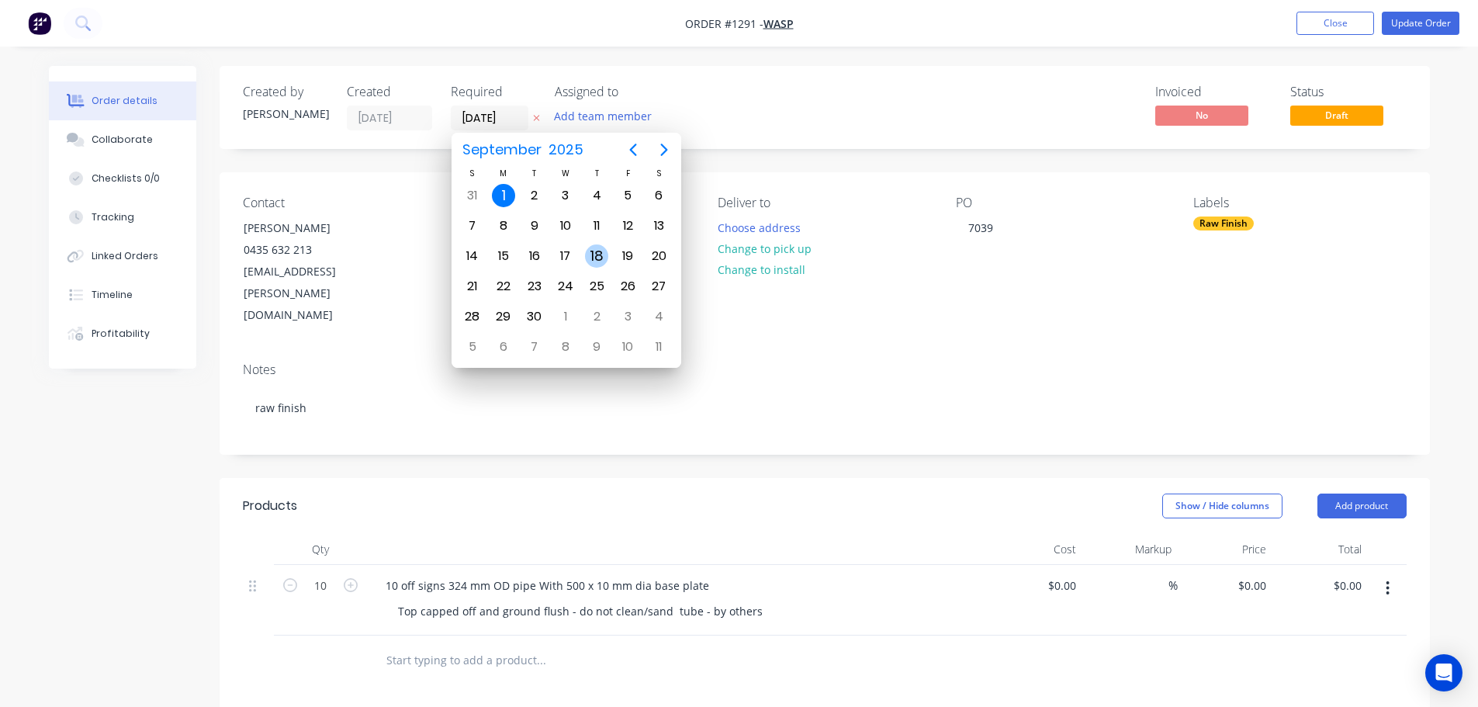
click at [591, 254] on div "18" at bounding box center [596, 255] width 23 height 23
type input "18/09/25"
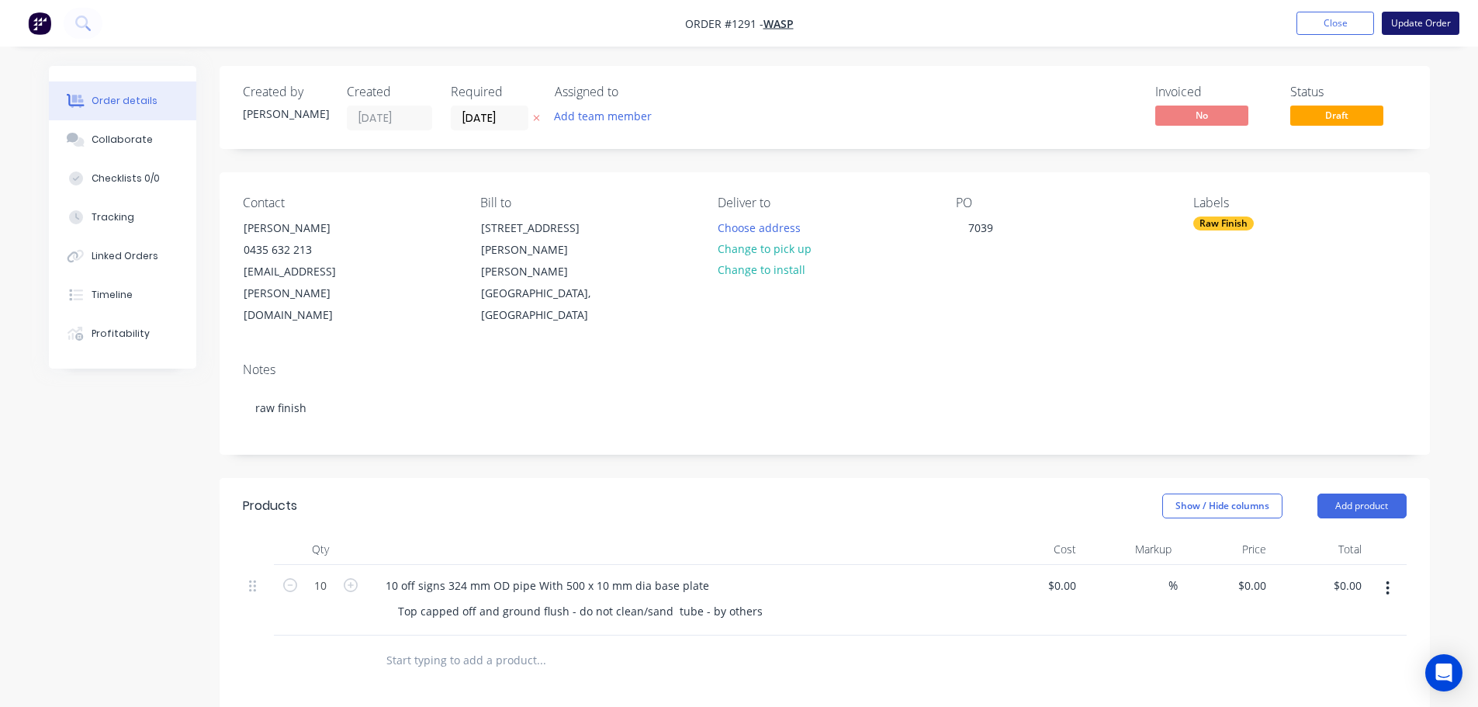
click at [1412, 24] on button "Update Order" at bounding box center [1420, 23] width 78 height 23
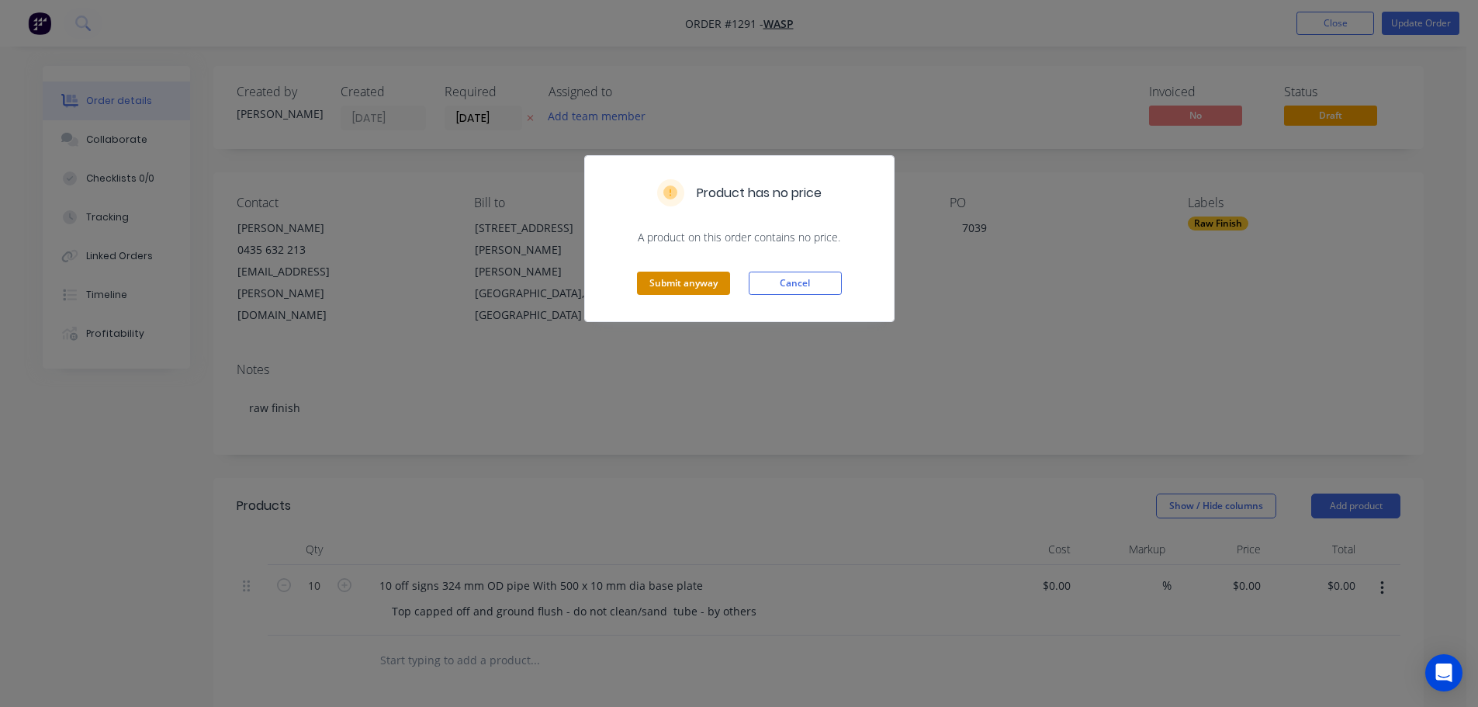
click at [702, 280] on button "Submit anyway" at bounding box center [683, 282] width 93 height 23
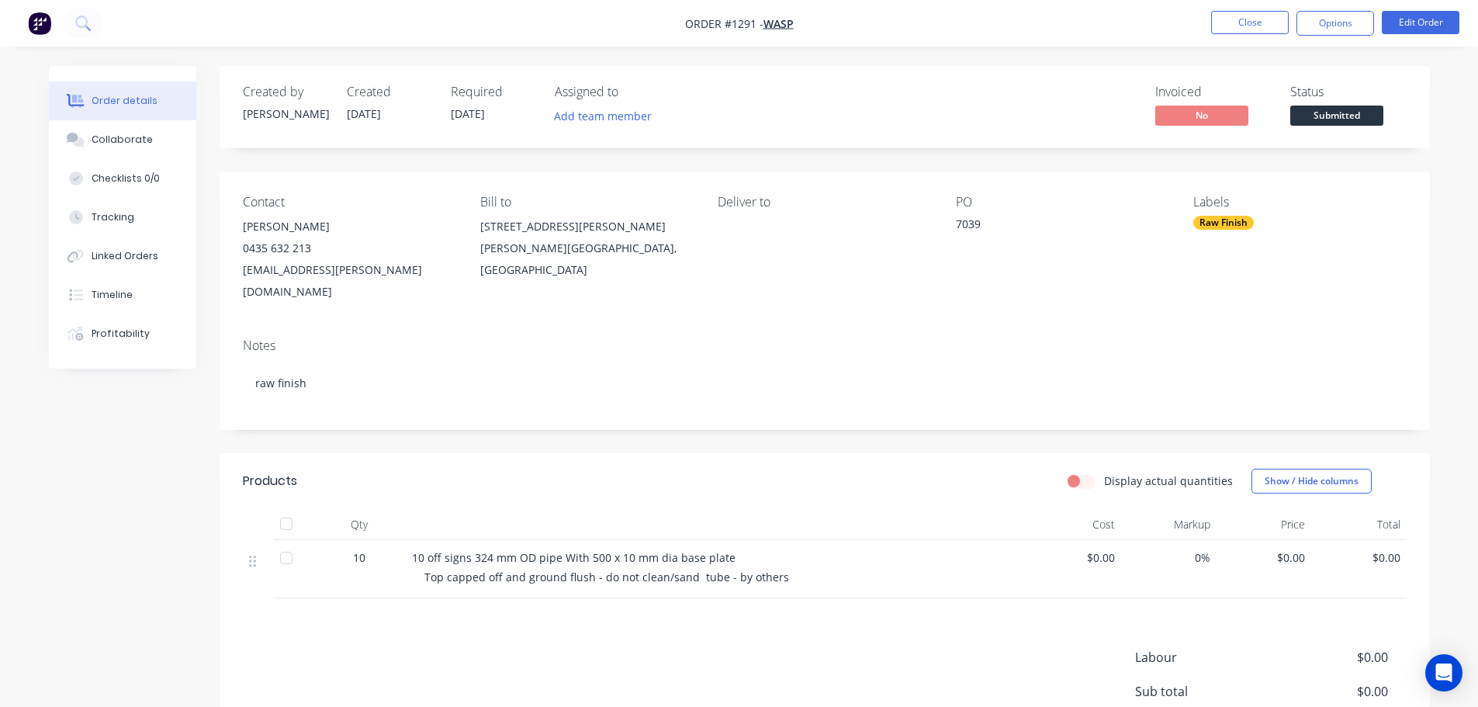
click at [1292, 549] on span "$0.00" at bounding box center [1263, 557] width 83 height 16
click at [1290, 549] on span "$0.00" at bounding box center [1263, 557] width 83 height 16
click at [1411, 23] on button "Edit Order" at bounding box center [1420, 22] width 78 height 23
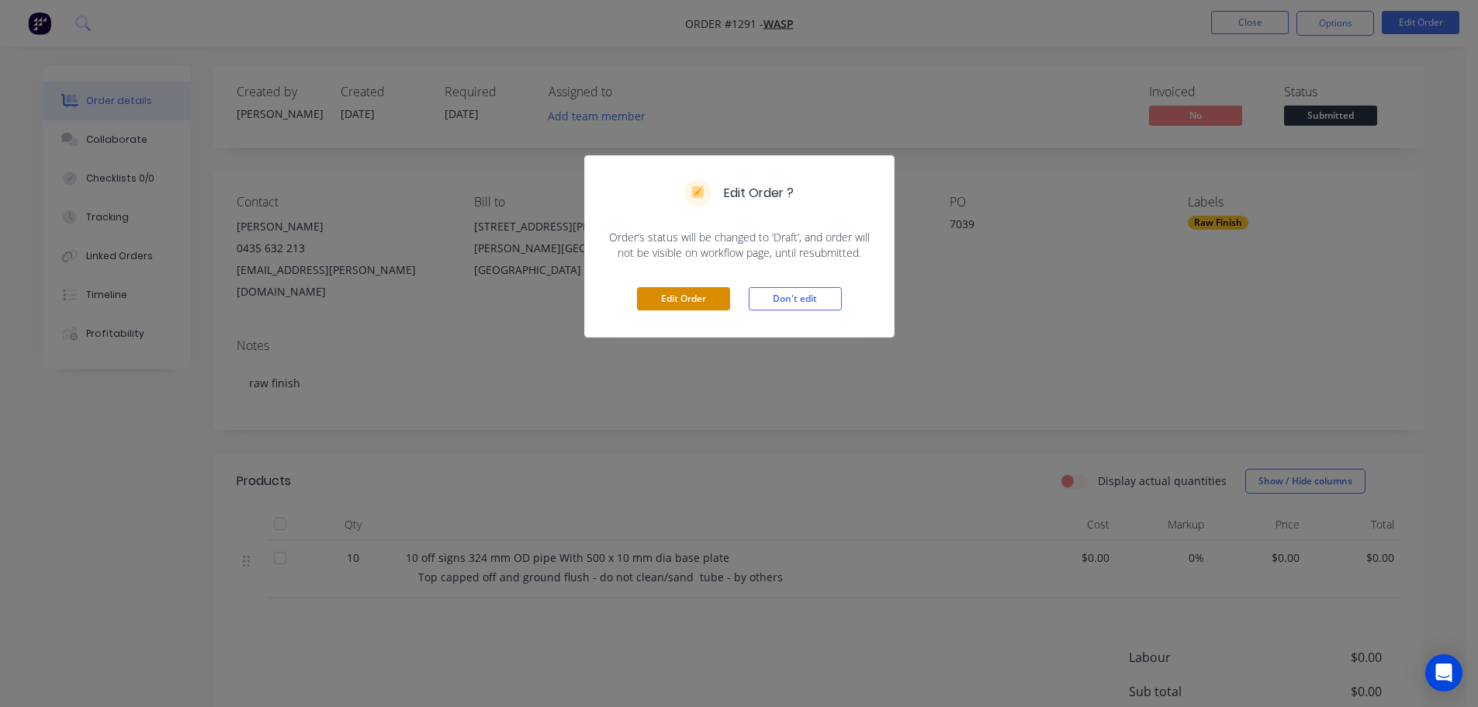
click at [696, 302] on button "Edit Order" at bounding box center [683, 298] width 93 height 23
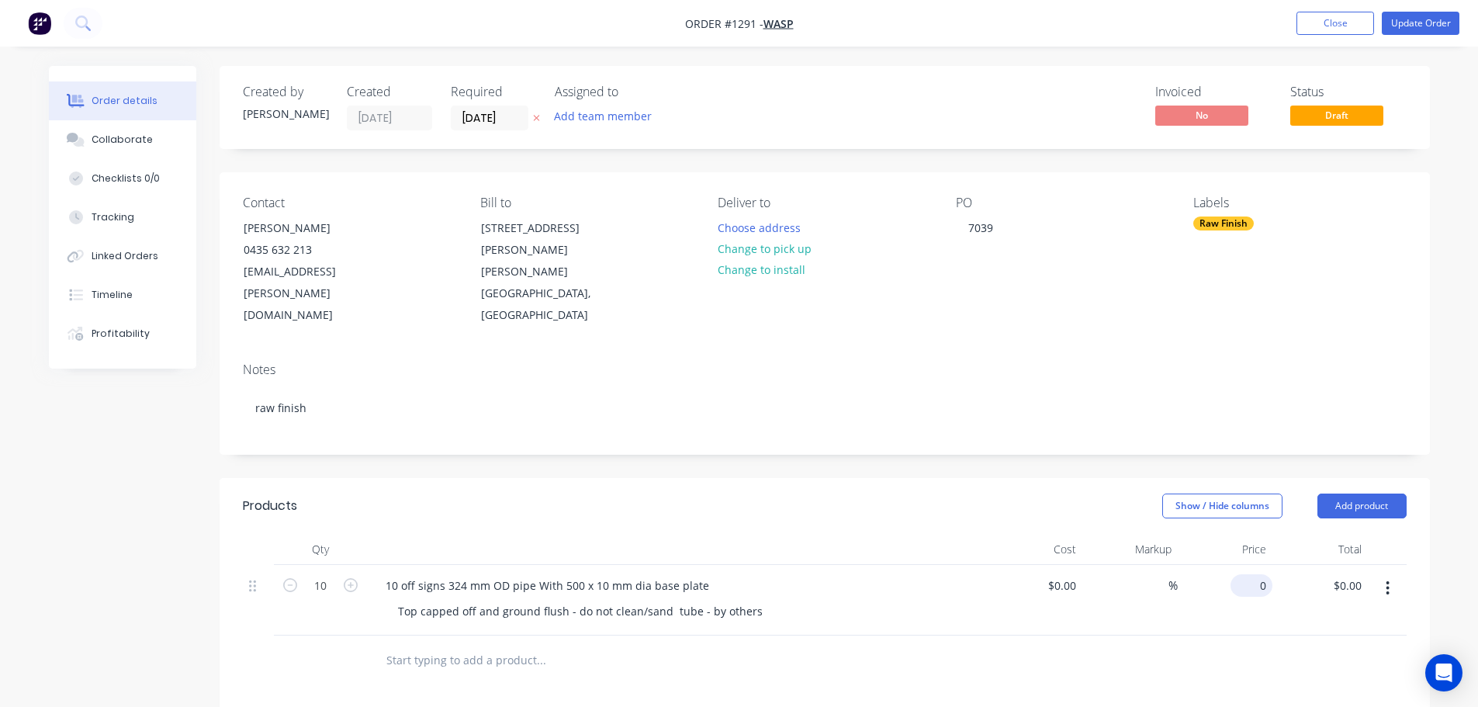
click at [1260, 574] on input "0" at bounding box center [1254, 585] width 36 height 22
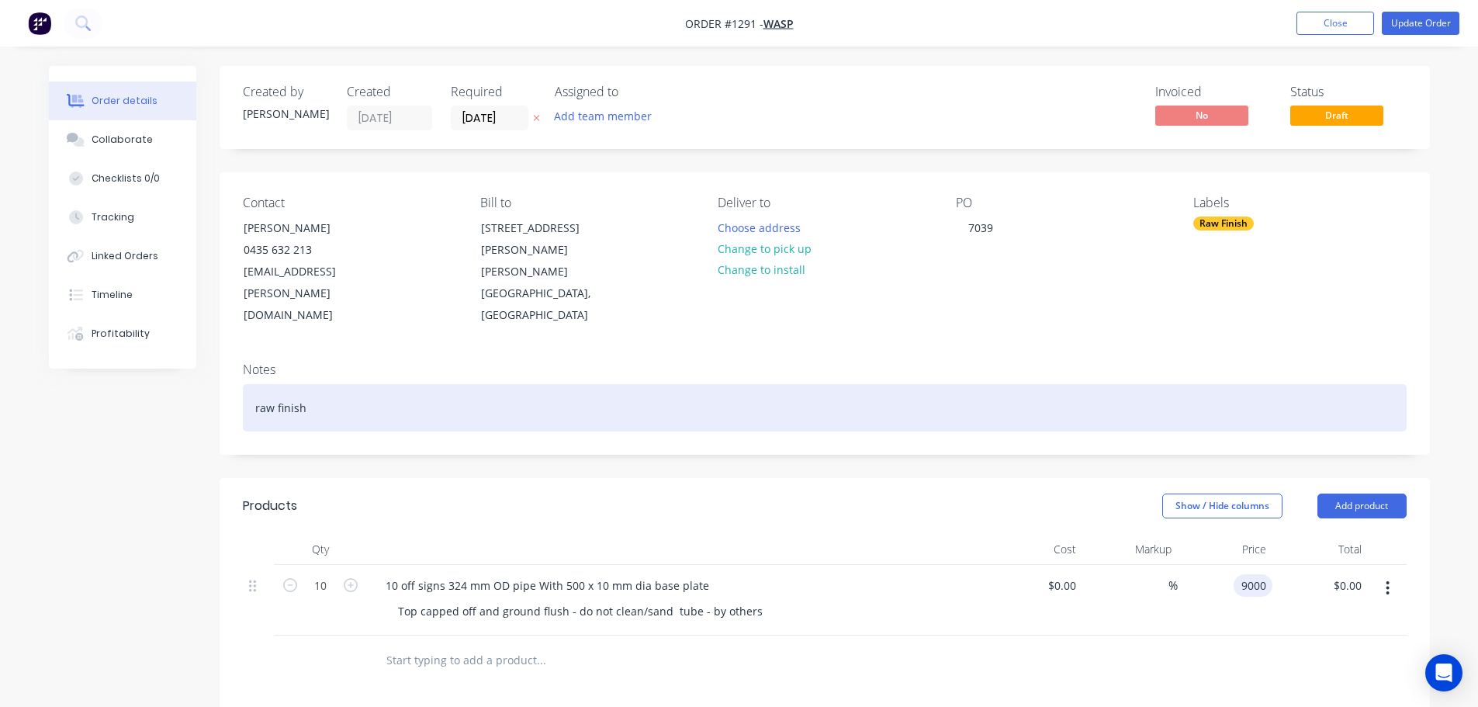
click at [1364, 384] on div "raw finish" at bounding box center [825, 407] width 1164 height 47
type input "$9,000.00"
type input "$90,000.00"
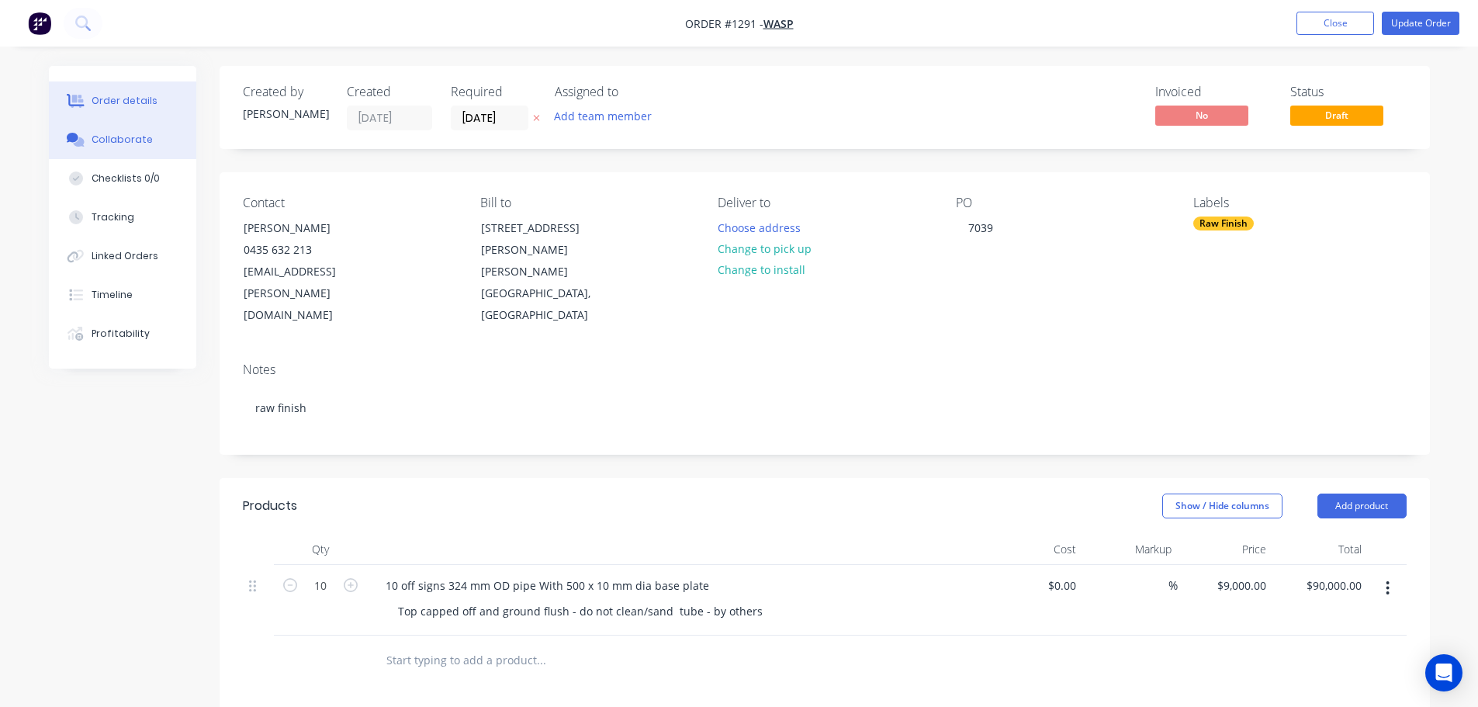
click at [161, 136] on button "Collaborate" at bounding box center [122, 139] width 147 height 39
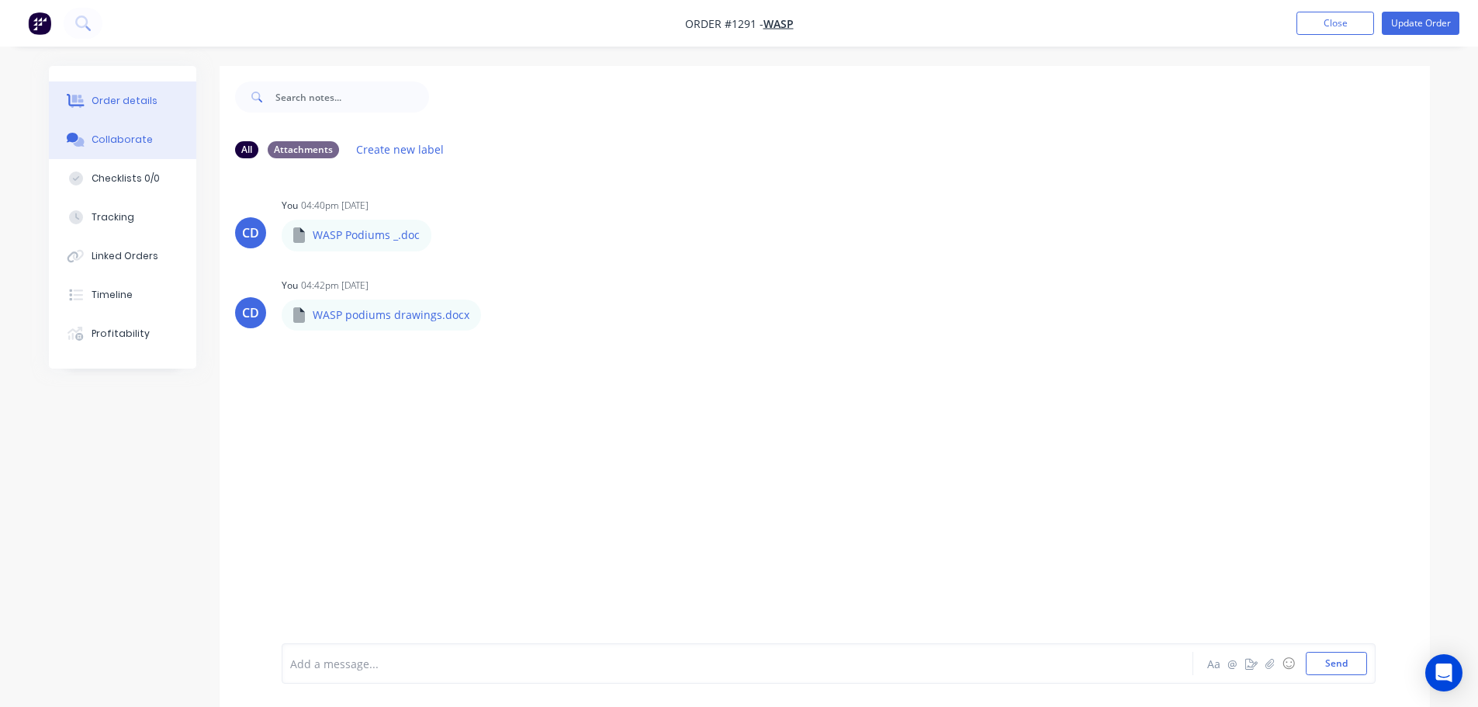
click at [171, 103] on button "Order details" at bounding box center [122, 100] width 147 height 39
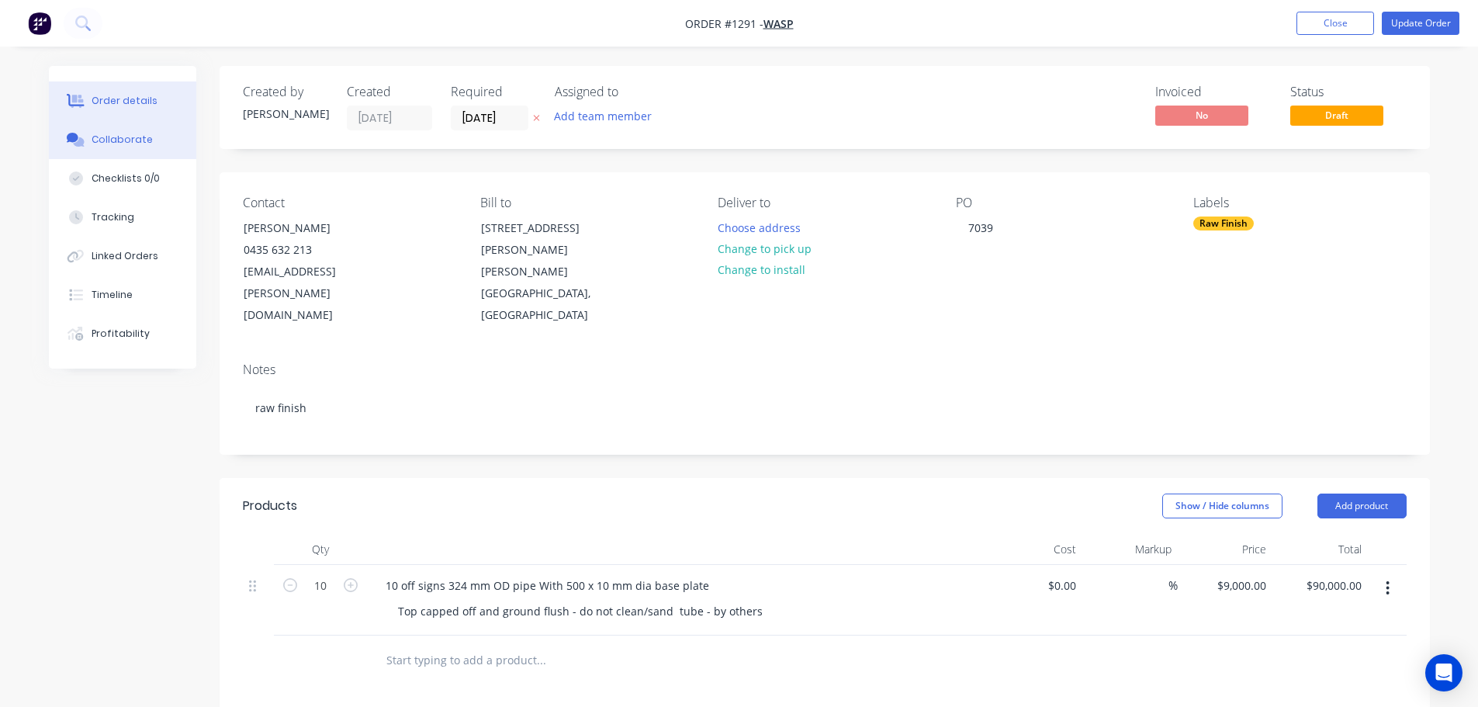
click at [133, 144] on div "Collaborate" at bounding box center [122, 140] width 61 height 14
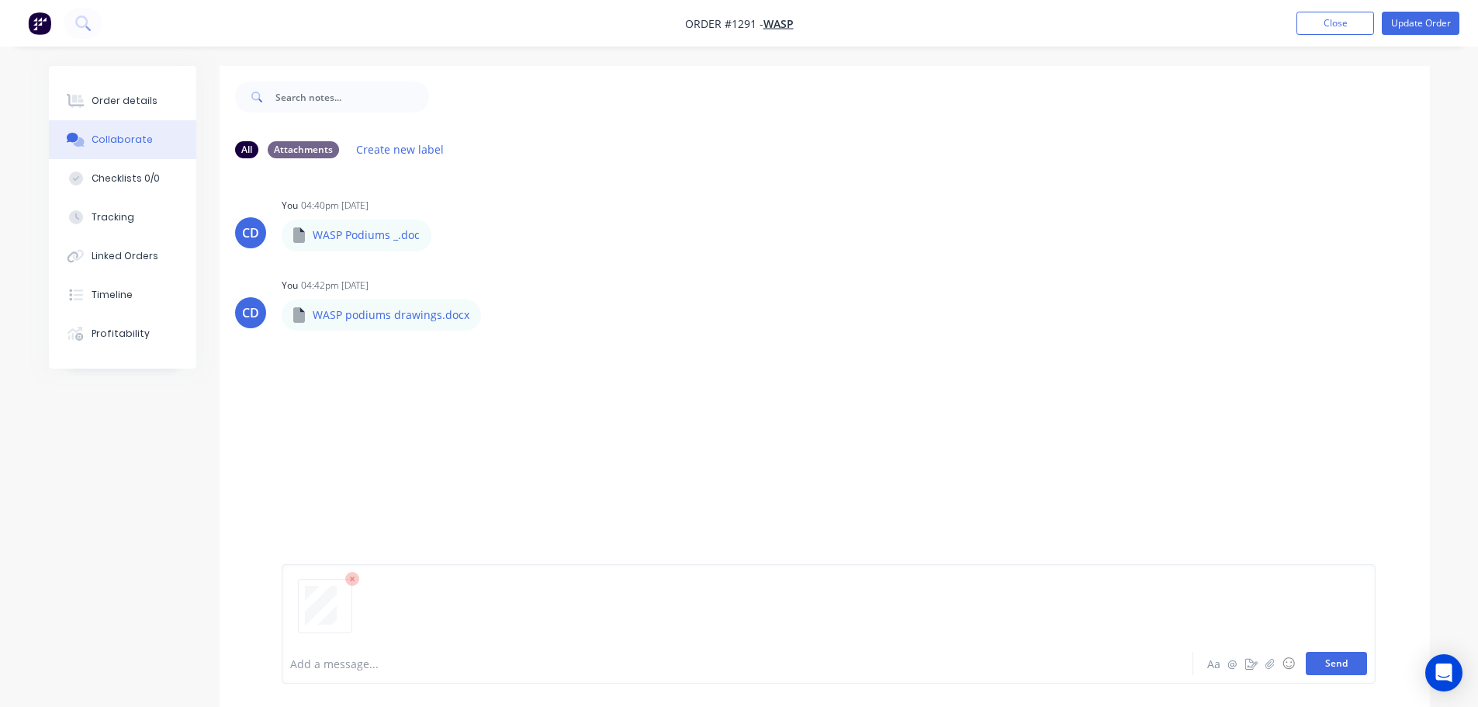
click at [1328, 668] on button "Send" at bounding box center [1335, 663] width 61 height 23
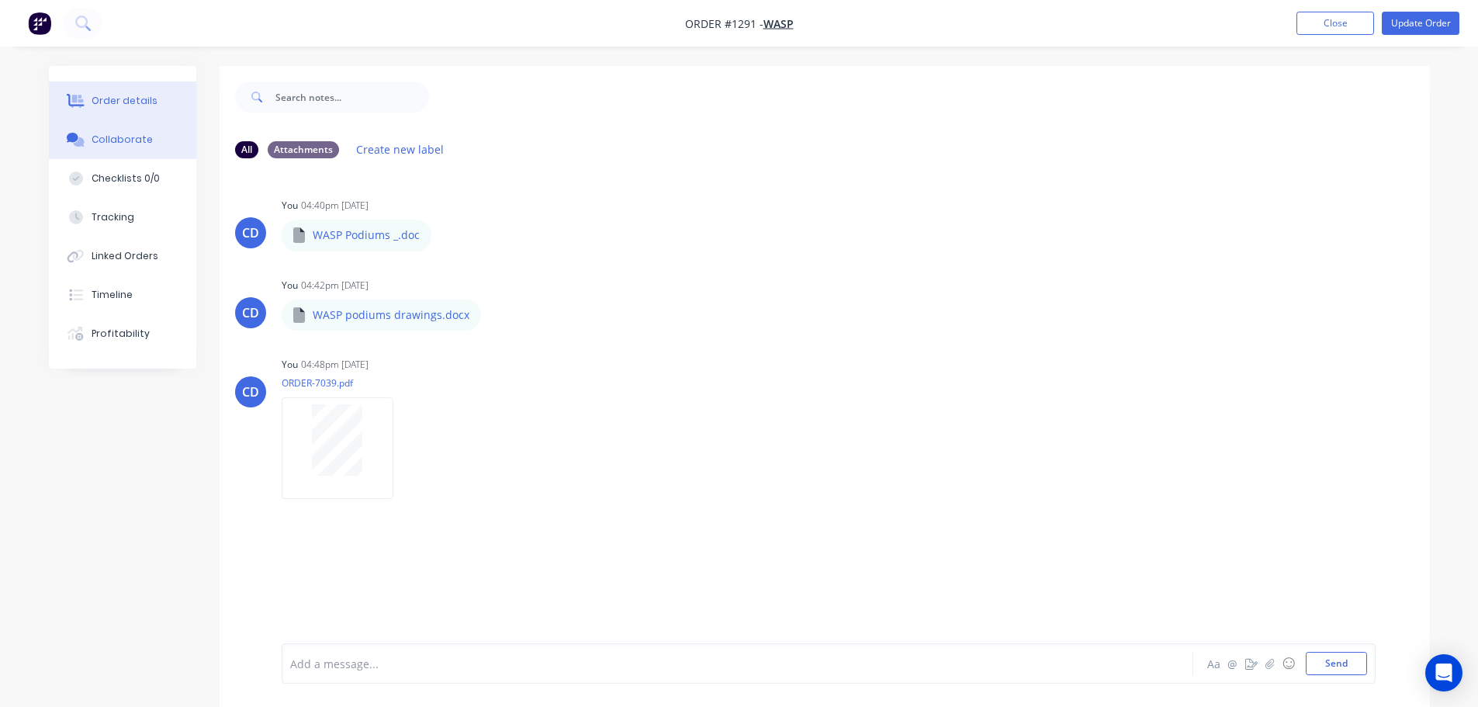
click at [136, 119] on button "Order details" at bounding box center [122, 100] width 147 height 39
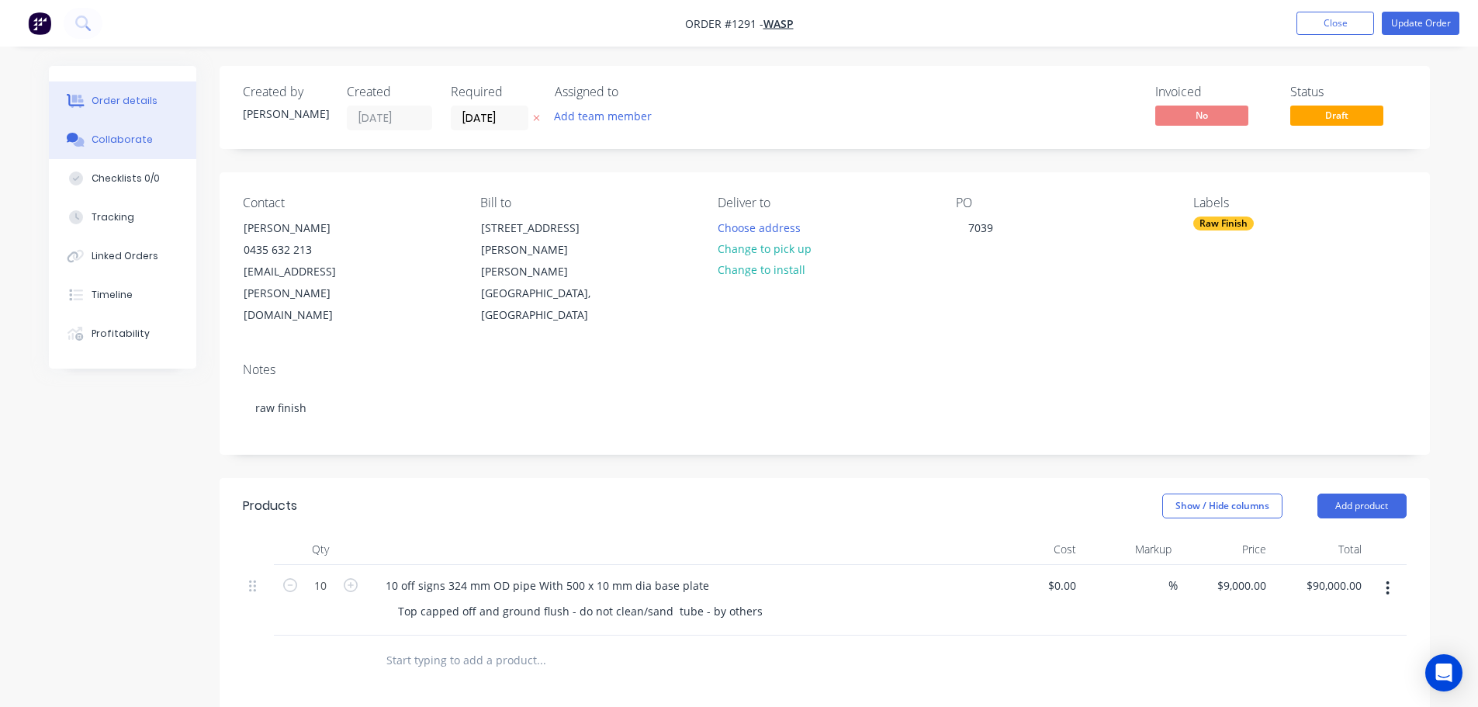
click at [131, 137] on div "Collaborate" at bounding box center [122, 140] width 61 height 14
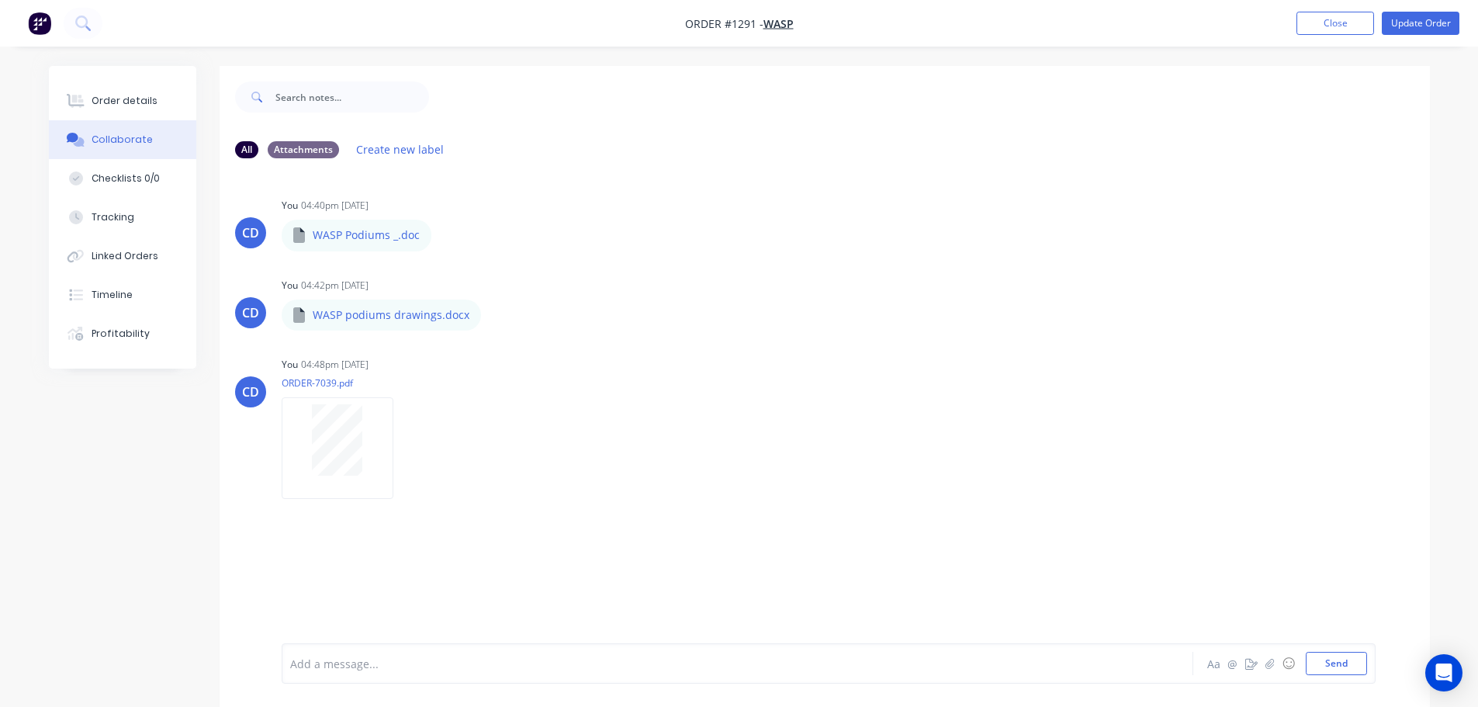
click at [932, 182] on div "CD You 04:40pm 01/09/25 WASP Podiums _.doc WASP Podiums _.doc Labels Download D…" at bounding box center [825, 407] width 1210 height 472
